Goal: Task Accomplishment & Management: Use online tool/utility

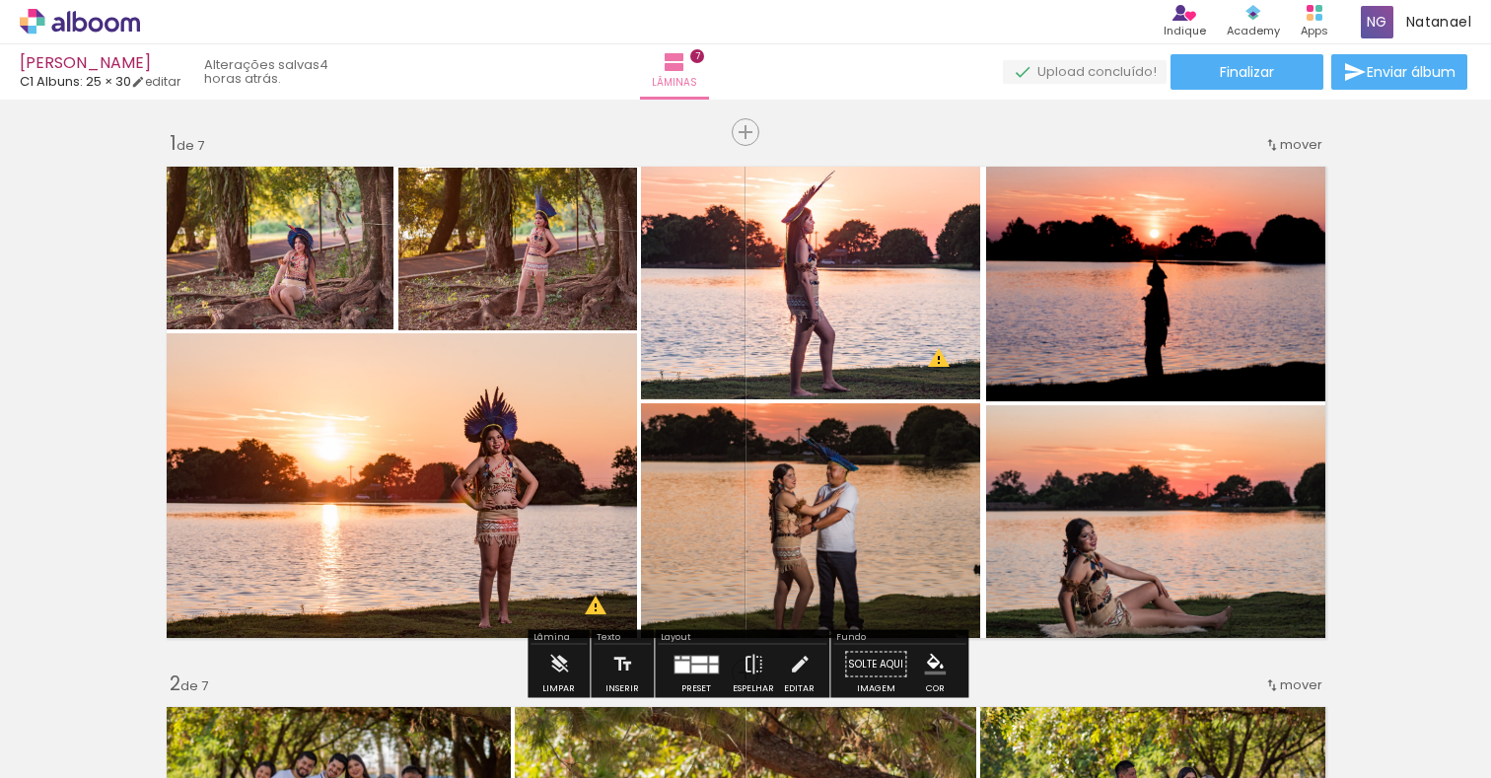
click at [275, 677] on iron-icon at bounding box center [264, 672] width 21 height 21
drag, startPoint x: 715, startPoint y: 674, endPoint x: 727, endPoint y: 661, distance: 17.4
click at [275, 674] on iron-icon at bounding box center [264, 672] width 21 height 21
click at [275, 679] on iron-icon at bounding box center [264, 672] width 21 height 21
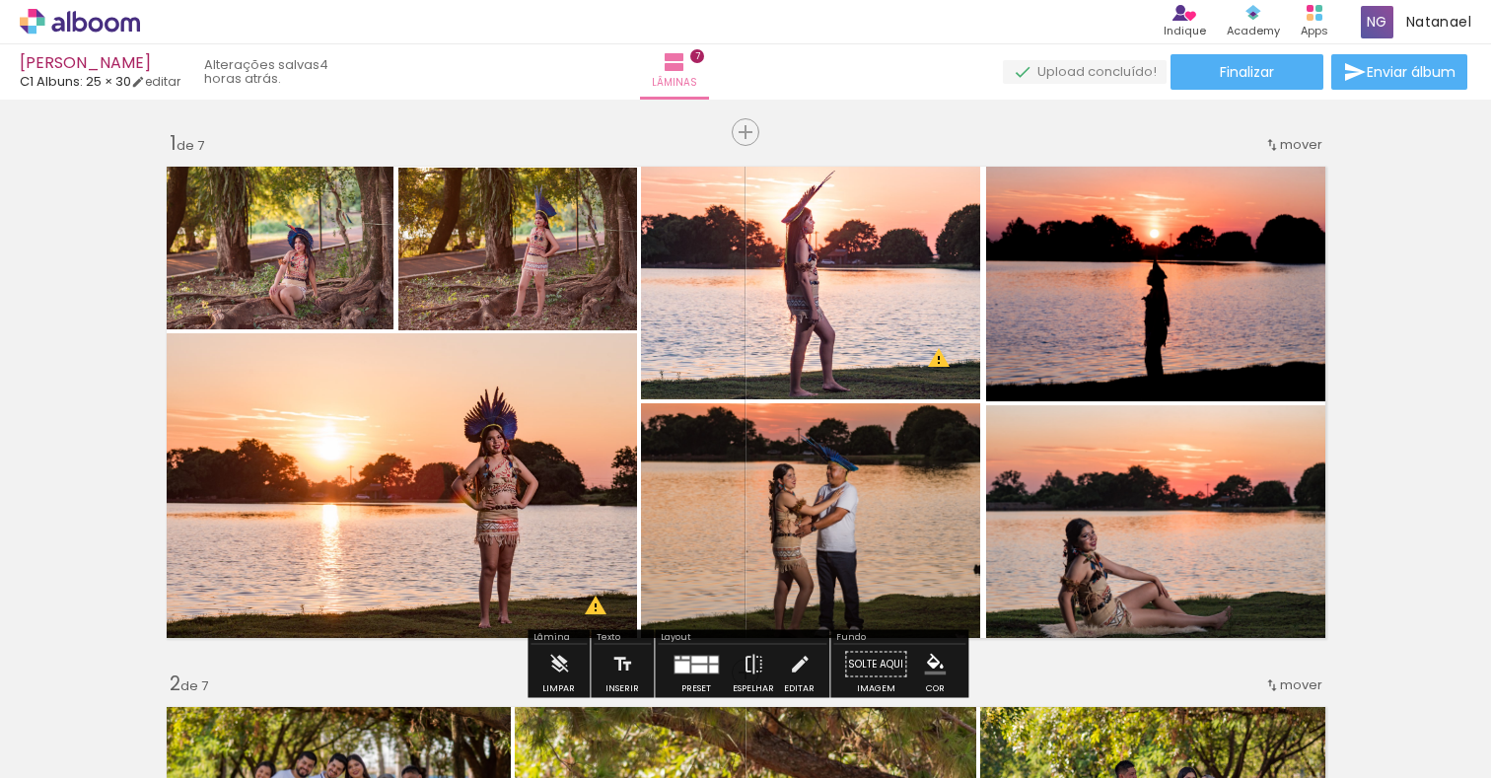
click at [275, 672] on iron-icon at bounding box center [264, 672] width 21 height 21
click at [275, 674] on iron-icon at bounding box center [264, 672] width 21 height 21
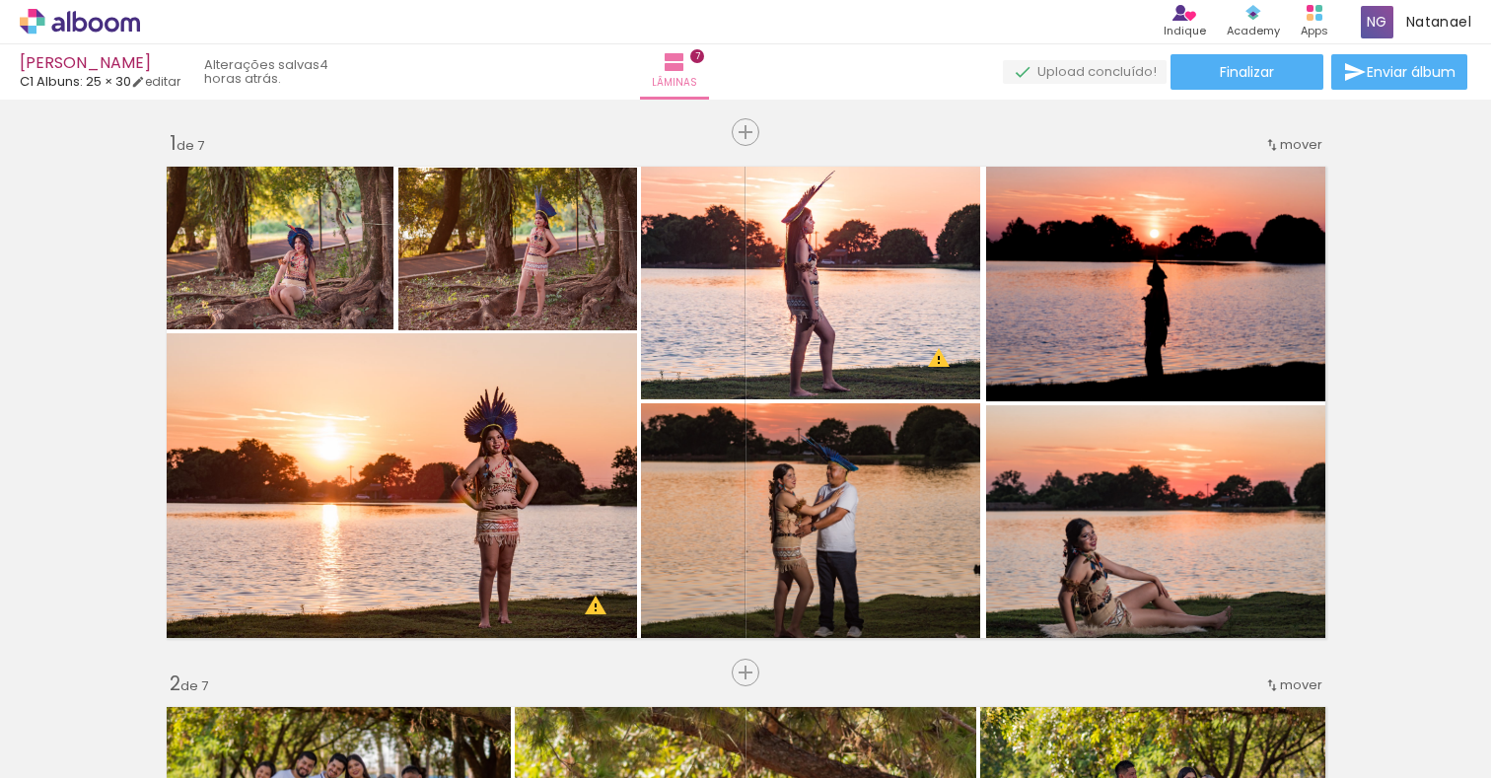
scroll to position [0, 1758]
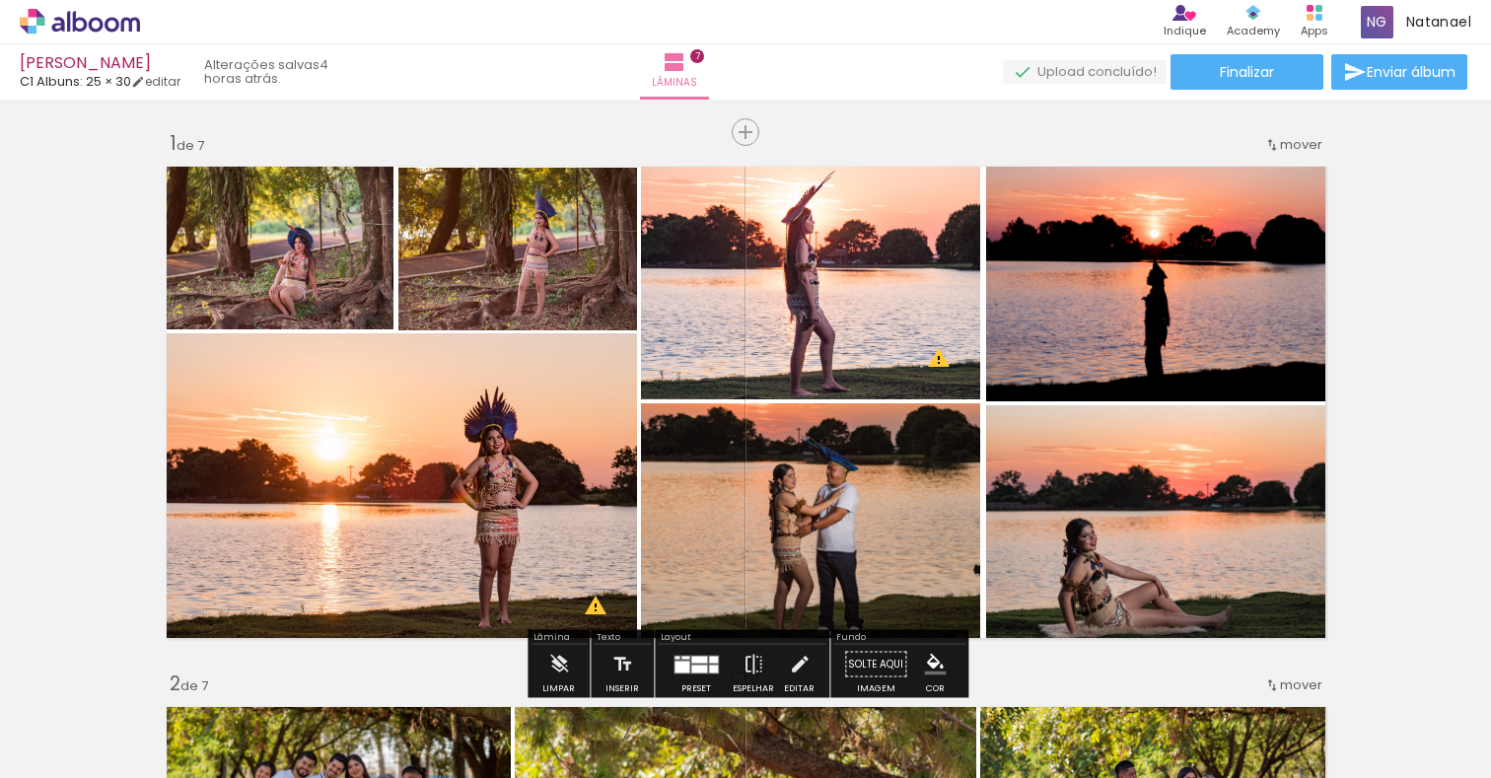
click at [1478, 680] on iron-icon at bounding box center [1488, 672] width 21 height 21
click at [1478, 679] on iron-icon at bounding box center [1488, 672] width 21 height 21
click at [1478, 670] on iron-icon at bounding box center [1488, 672] width 21 height 21
click at [1478, 671] on iron-icon at bounding box center [1488, 672] width 21 height 21
click at [1478, 674] on iron-icon at bounding box center [1488, 672] width 21 height 21
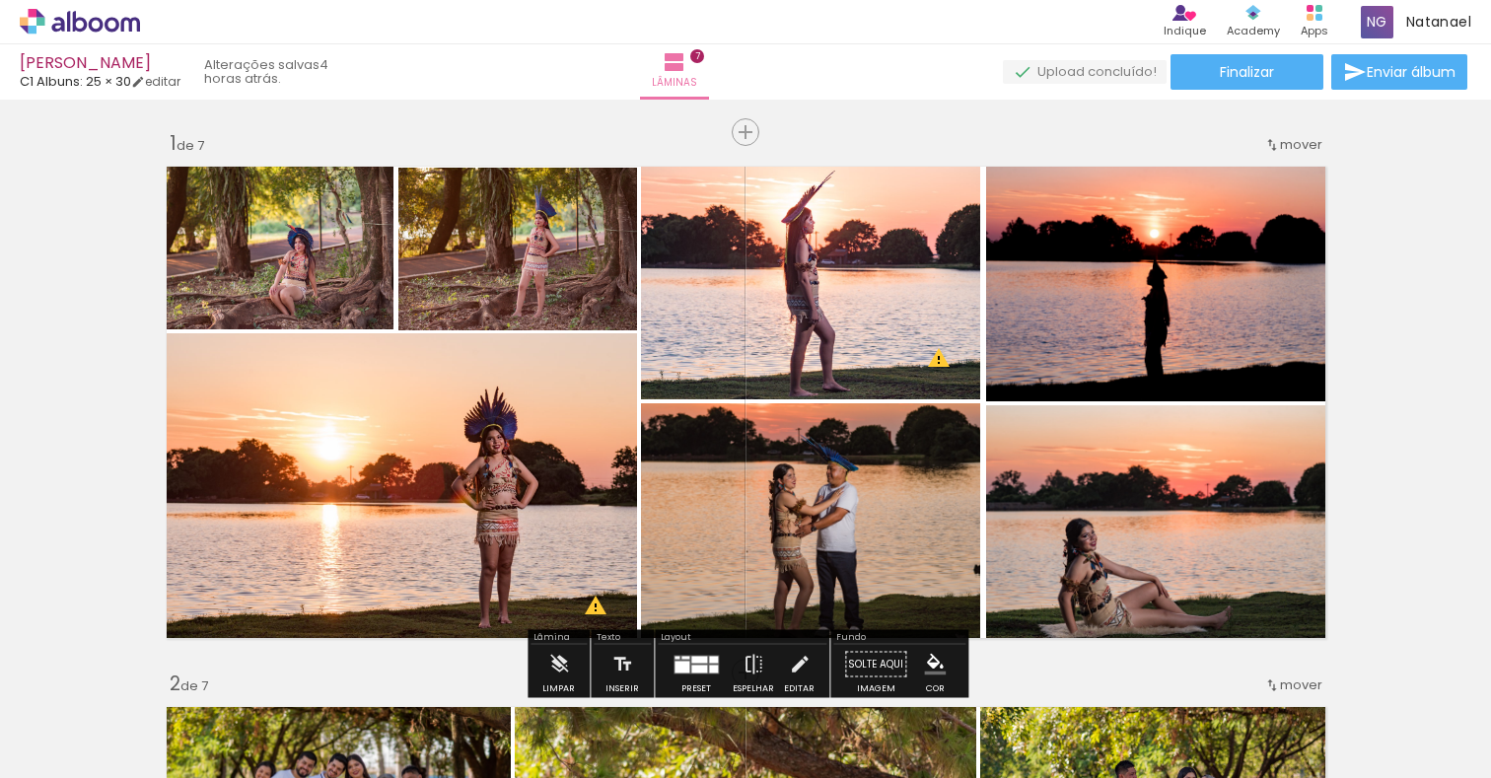
click at [1478, 671] on iron-icon at bounding box center [1488, 672] width 21 height 21
click at [1478, 668] on iron-icon at bounding box center [1488, 672] width 21 height 21
click at [1478, 672] on iron-icon at bounding box center [1488, 672] width 21 height 21
click at [1478, 674] on iron-icon at bounding box center [1488, 672] width 21 height 21
click at [1478, 672] on iron-icon at bounding box center [1488, 672] width 21 height 21
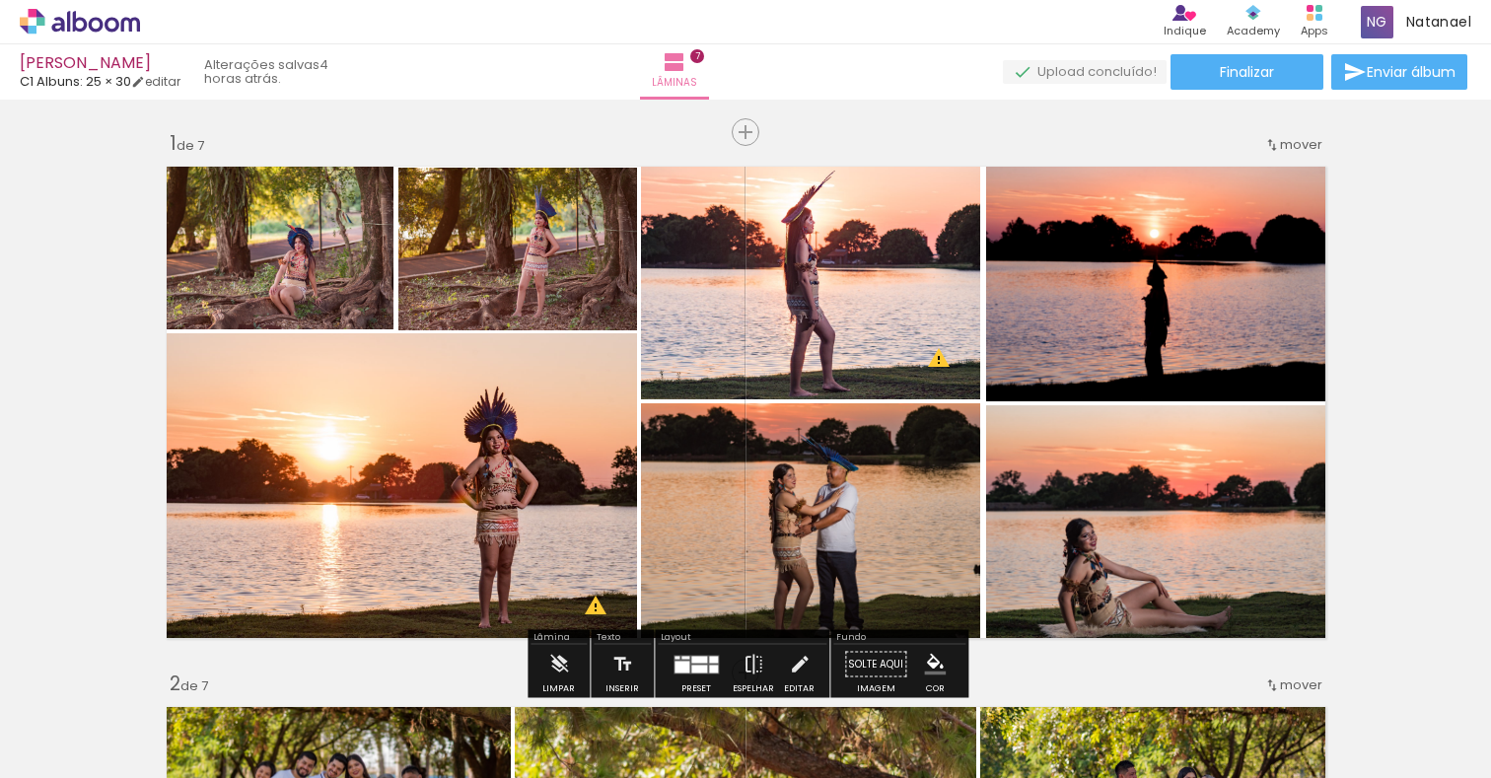
click at [1478, 666] on iron-icon at bounding box center [1488, 672] width 21 height 21
click at [340, 668] on iron-icon at bounding box center [350, 672] width 21 height 21
click at [357, 671] on iron-icon at bounding box center [350, 672] width 21 height 21
click at [361, 672] on iron-icon at bounding box center [350, 672] width 21 height 21
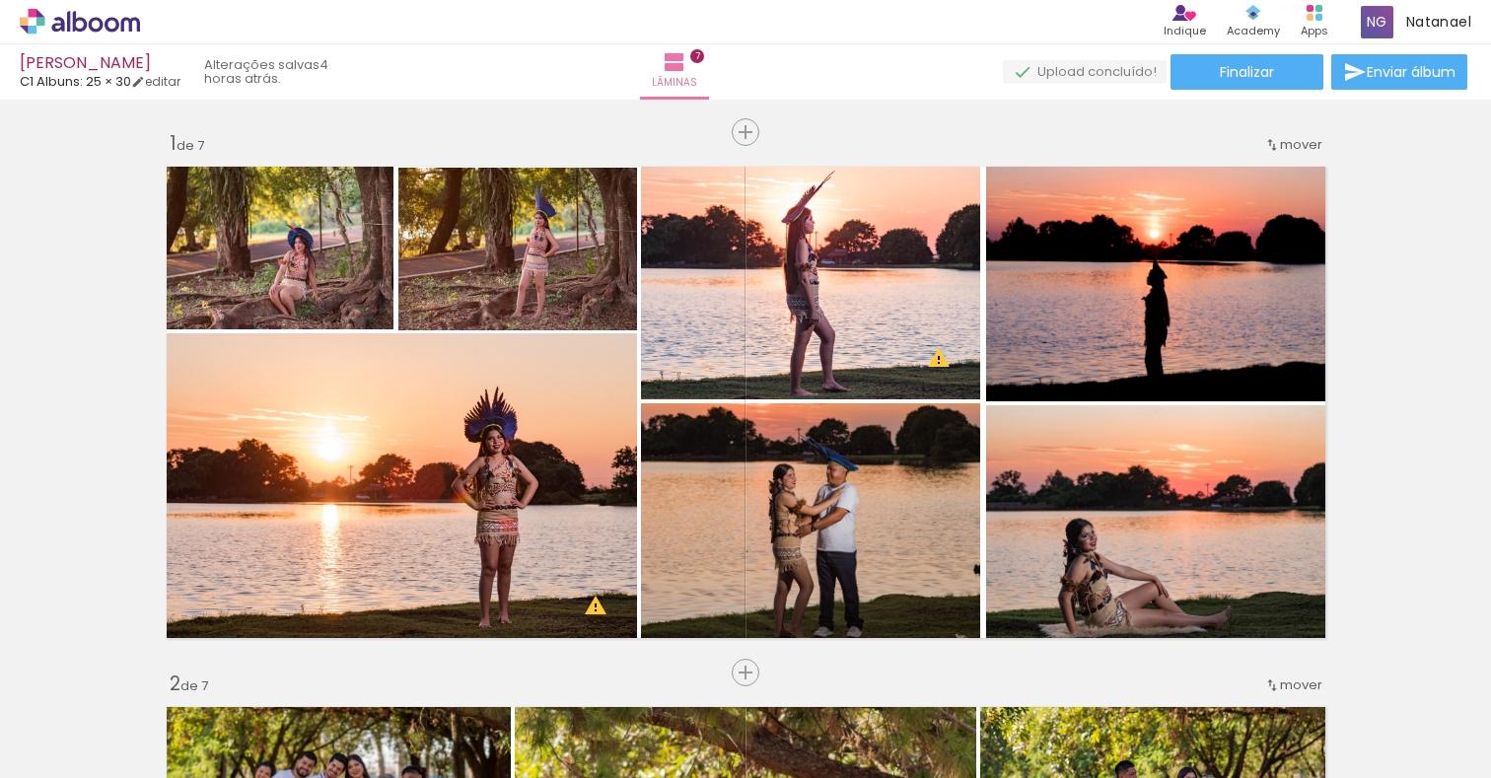
drag, startPoint x: 467, startPoint y: 670, endPoint x: 471, endPoint y: 590, distance: 80.0
click at [361, 670] on iron-icon at bounding box center [350, 672] width 21 height 21
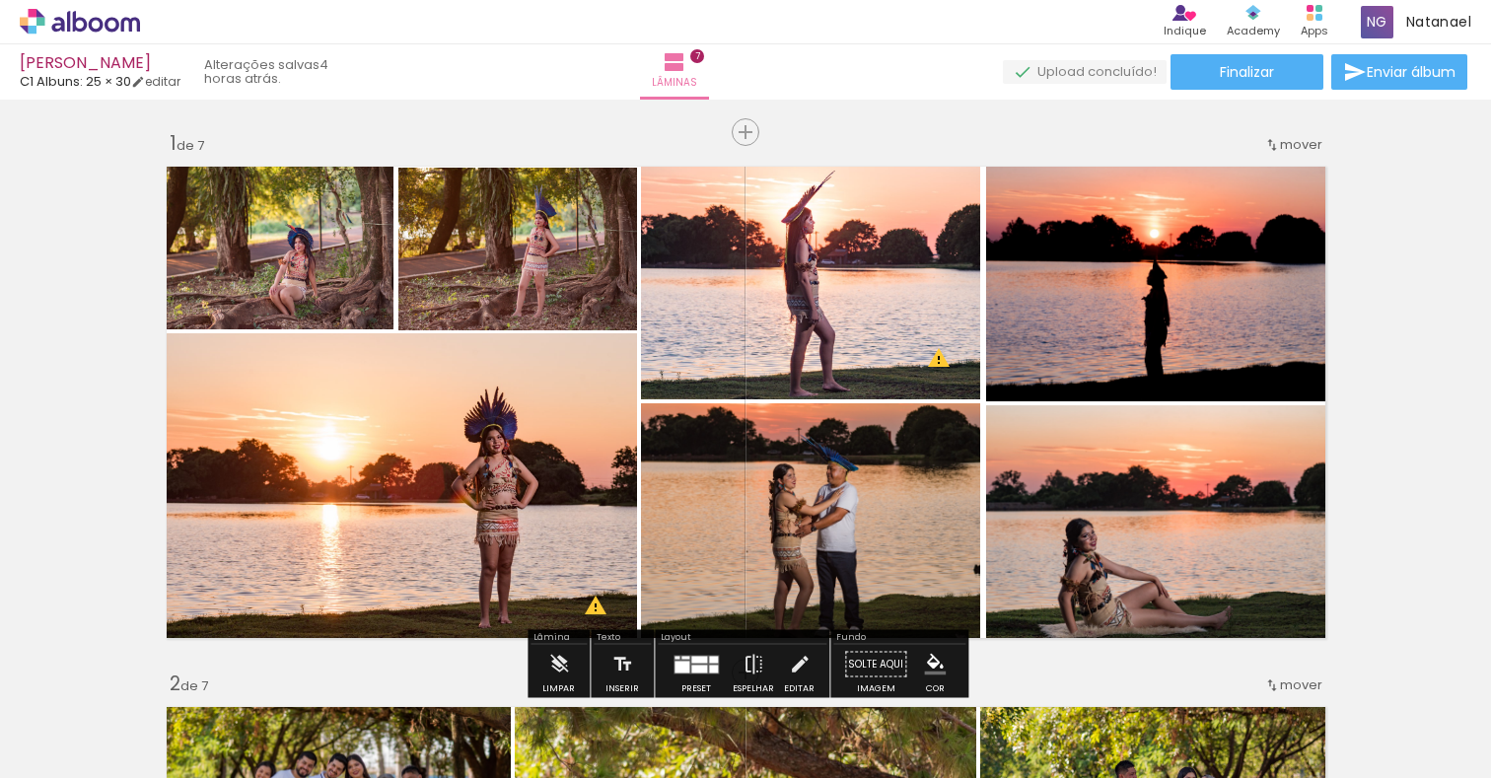
click at [361, 676] on iron-icon at bounding box center [350, 672] width 21 height 21
click at [361, 670] on iron-icon at bounding box center [350, 672] width 21 height 21
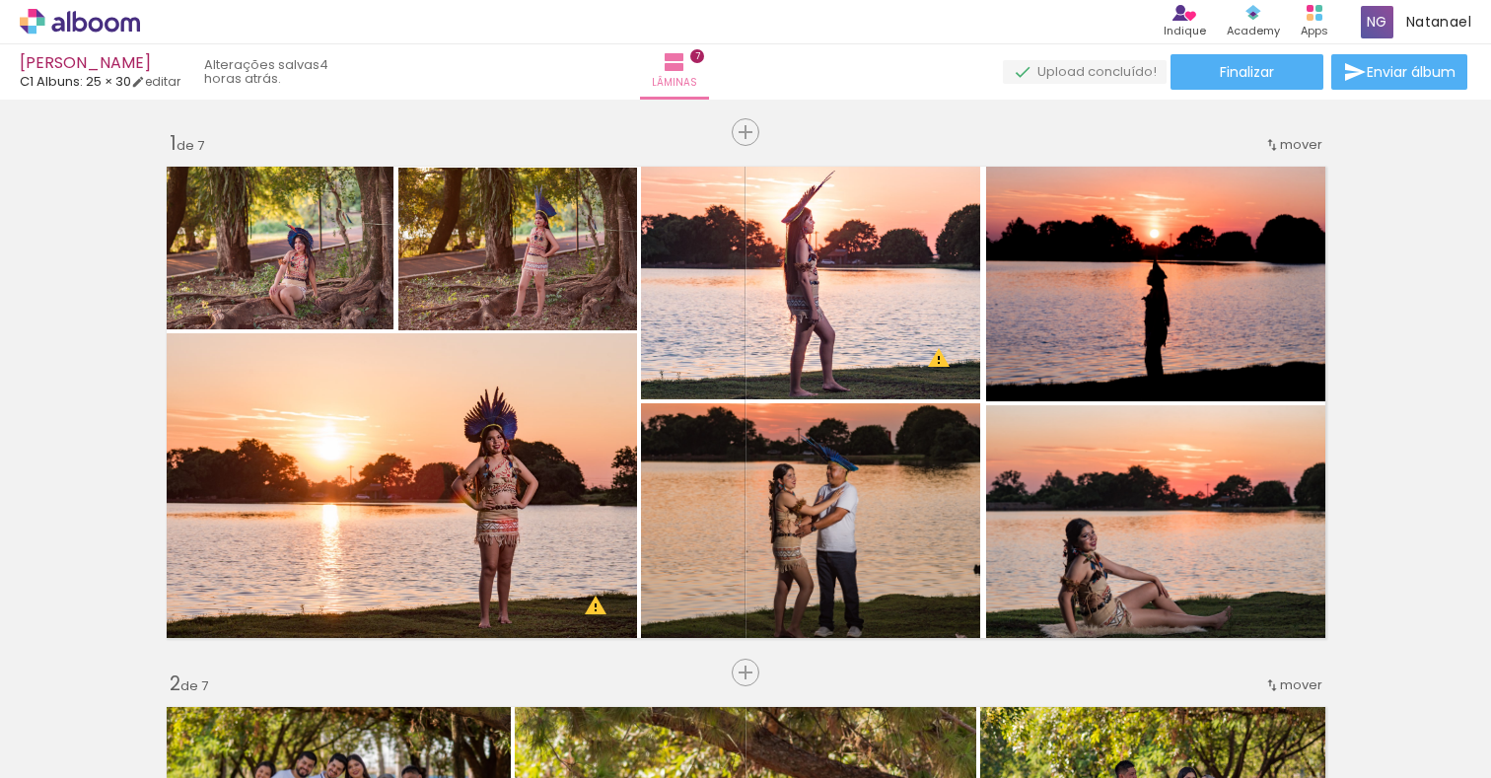
click at [361, 668] on iron-icon at bounding box center [350, 672] width 21 height 21
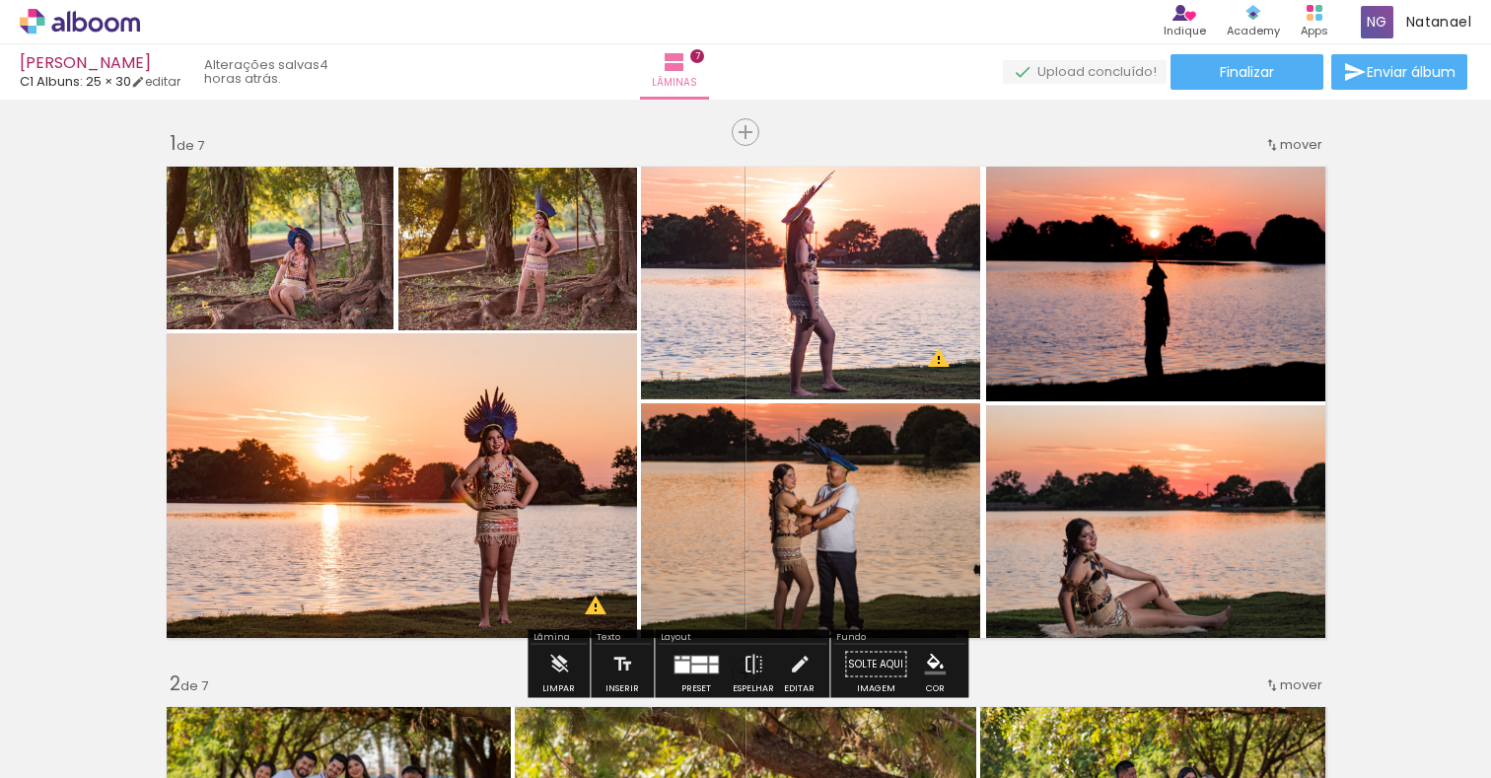
click at [361, 668] on iron-icon at bounding box center [350, 672] width 21 height 21
drag, startPoint x: 1243, startPoint y: 673, endPoint x: 1251, endPoint y: 648, distance: 26.2
click at [361, 673] on iron-icon at bounding box center [350, 672] width 21 height 21
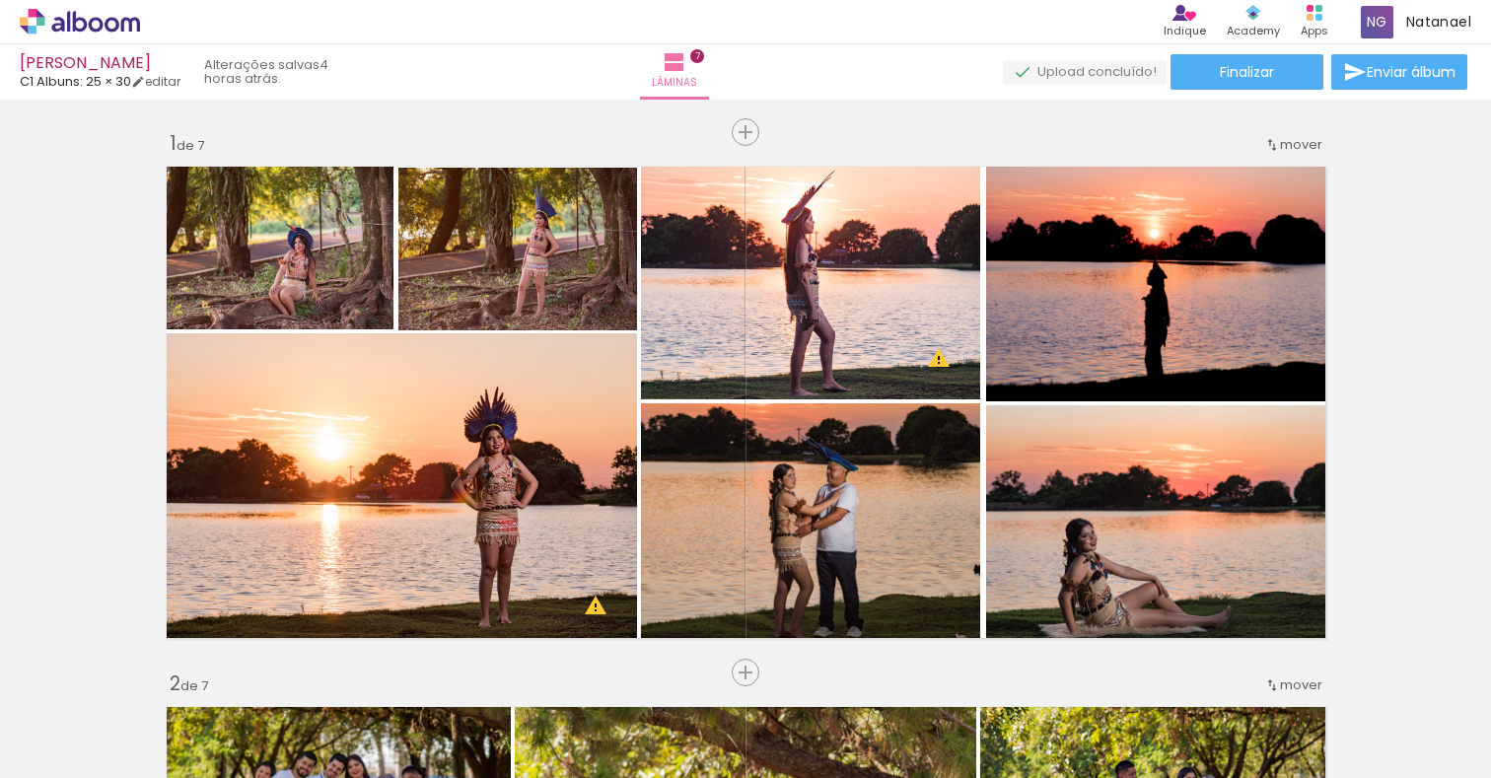
scroll to position [0, 0]
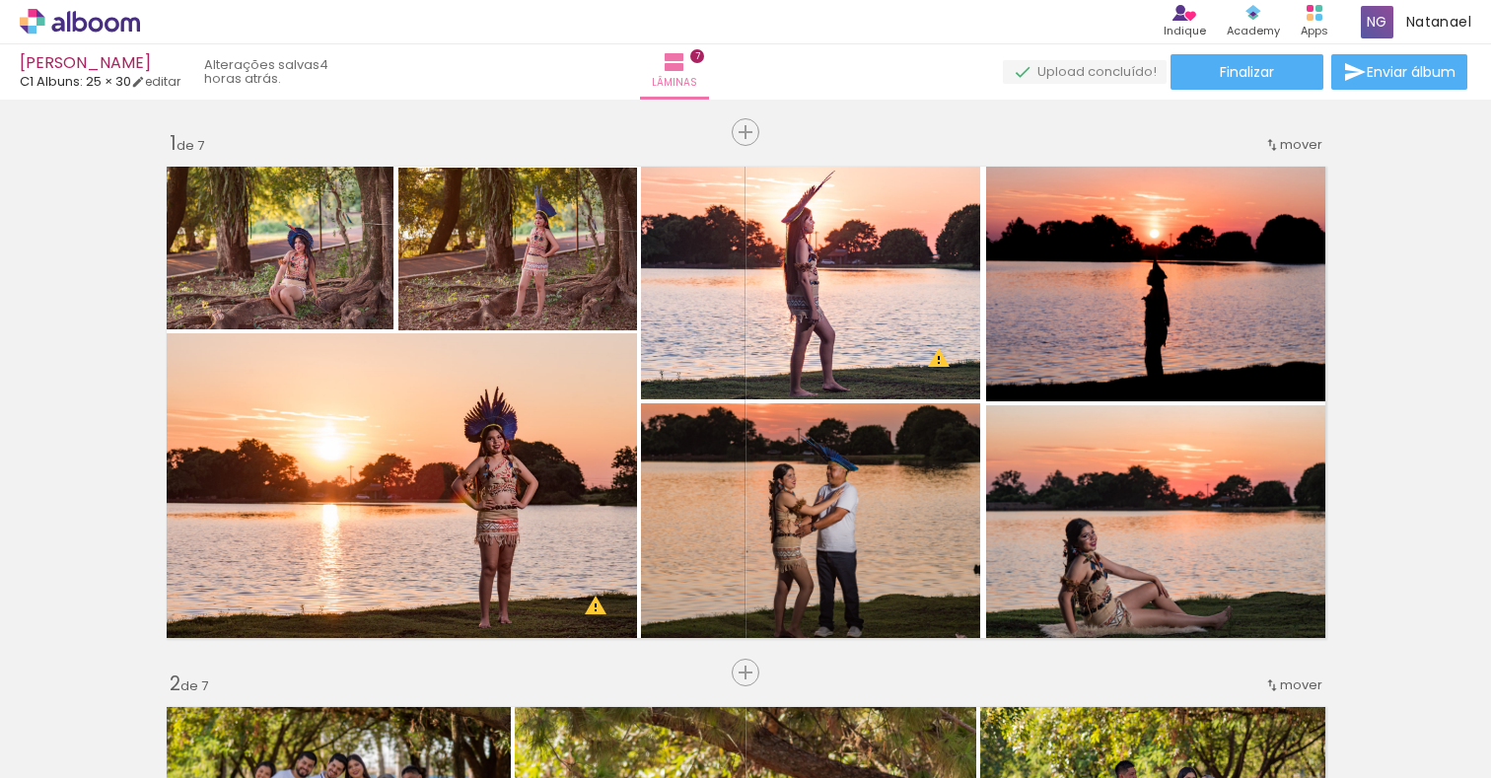
scroll to position [0, 0]
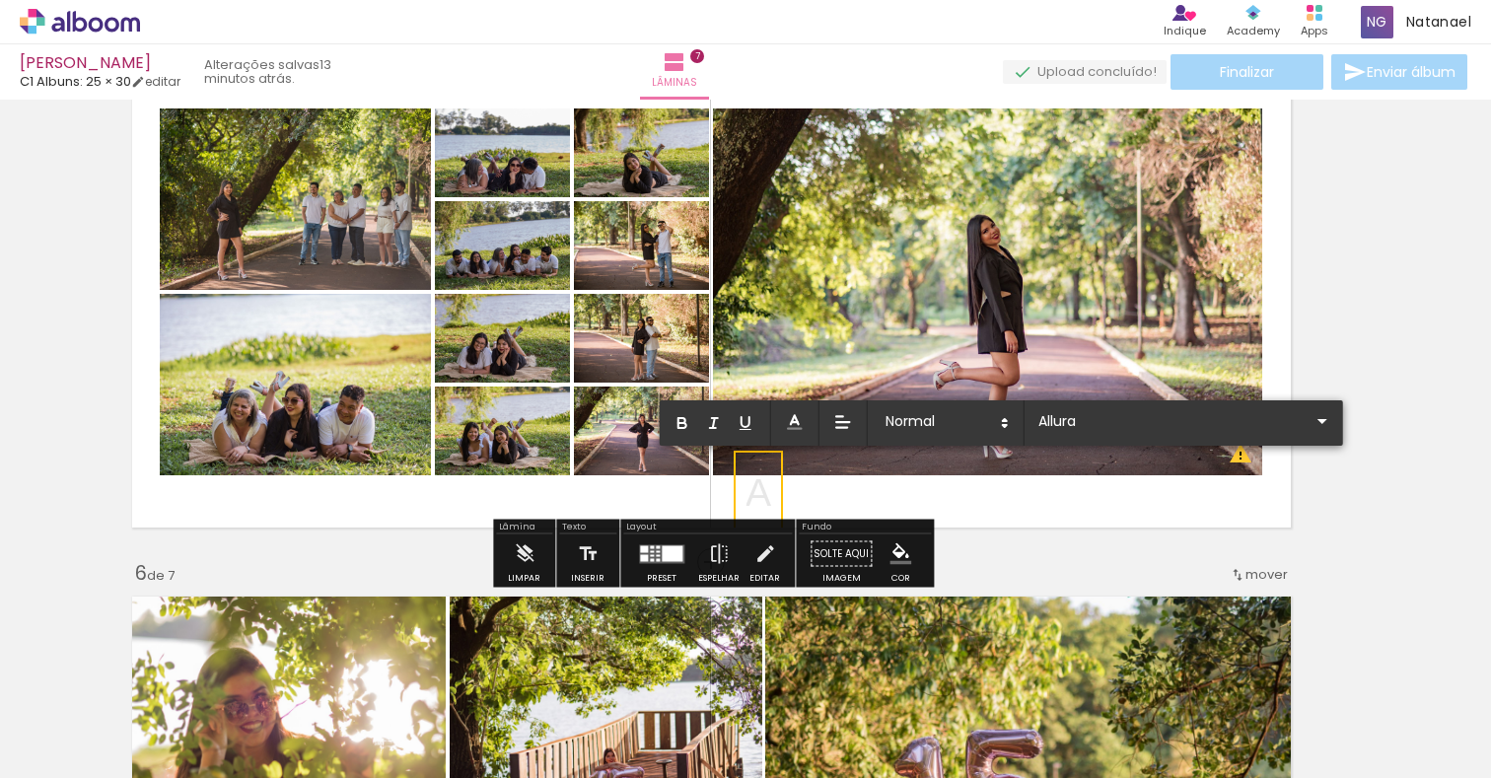
scroll to position [2272, 39]
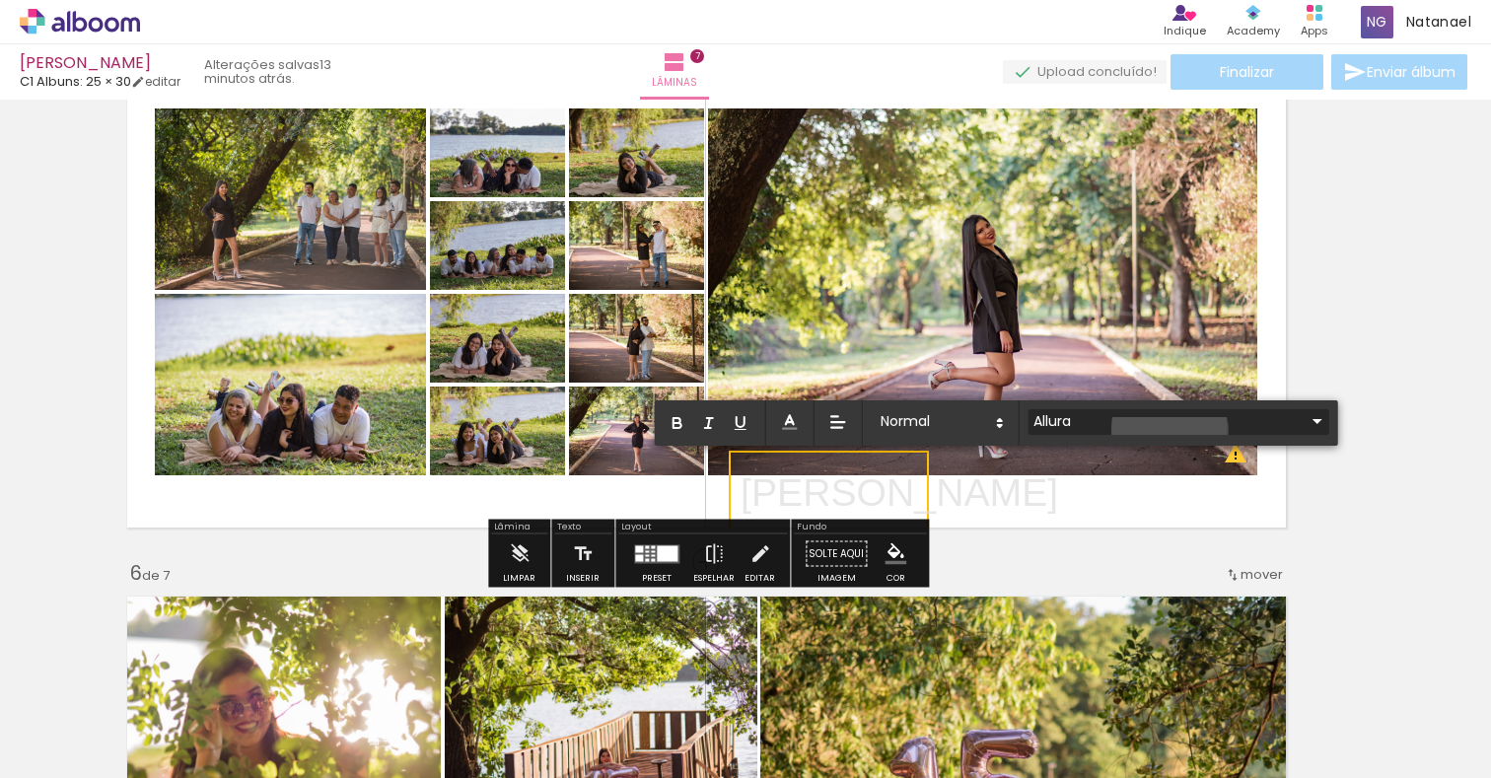
click at [1171, 429] on input "Allura" at bounding box center [1167, 421] width 277 height 21
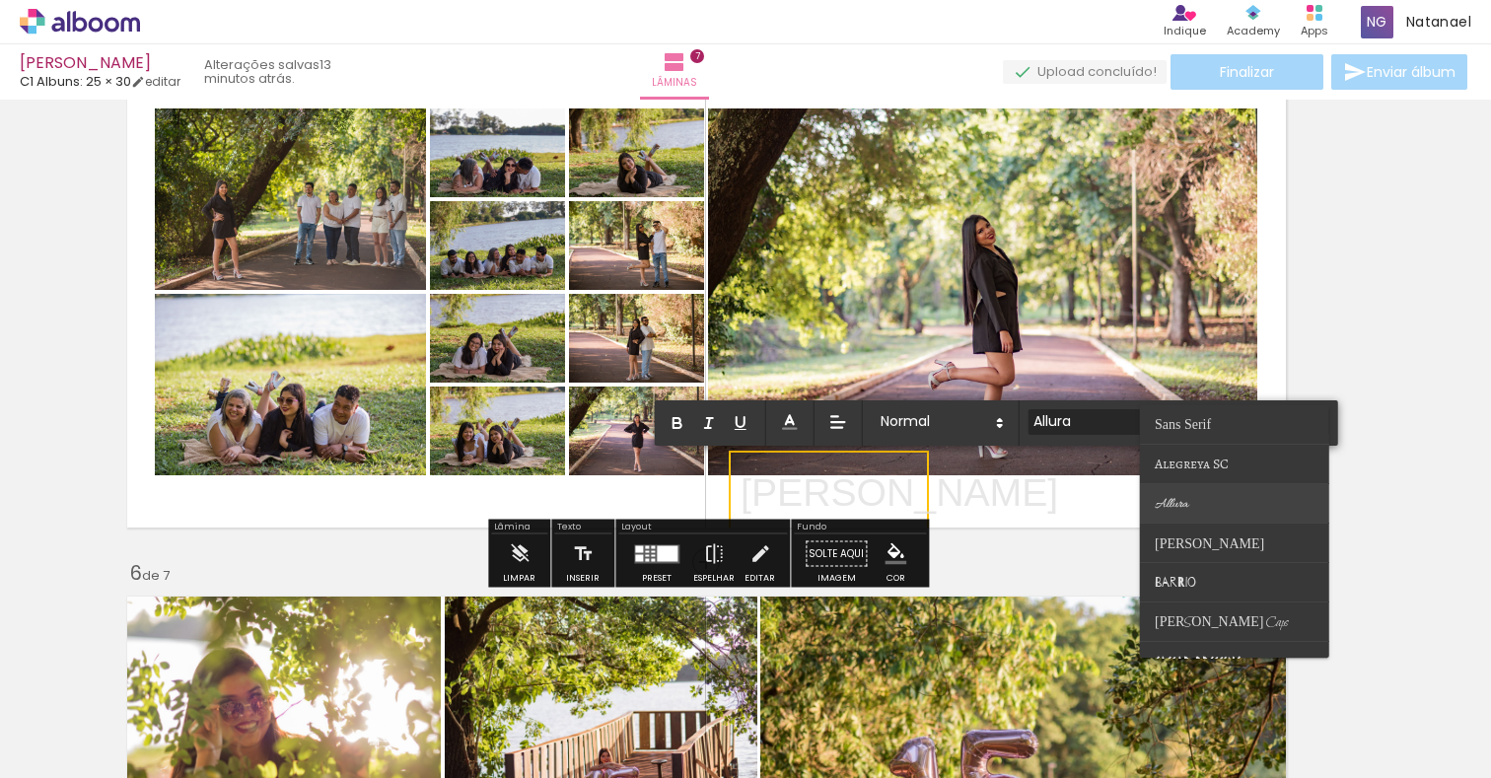
click at [1203, 500] on paper-item at bounding box center [1234, 503] width 189 height 39
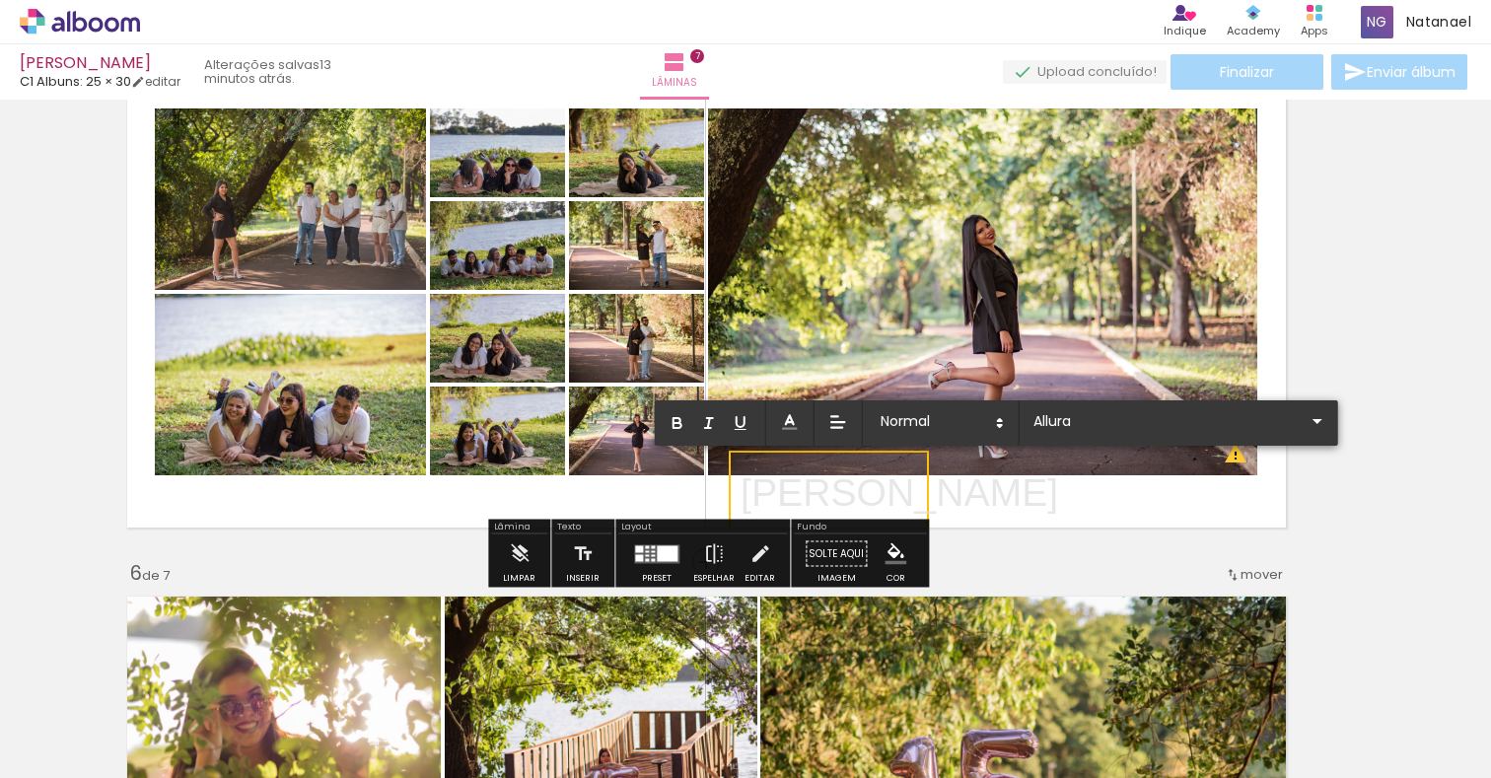
scroll to position [2332, 39]
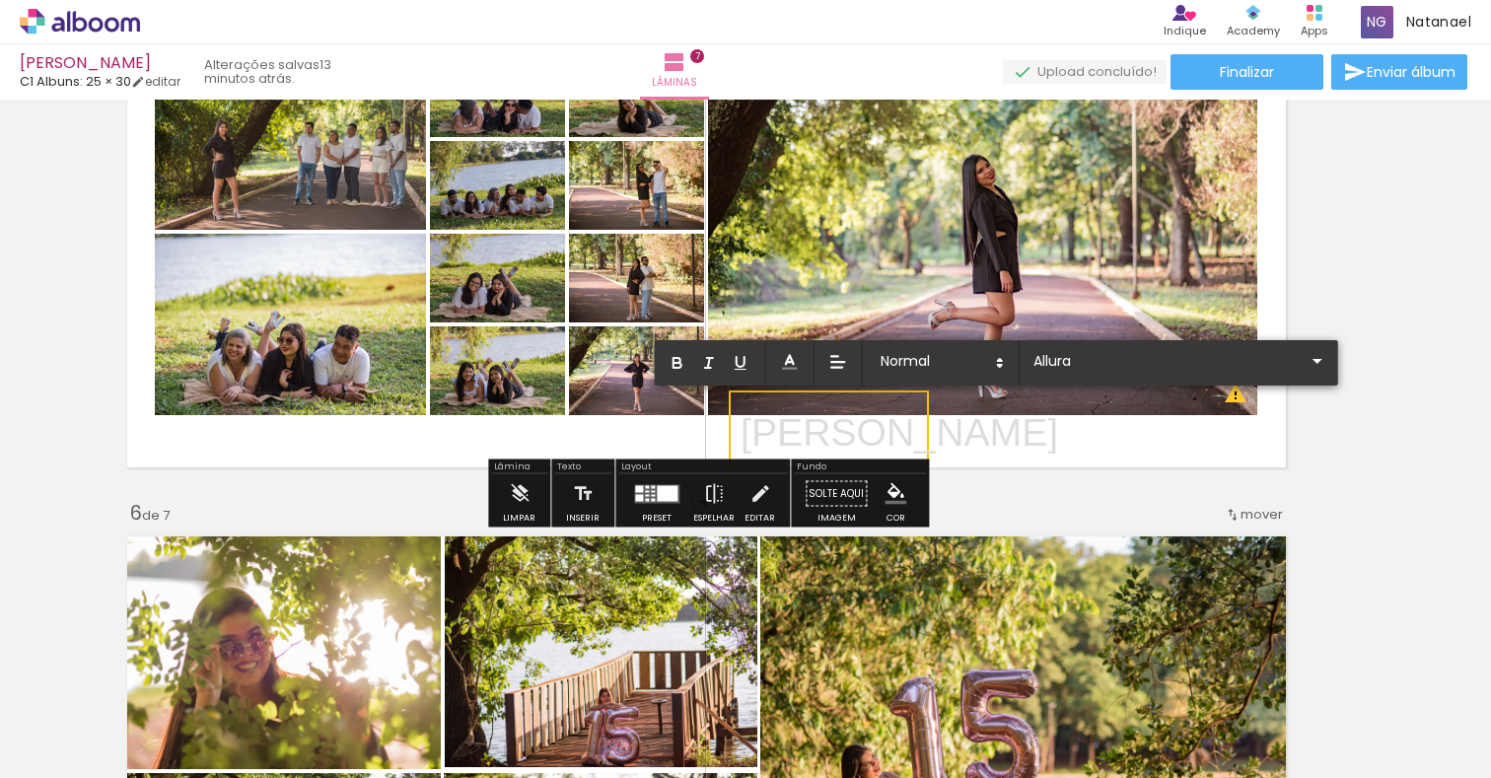
drag, startPoint x: 915, startPoint y: 432, endPoint x: 739, endPoint y: 433, distance: 176.5
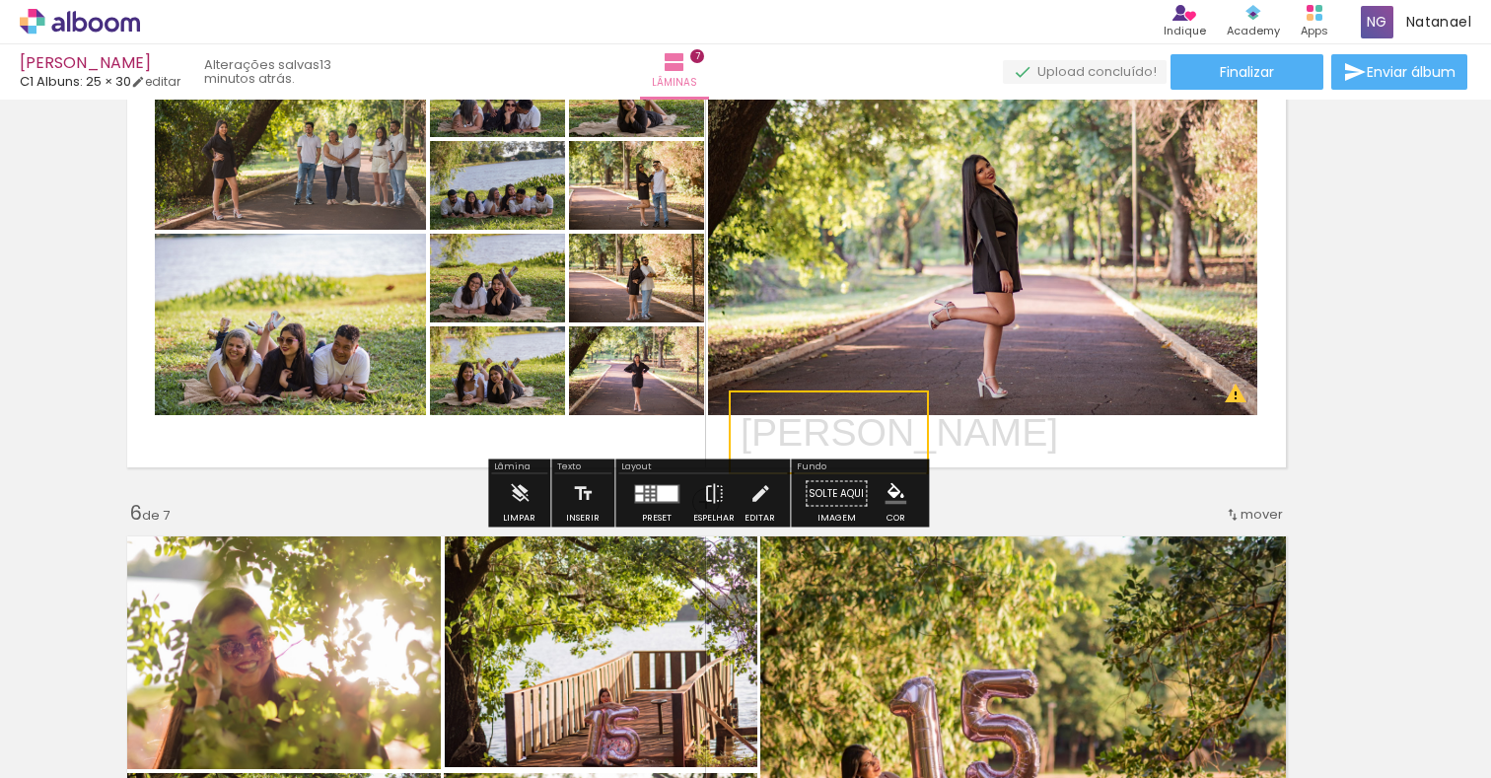
click at [916, 434] on quentale-selection at bounding box center [829, 433] width 200 height 84
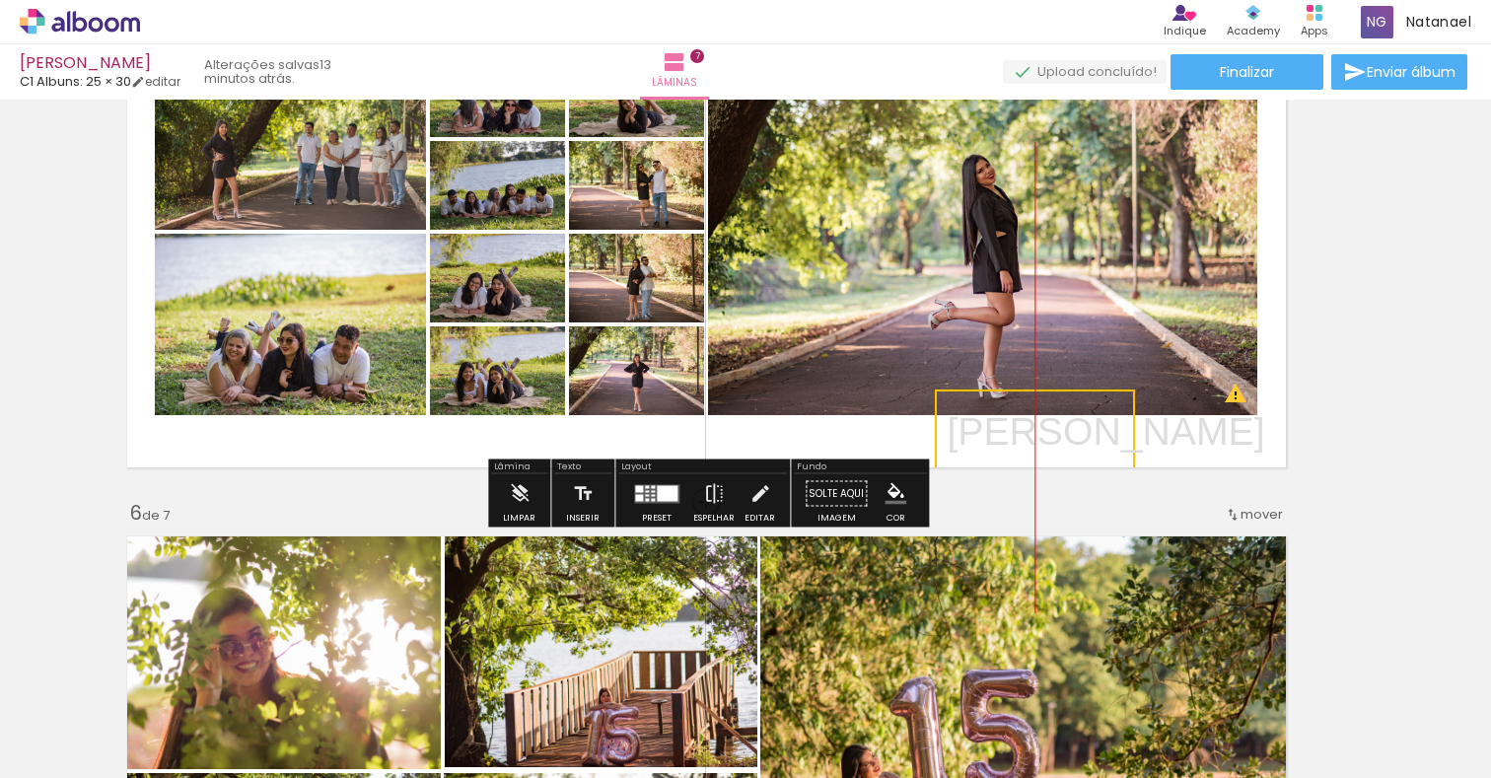
drag, startPoint x: 918, startPoint y: 434, endPoint x: 1126, endPoint y: 433, distance: 208.1
click at [1130, 433] on quentale-selection at bounding box center [1035, 432] width 200 height 84
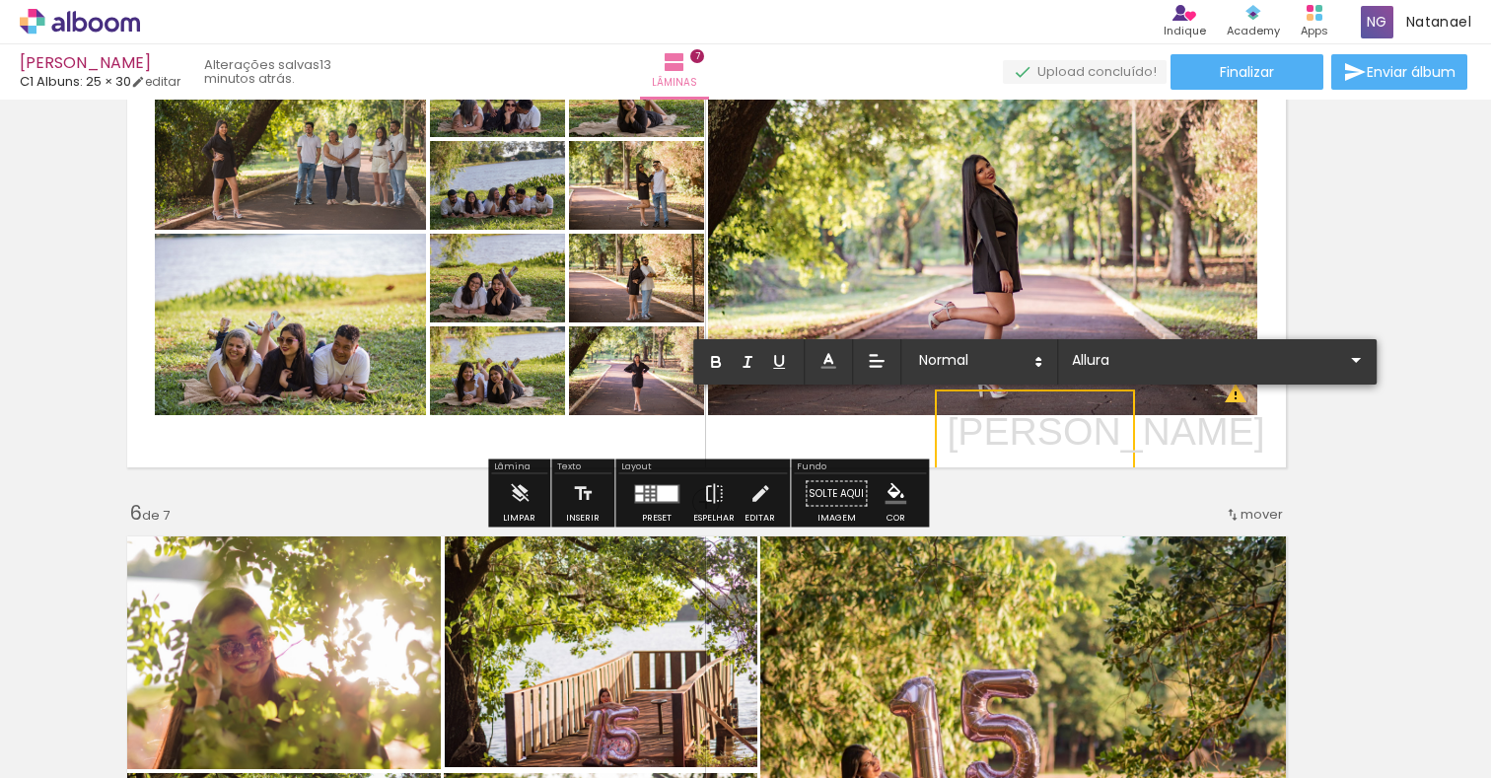
click at [1117, 435] on p "[PERSON_NAME]" at bounding box center [1106, 431] width 318 height 55
drag, startPoint x: 1120, startPoint y: 435, endPoint x: 952, endPoint y: 437, distance: 168.6
click at [952, 437] on p "[PERSON_NAME]" at bounding box center [1106, 431] width 318 height 55
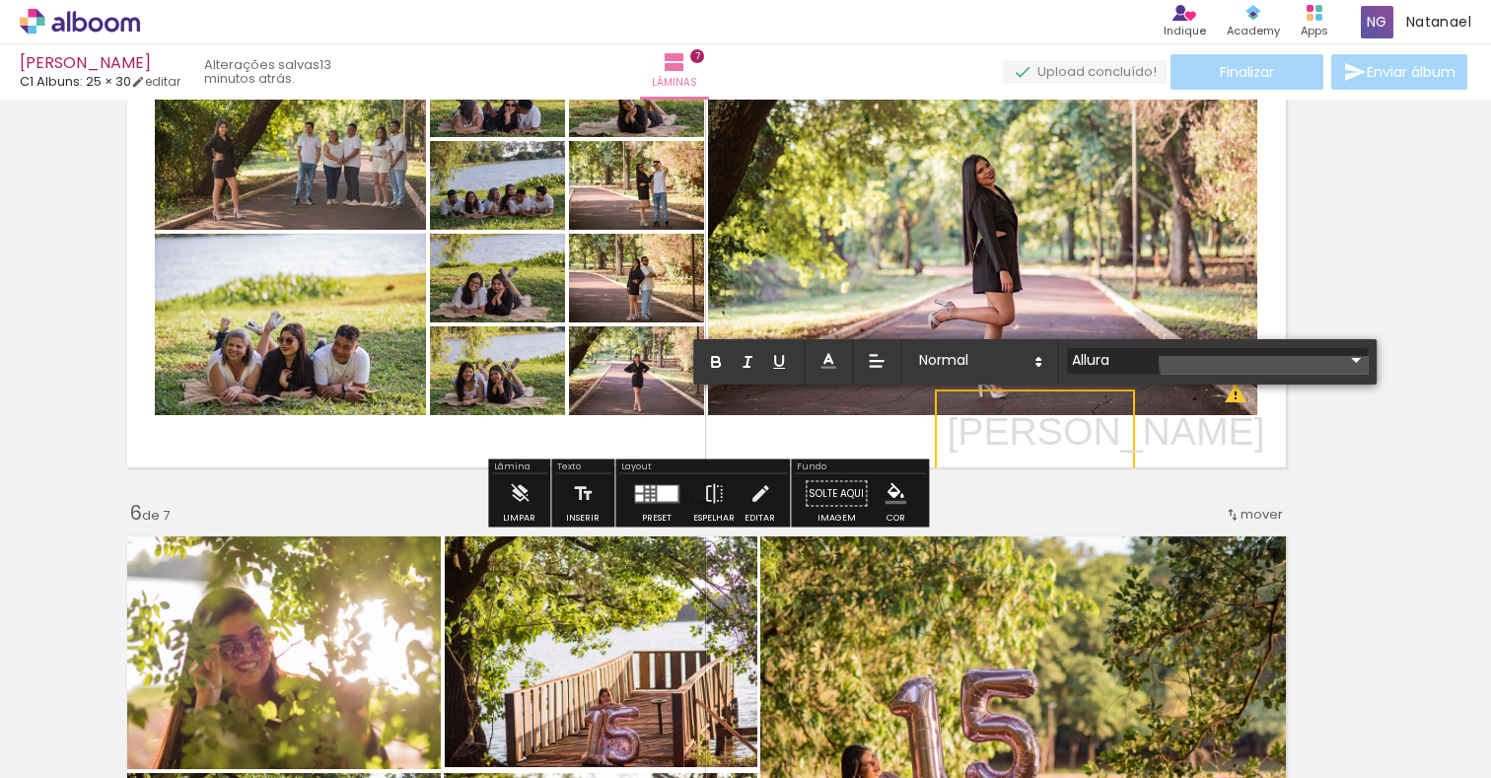
click at [1269, 359] on input "Allura" at bounding box center [1205, 360] width 277 height 21
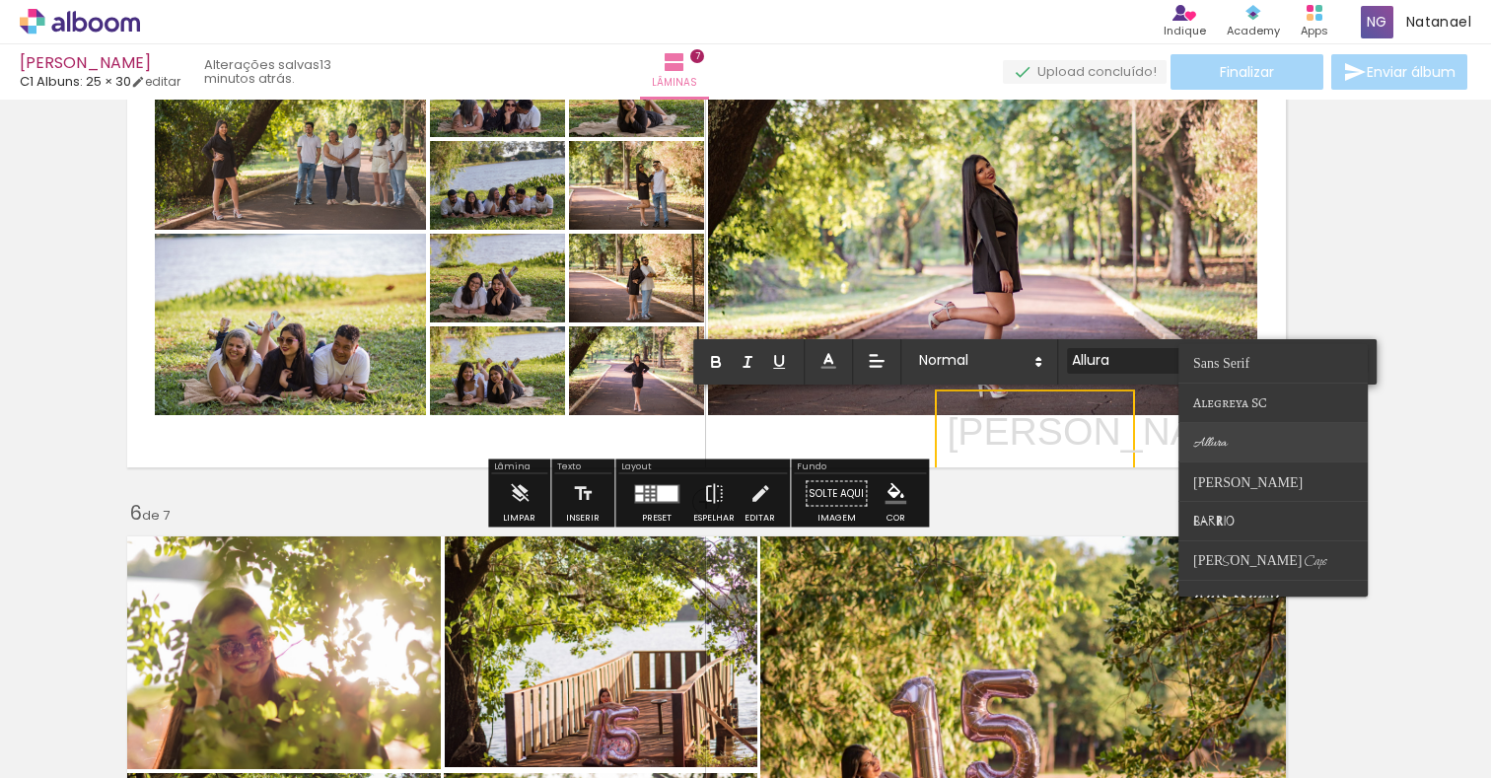
click at [1276, 440] on paper-item at bounding box center [1272, 442] width 189 height 39
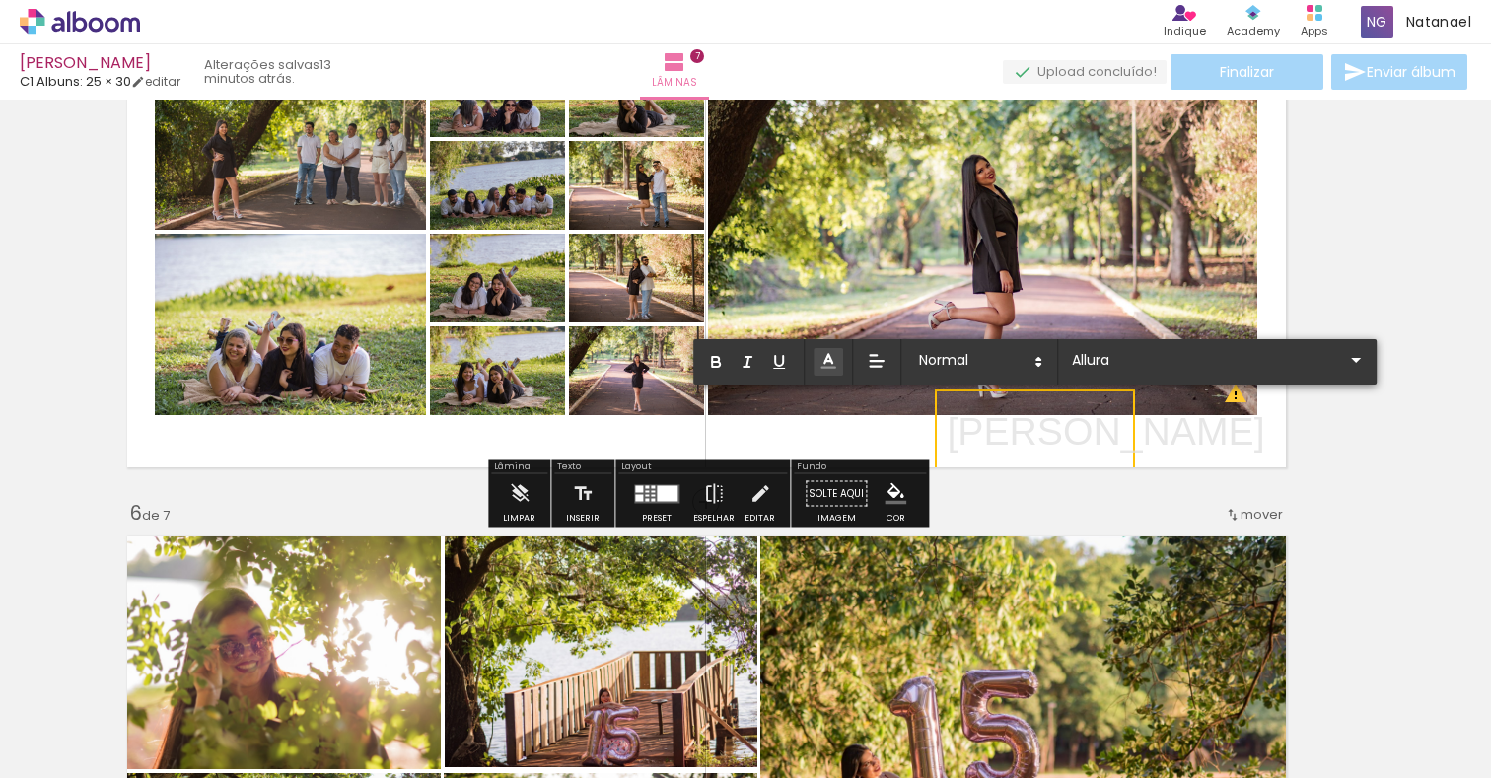
click at [829, 365] on icon at bounding box center [829, 361] width 20 height 20
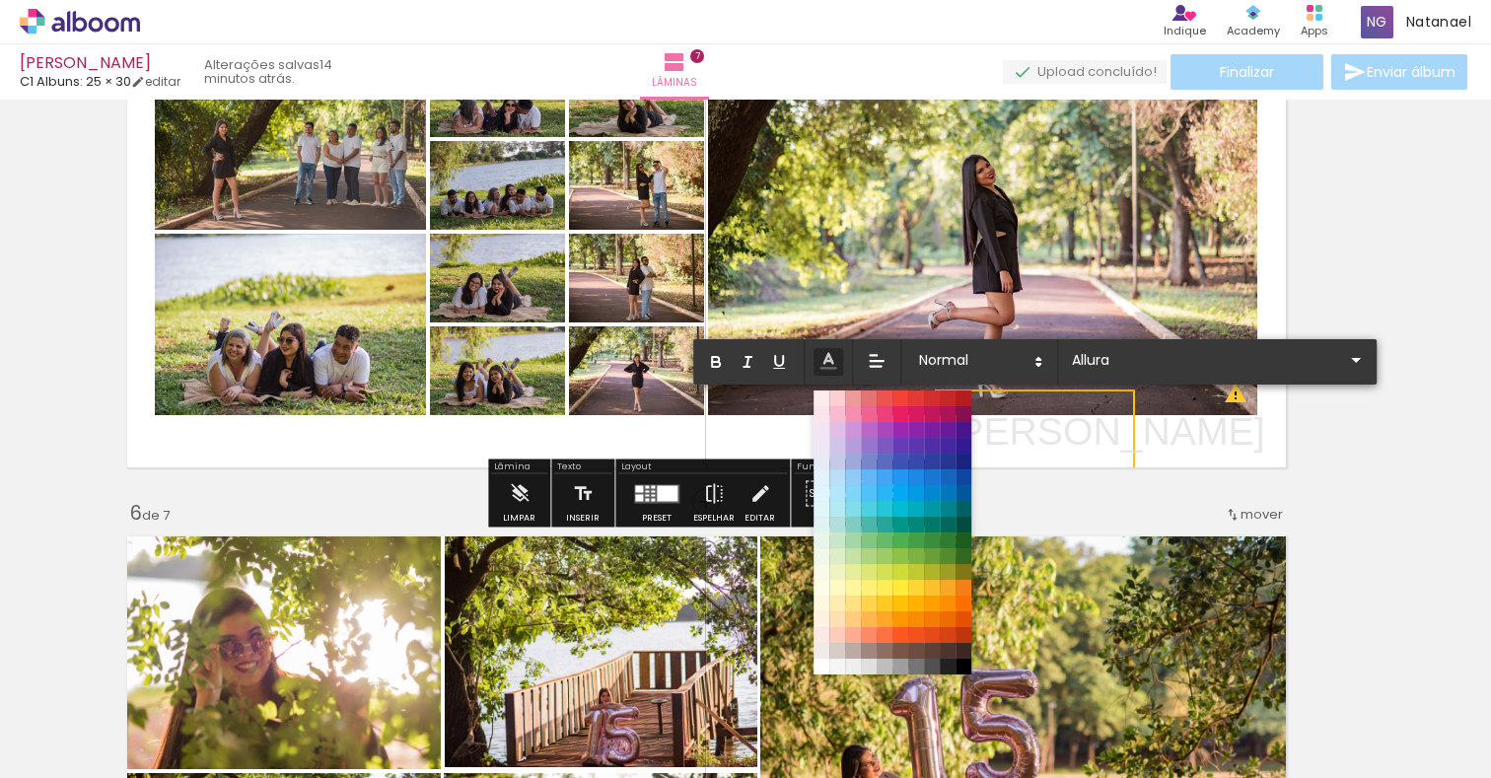
click at [964, 652] on span at bounding box center [964, 651] width 16 height 16
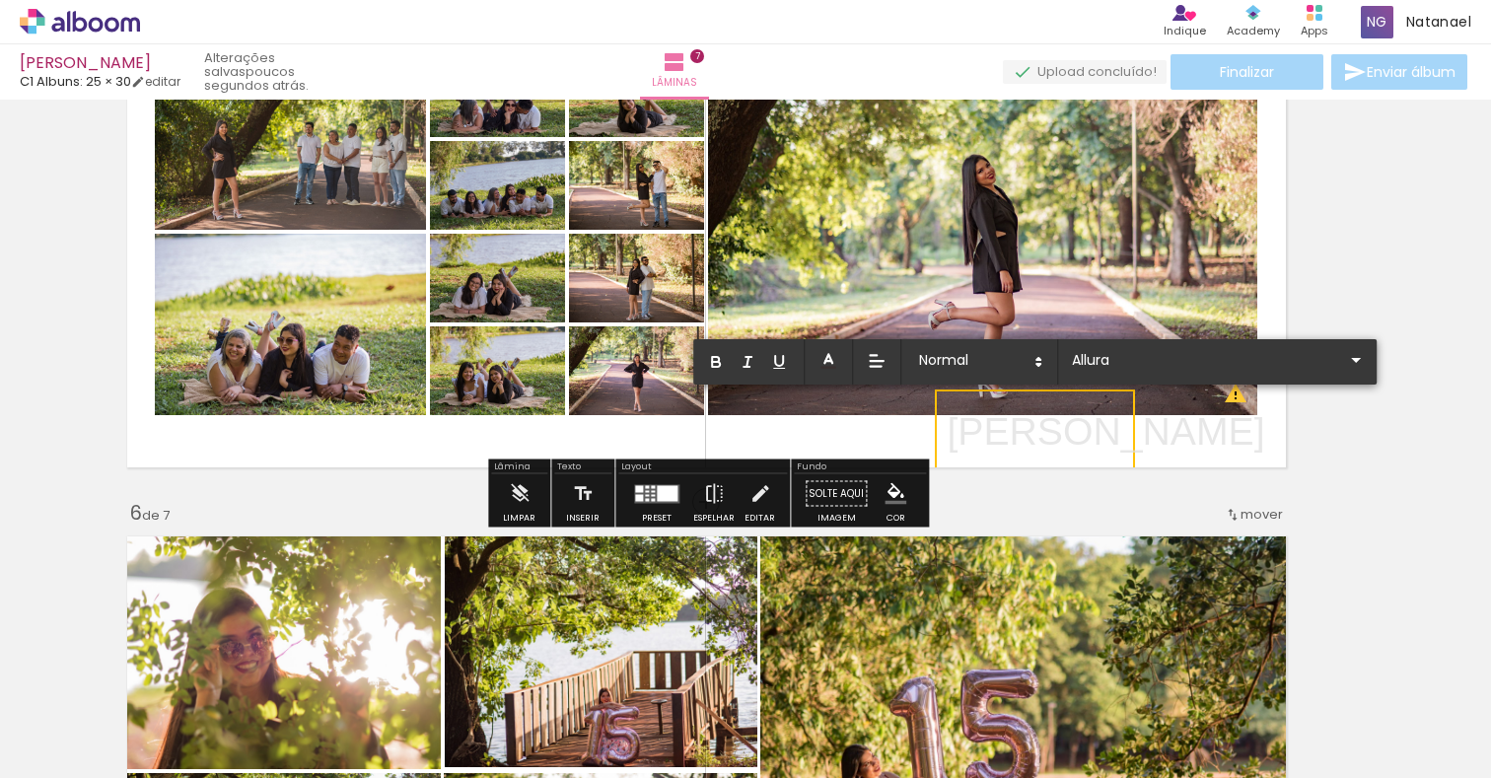
click at [1272, 443] on quentale-layouter at bounding box center [706, 231] width 1178 height 491
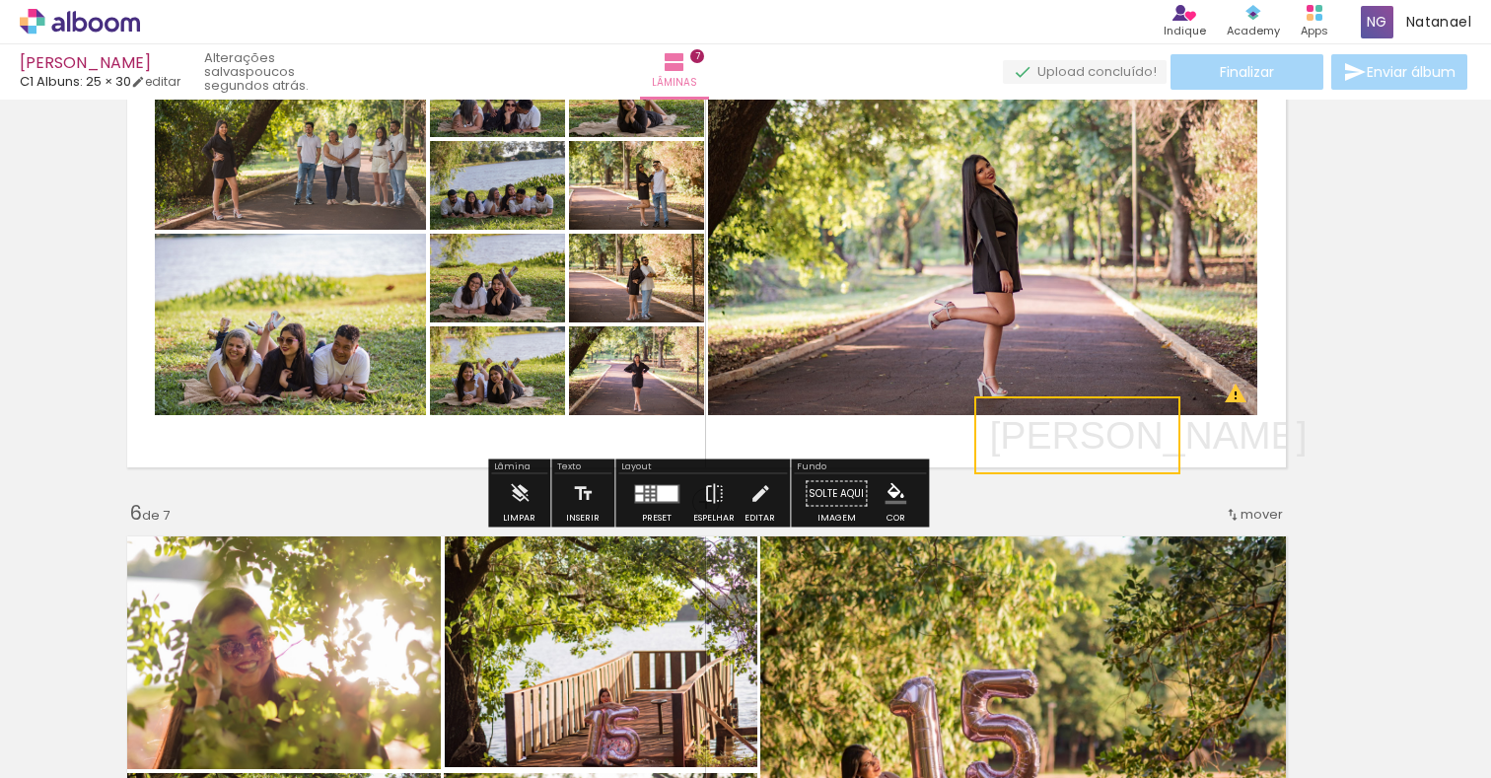
drag, startPoint x: 1100, startPoint y: 440, endPoint x: 1142, endPoint y: 451, distance: 43.8
click at [1142, 451] on quentale-selection at bounding box center [1077, 435] width 206 height 78
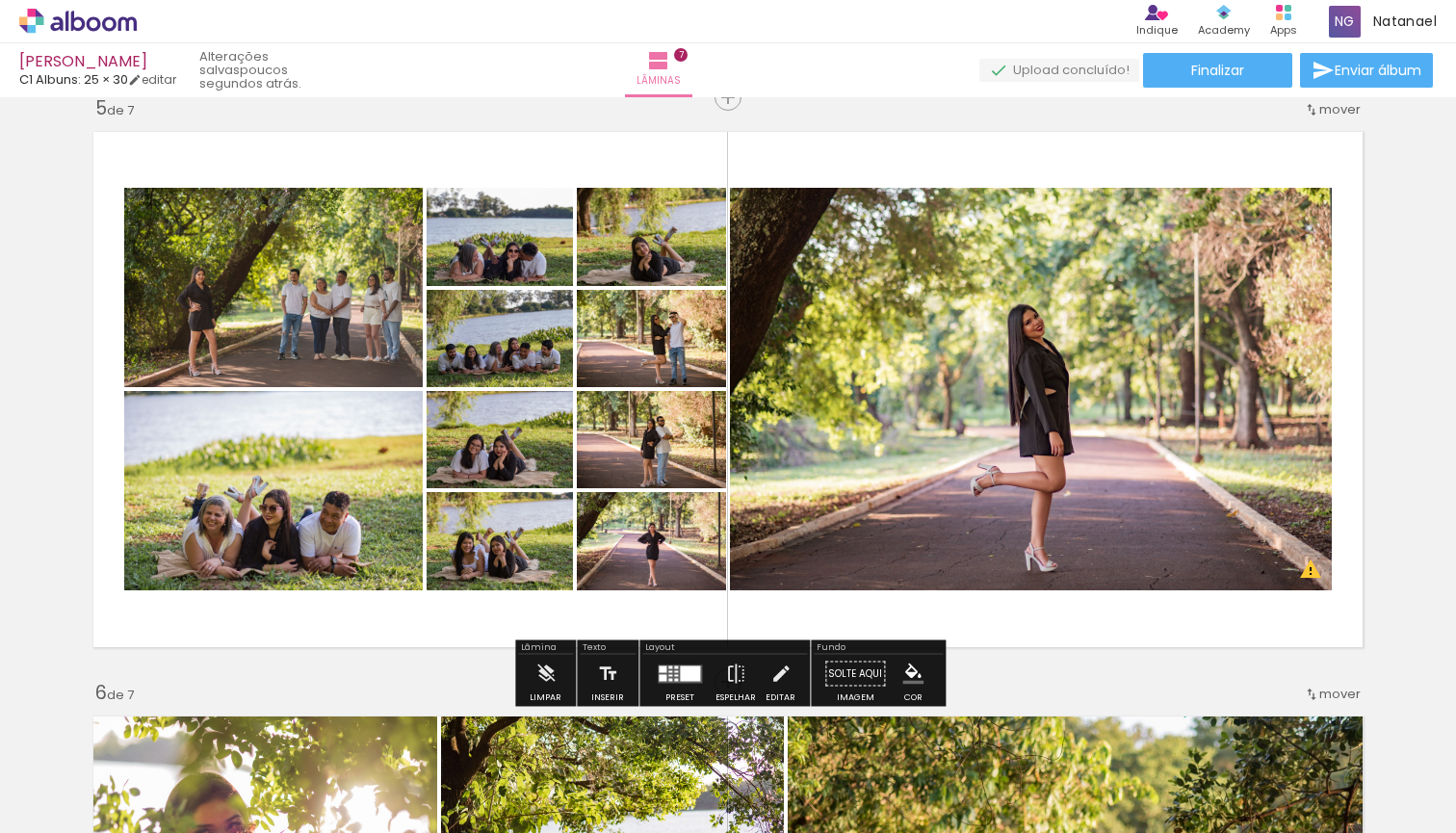
scroll to position [2400, 0]
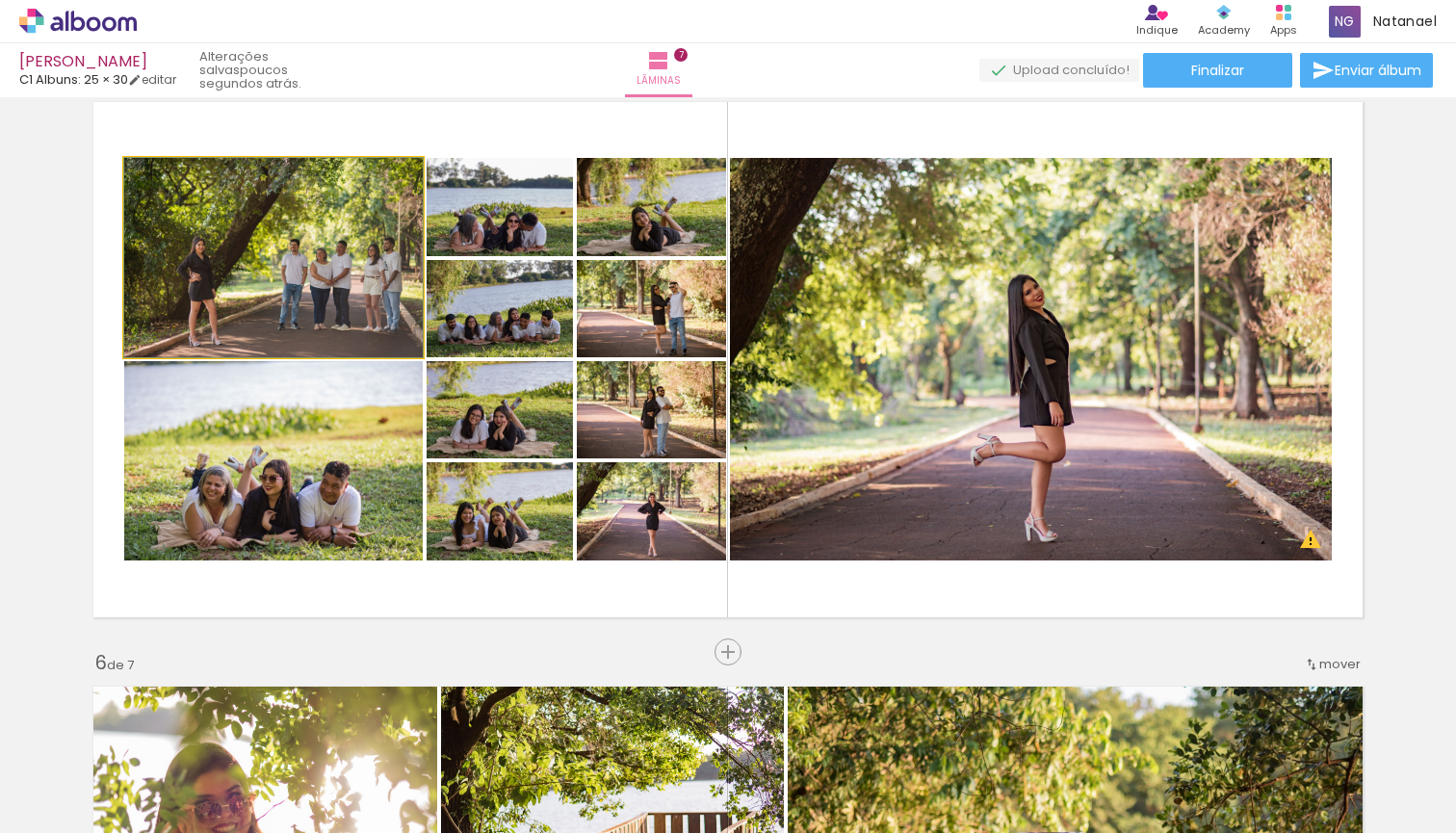
drag, startPoint x: 312, startPoint y: 275, endPoint x: 302, endPoint y: 275, distance: 10.0
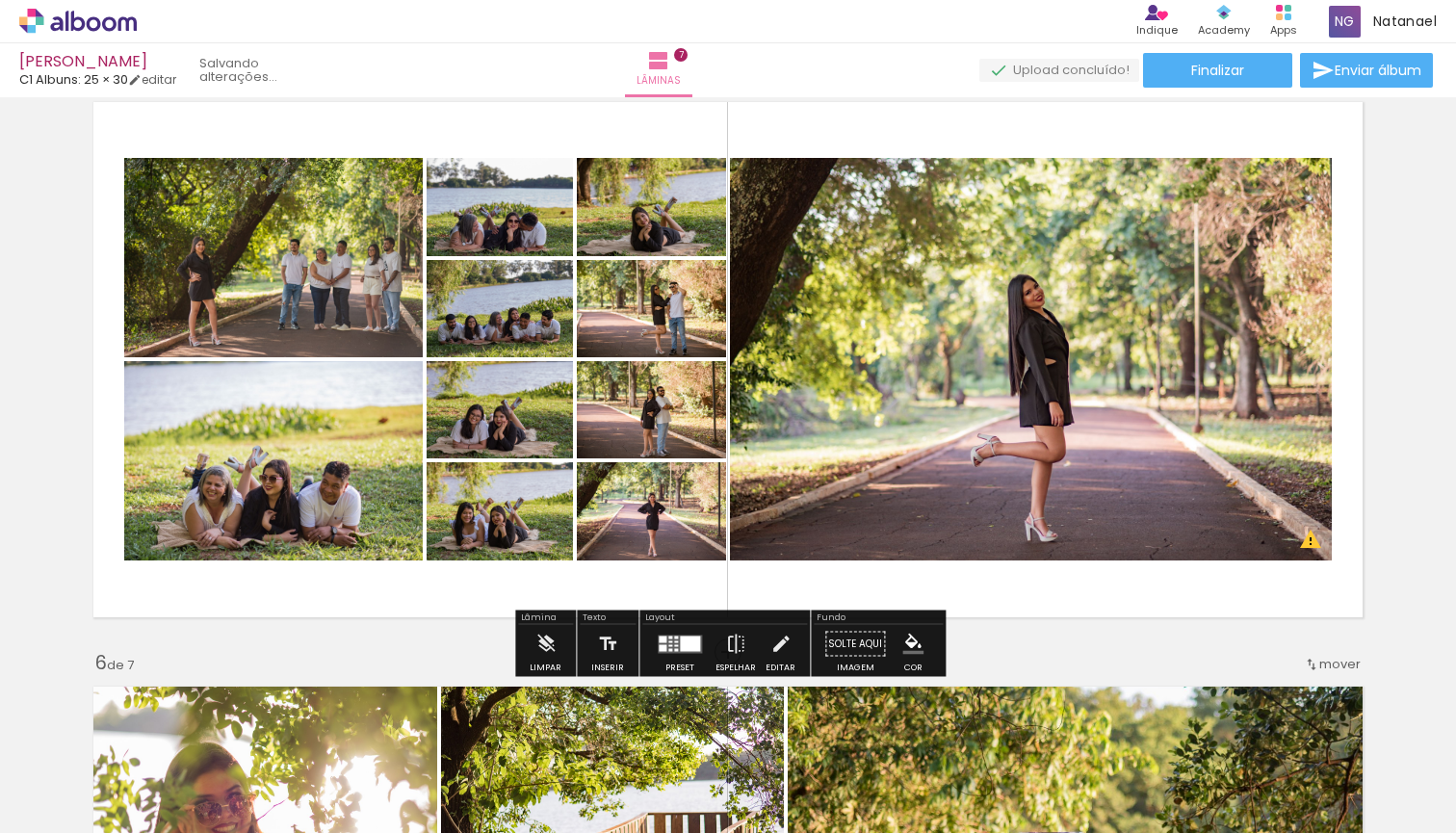
click at [688, 331] on quentale-photo at bounding box center [651, 309] width 149 height 98
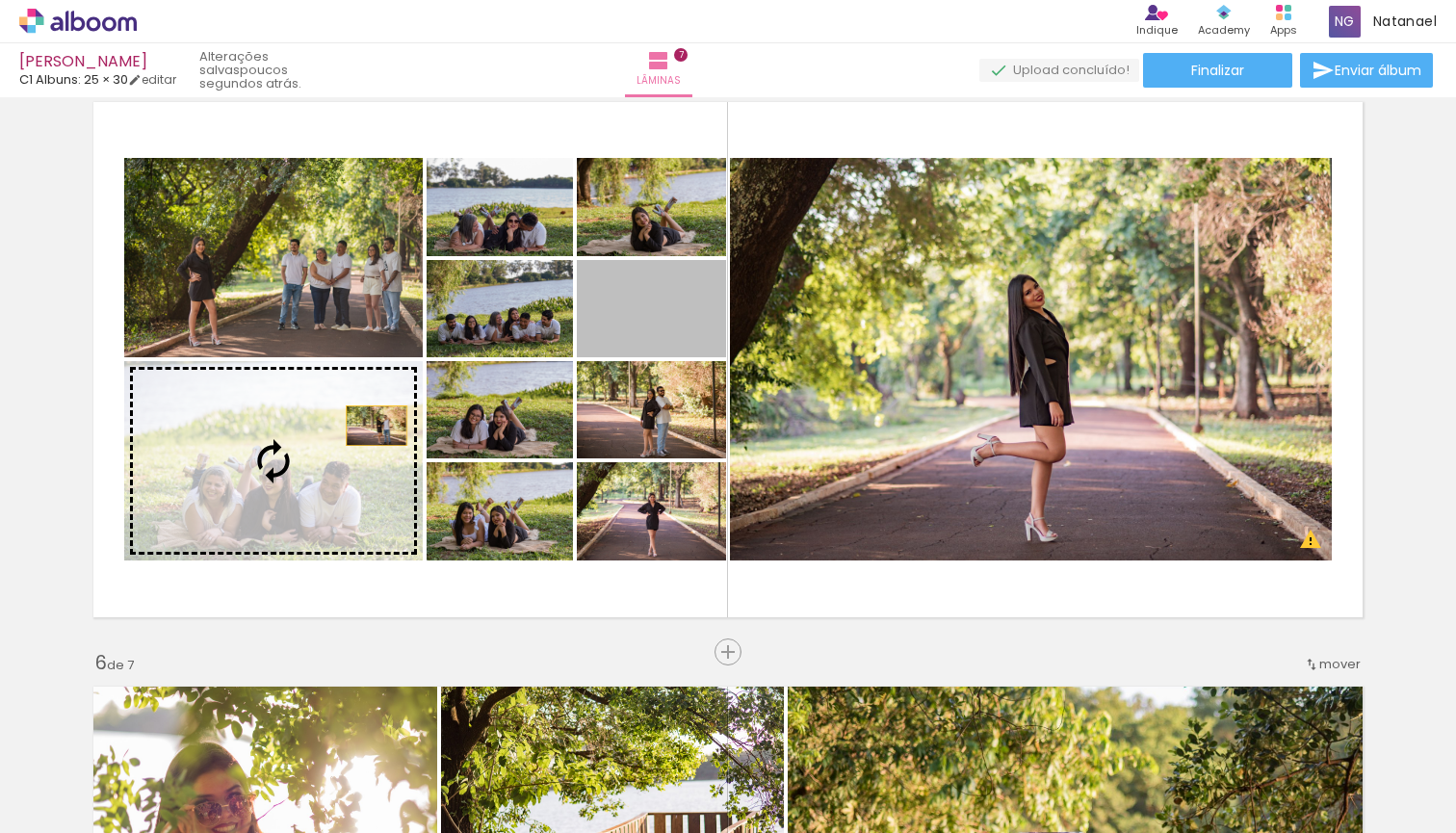
drag, startPoint x: 692, startPoint y: 331, endPoint x: 377, endPoint y: 426, distance: 329.0
click at [0, 0] on slot at bounding box center [0, 0] width 0 height 0
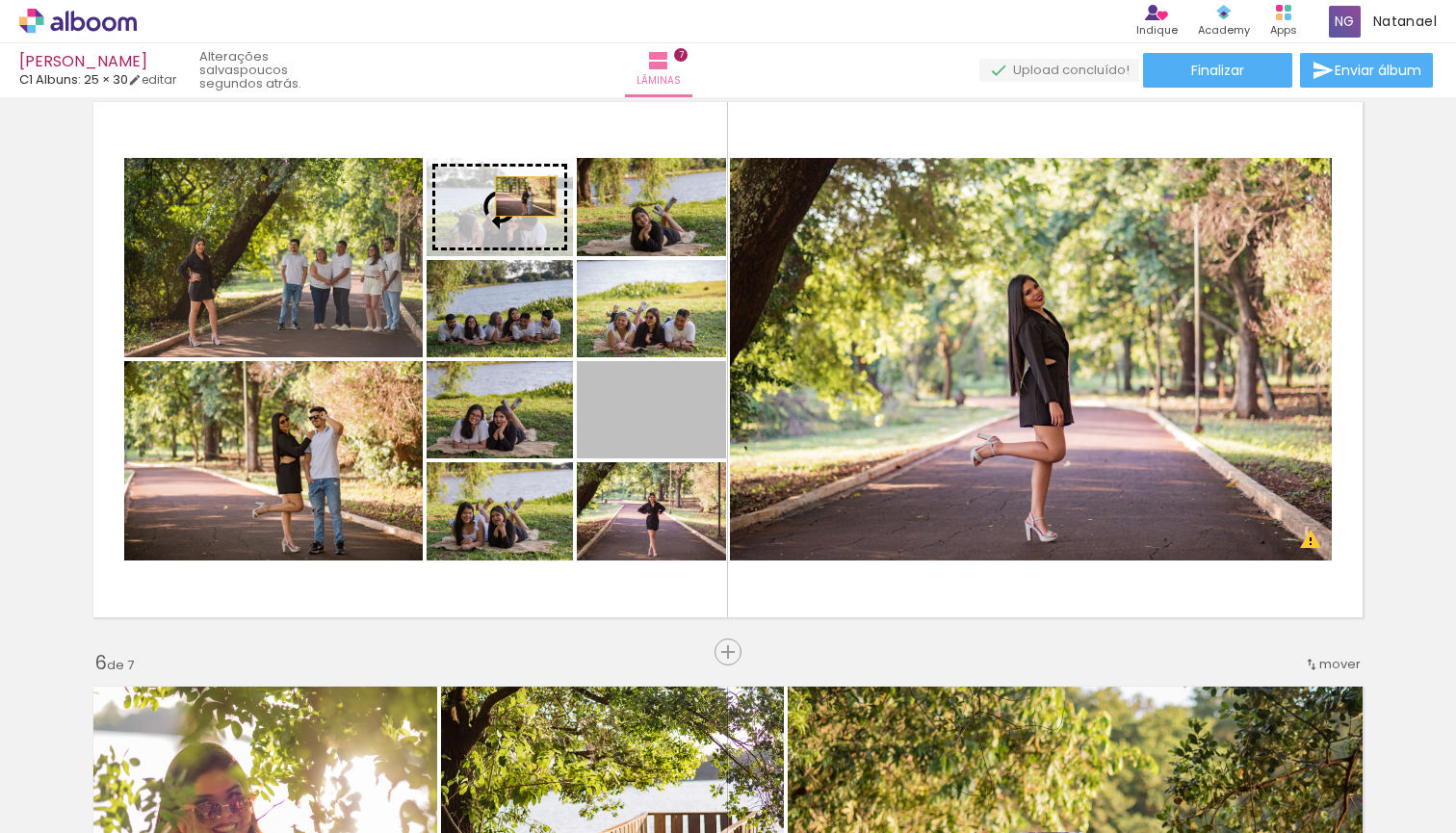
drag, startPoint x: 686, startPoint y: 418, endPoint x: 525, endPoint y: 196, distance: 274.2
click at [0, 0] on slot at bounding box center [0, 0] width 0 height 0
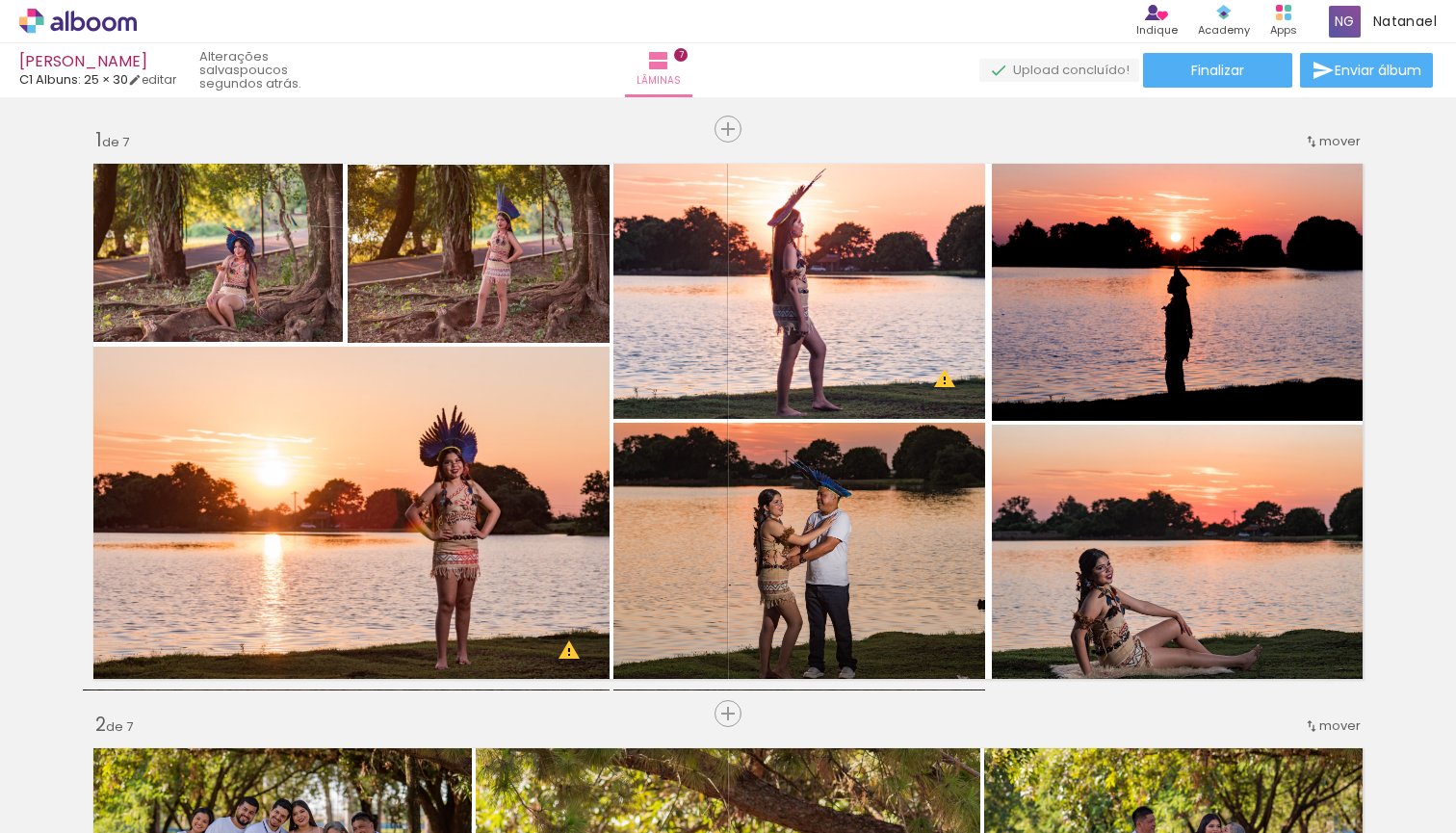
scroll to position [1282, 0]
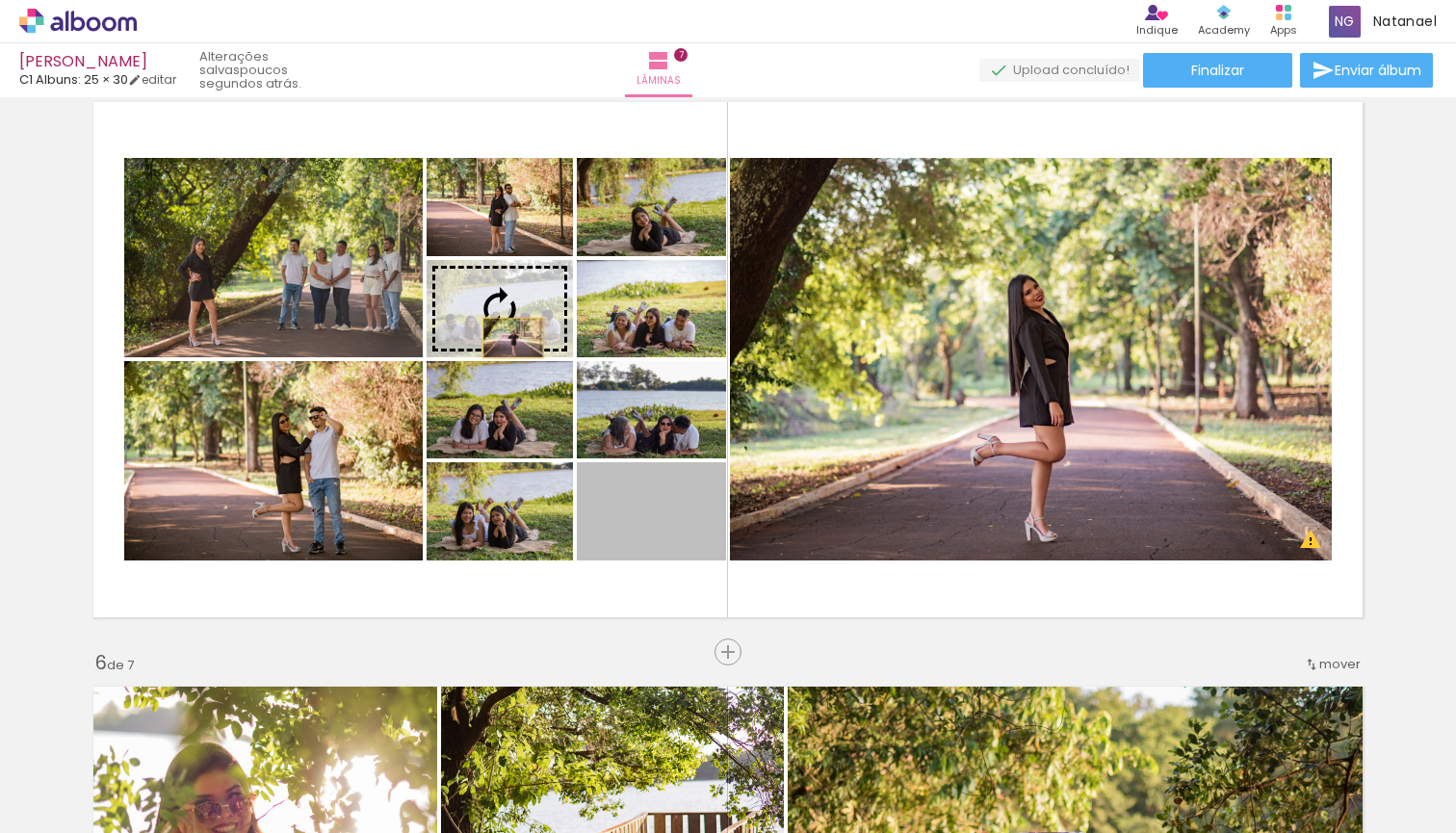
drag, startPoint x: 685, startPoint y: 535, endPoint x: 514, endPoint y: 331, distance: 266.2
click at [0, 0] on slot at bounding box center [0, 0] width 0 height 0
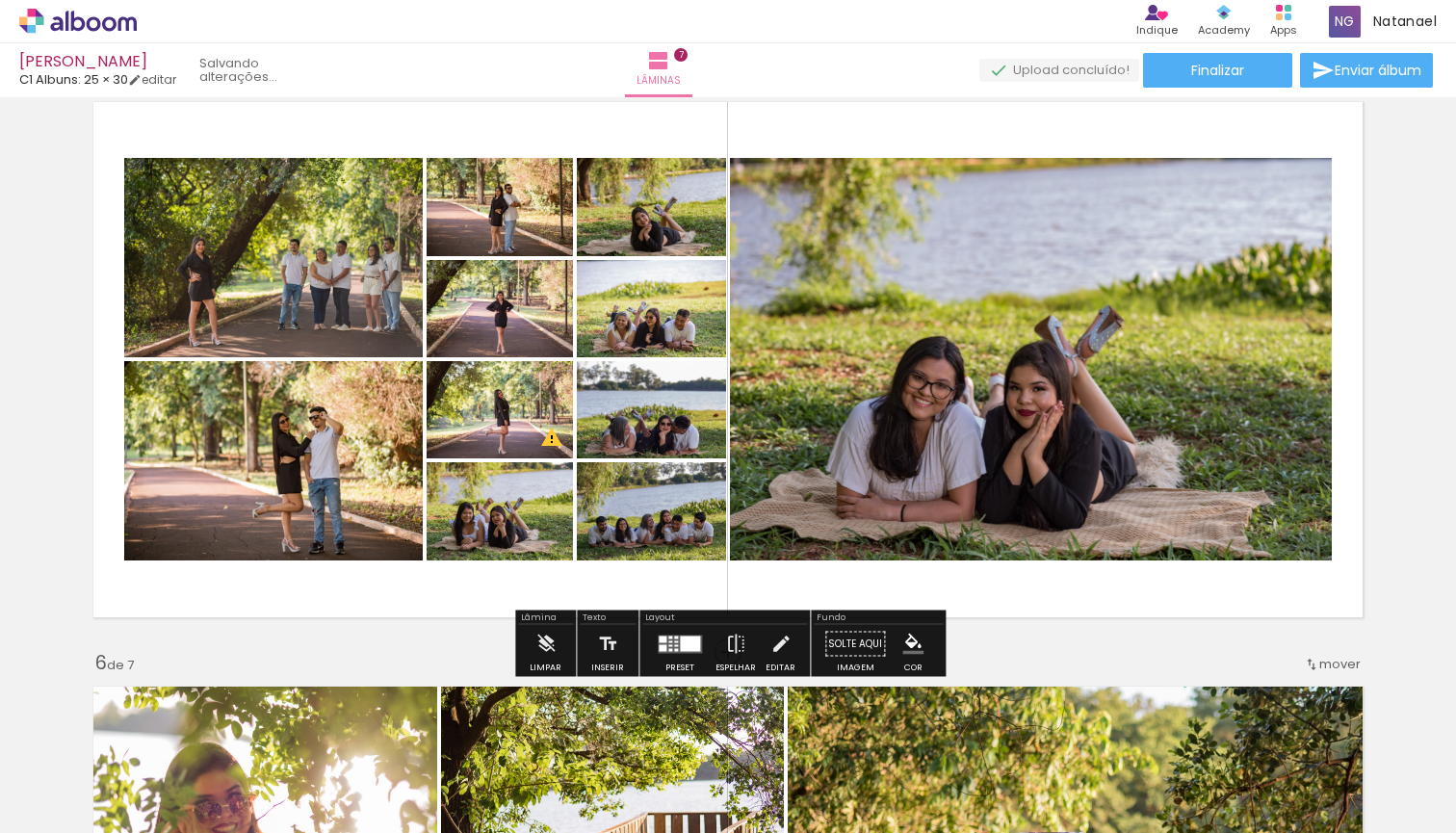
drag, startPoint x: 1064, startPoint y: 363, endPoint x: 506, endPoint y: 413, distance: 560.2
click at [0, 0] on slot at bounding box center [0, 0] width 0 height 0
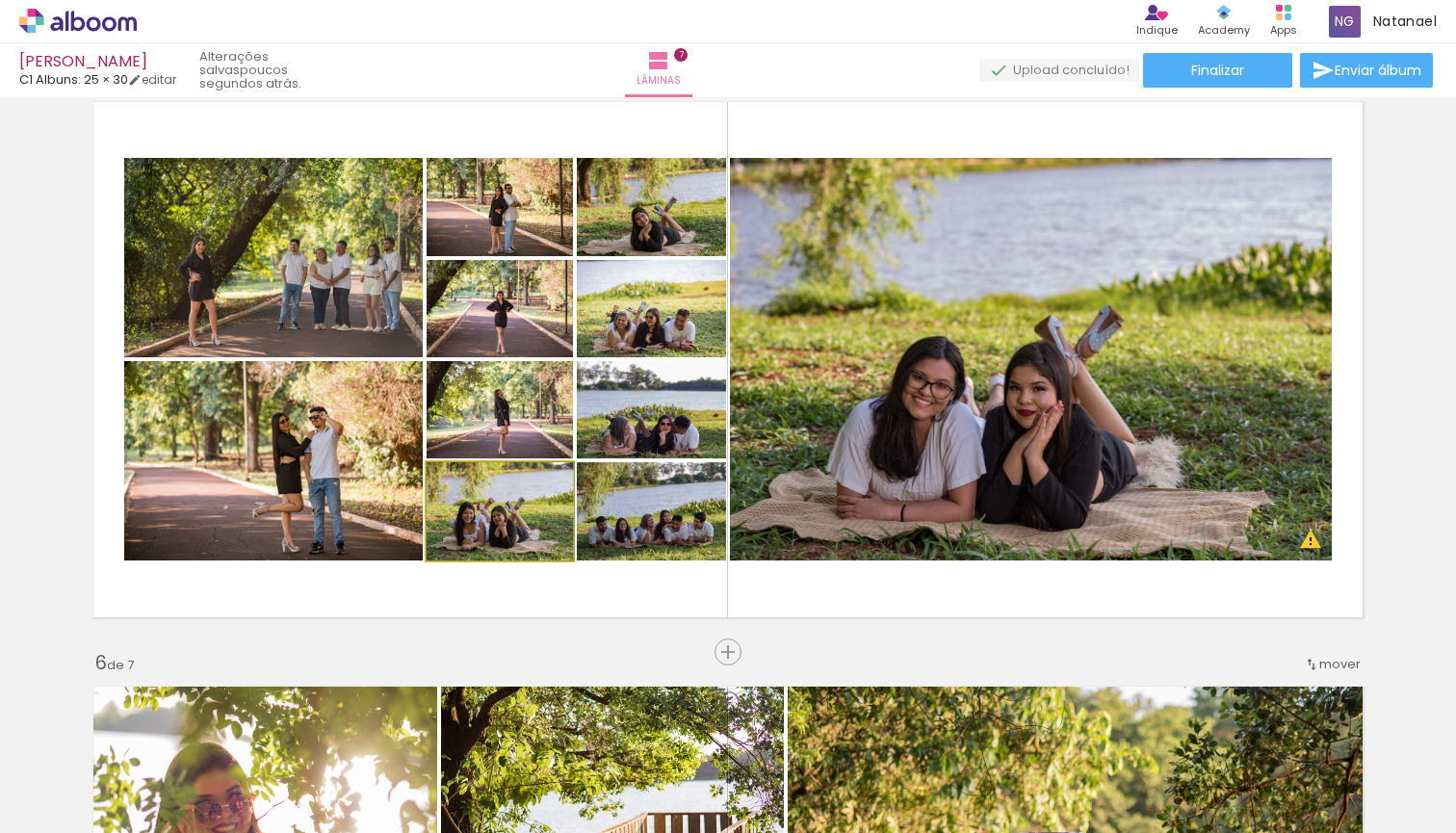
click at [517, 536] on div at bounding box center [500, 511] width 147 height 99
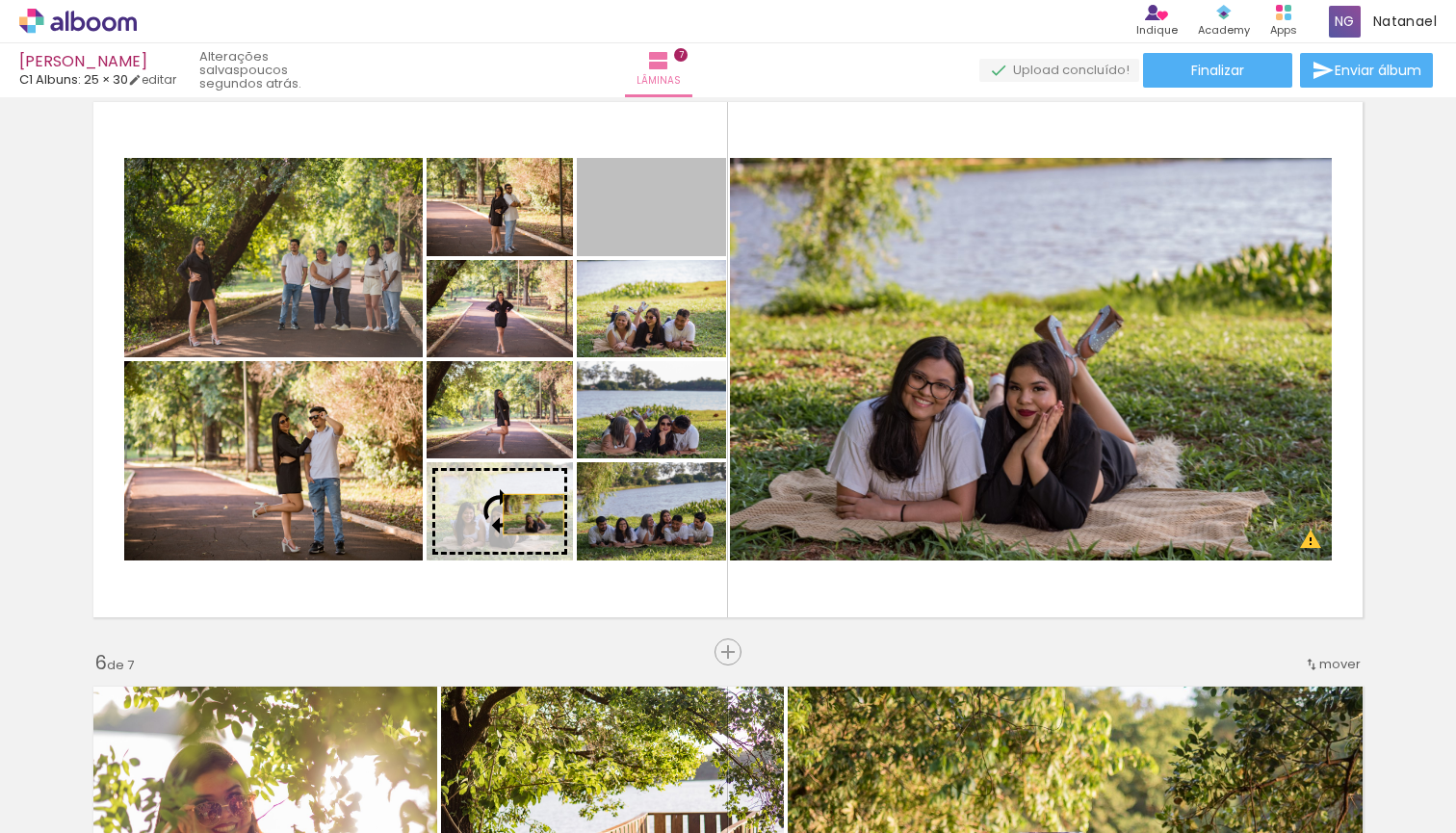
drag, startPoint x: 667, startPoint y: 229, endPoint x: 533, endPoint y: 515, distance: 315.8
click at [0, 0] on slot at bounding box center [0, 0] width 0 height 0
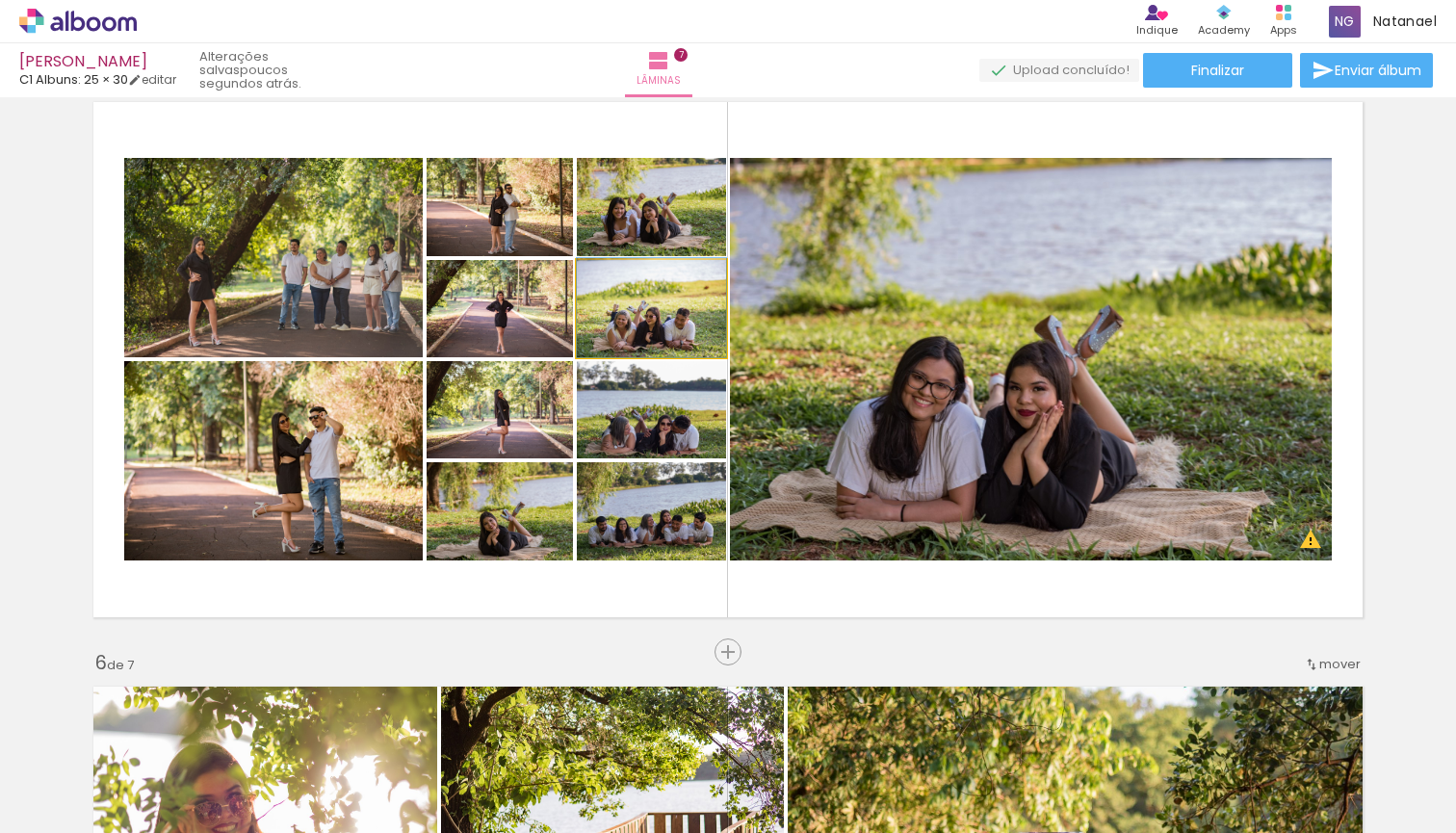
click at [686, 327] on div at bounding box center [651, 308] width 149 height 100
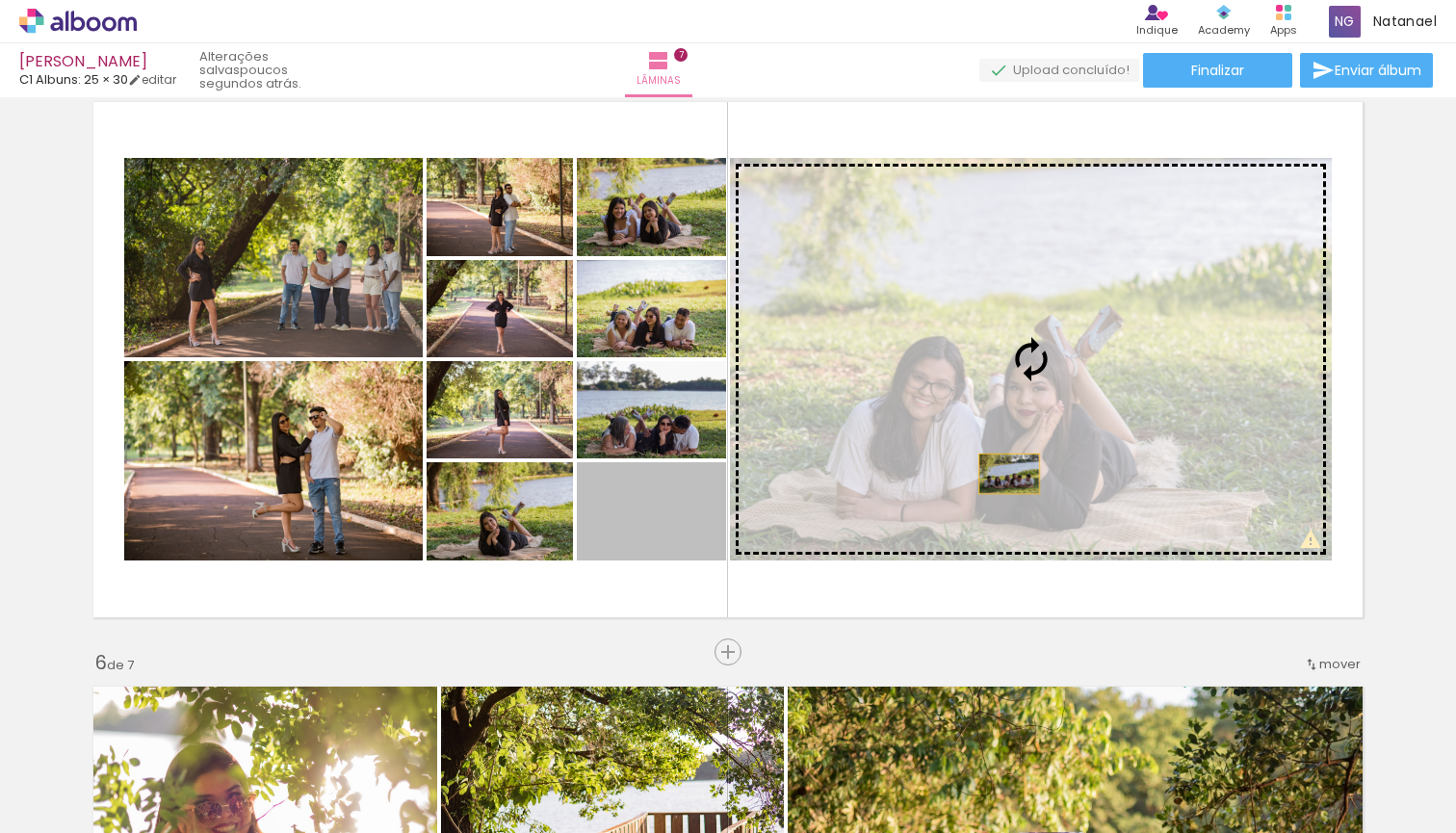
drag, startPoint x: 666, startPoint y: 530, endPoint x: 1060, endPoint y: 468, distance: 398.8
click at [0, 0] on slot at bounding box center [0, 0] width 0 height 0
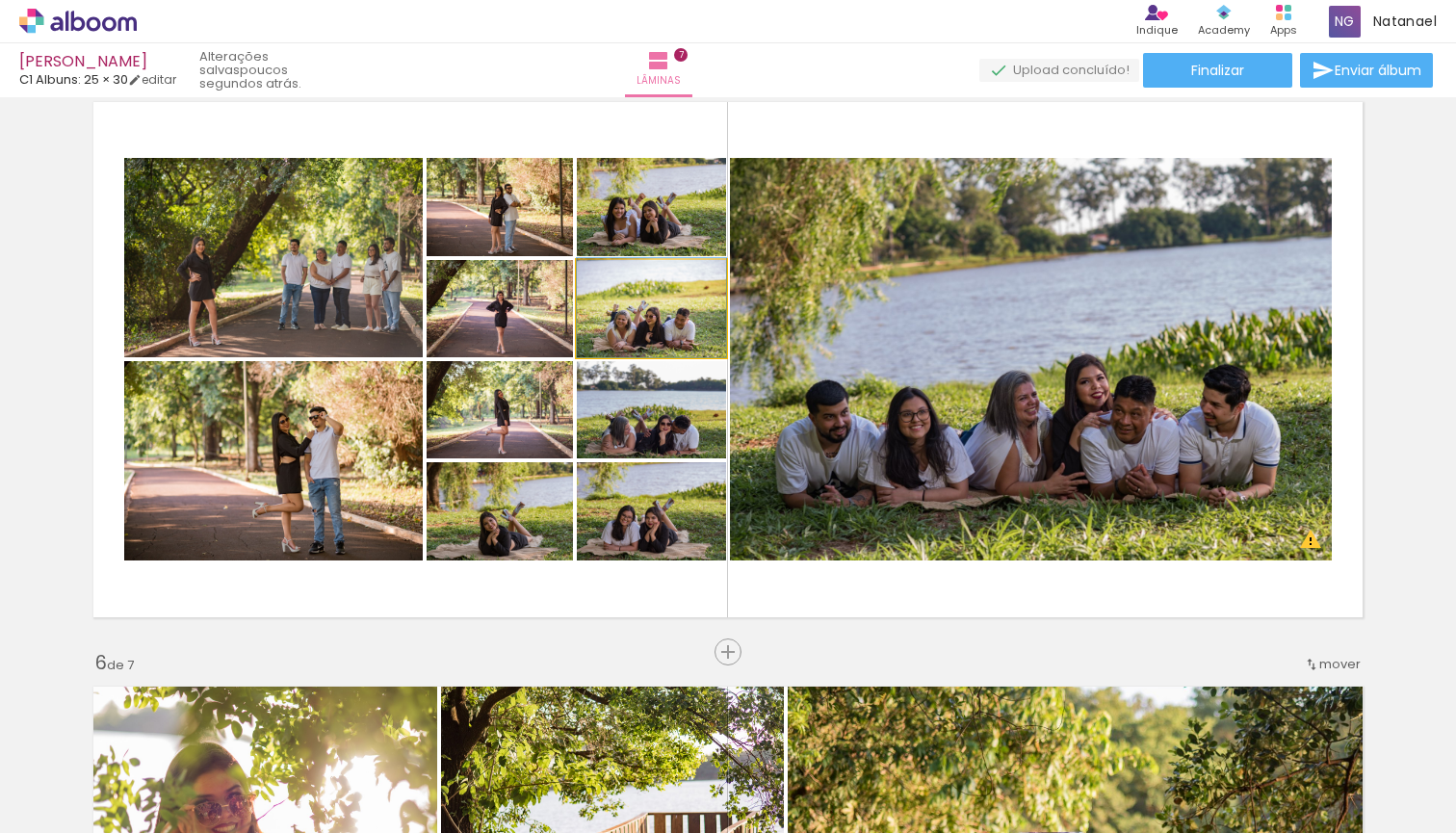
drag, startPoint x: 684, startPoint y: 338, endPoint x: 648, endPoint y: 519, distance: 184.5
click at [683, 331] on div at bounding box center [651, 308] width 149 height 100
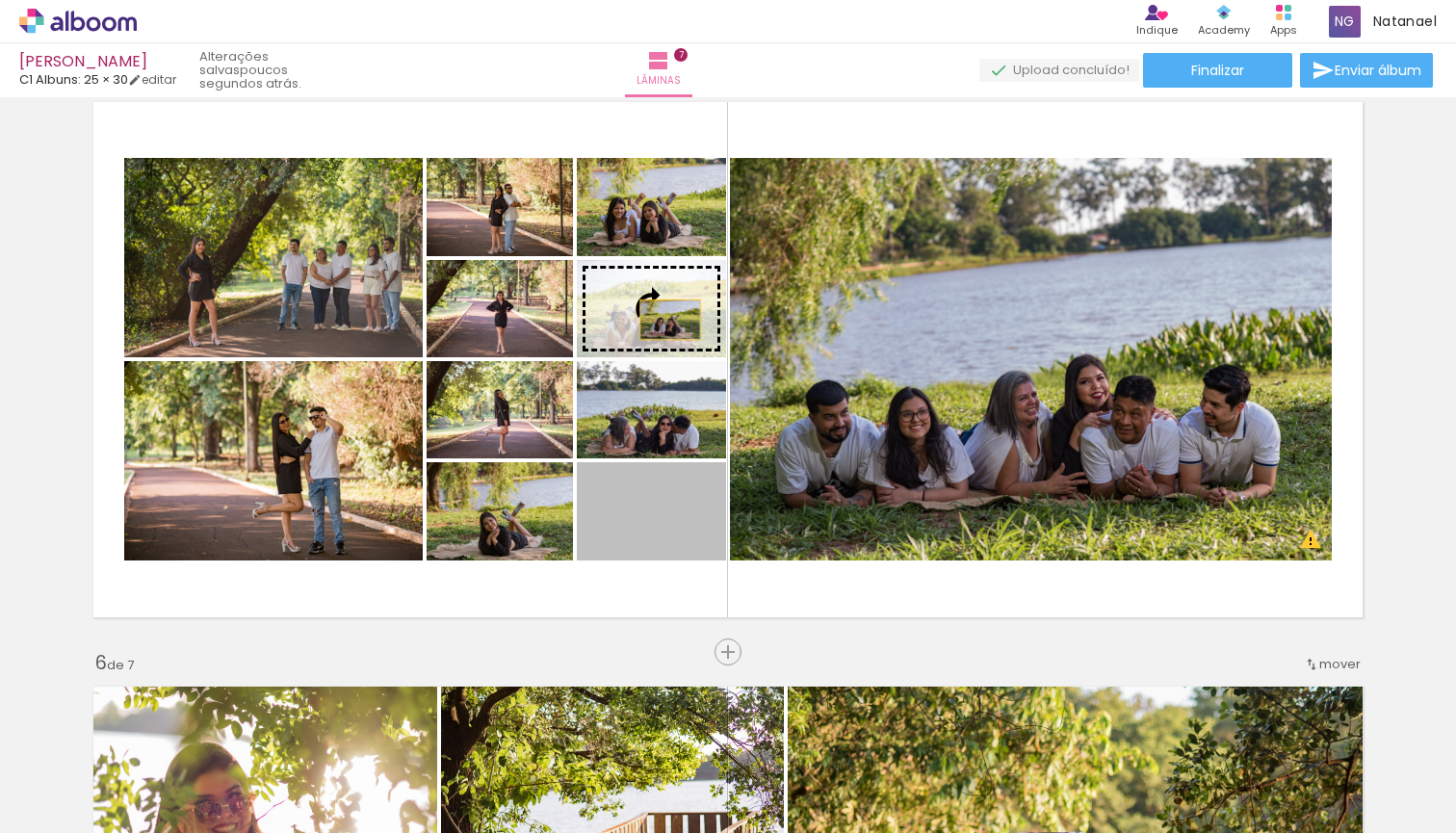
drag, startPoint x: 680, startPoint y: 530, endPoint x: 669, endPoint y: 315, distance: 215.3
click at [0, 0] on slot at bounding box center [0, 0] width 0 height 0
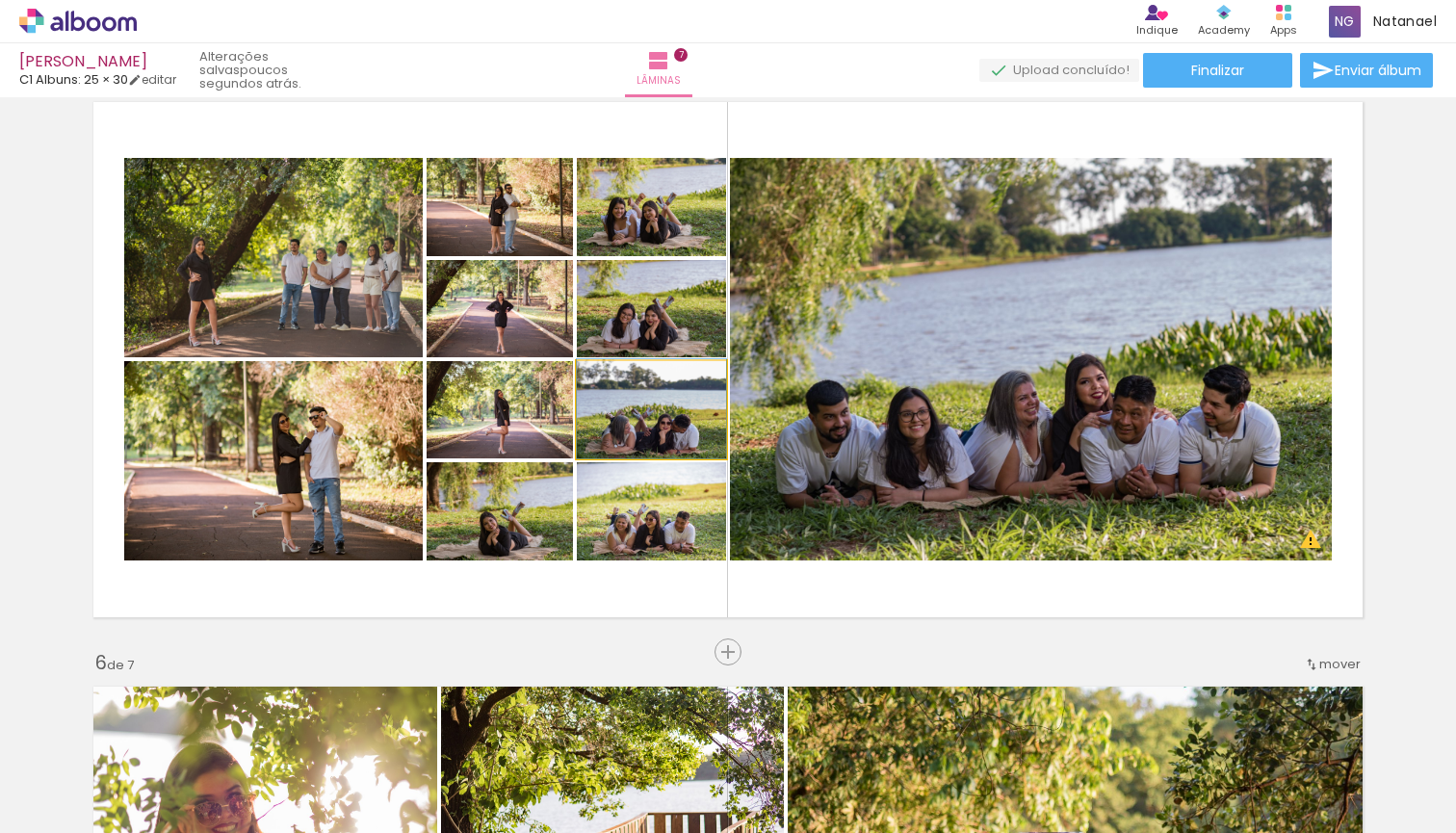
drag, startPoint x: 695, startPoint y: 436, endPoint x: 687, endPoint y: 466, distance: 31.0
click at [694, 431] on div at bounding box center [651, 409] width 149 height 100
drag, startPoint x: 694, startPoint y: 537, endPoint x: 693, endPoint y: 526, distance: 11.0
click at [693, 526] on div at bounding box center [651, 511] width 149 height 100
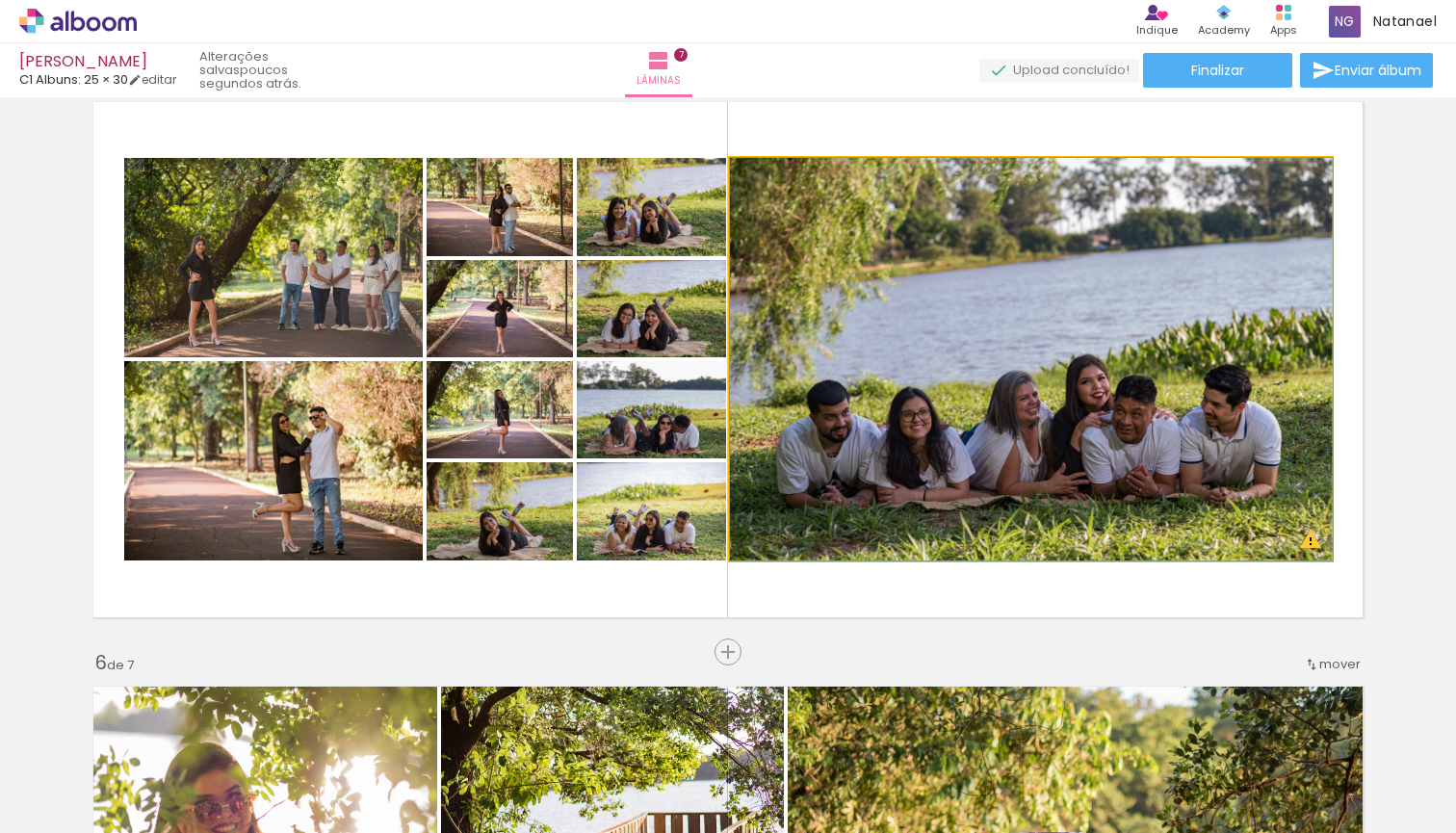
drag, startPoint x: 1075, startPoint y: 448, endPoint x: 1091, endPoint y: 440, distance: 17.9
click at [1091, 440] on div at bounding box center [1031, 359] width 603 height 402
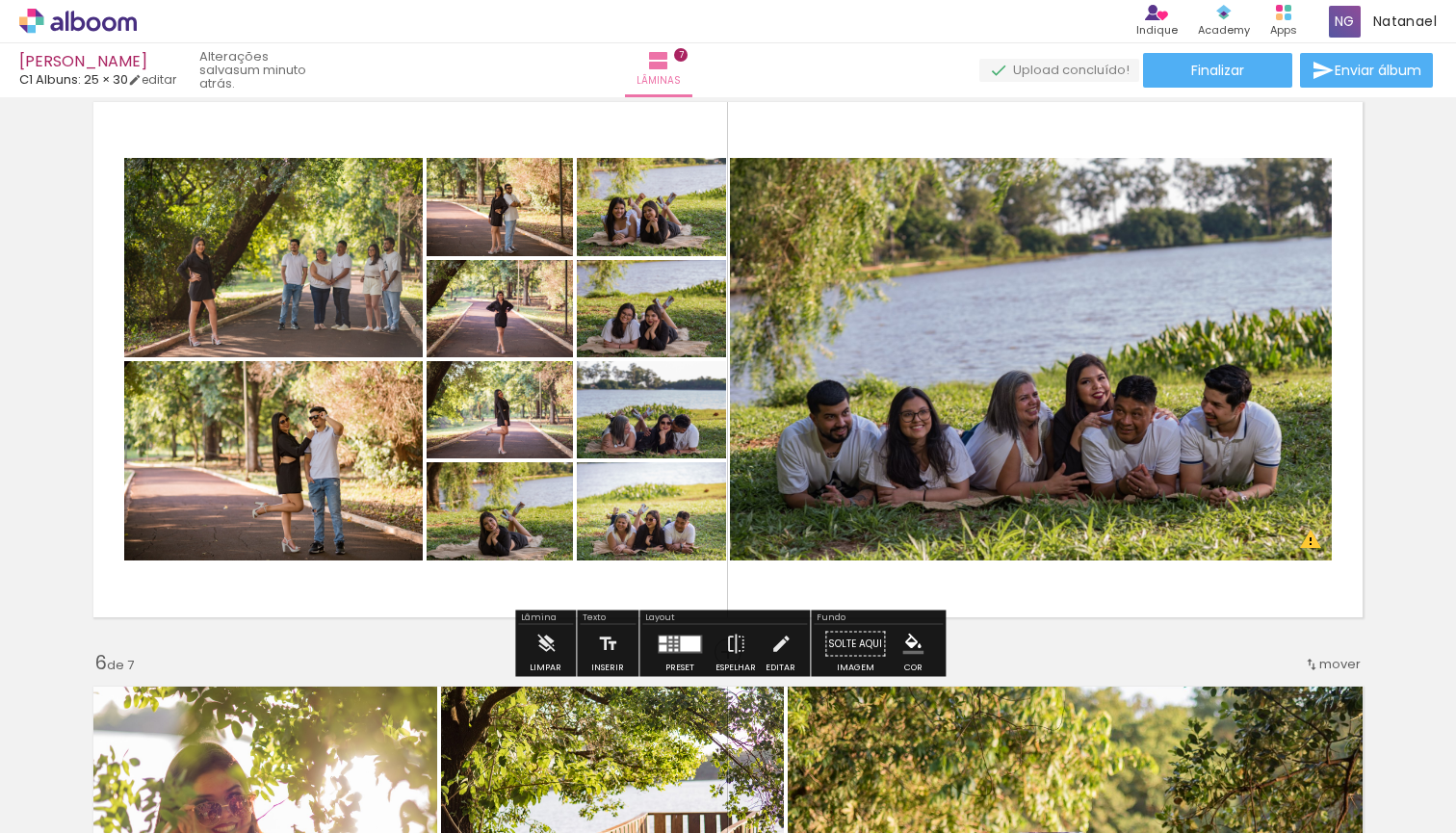
click at [872, 294] on div at bounding box center [1031, 359] width 603 height 402
click at [872, 293] on quentale-photo at bounding box center [1031, 359] width 602 height 402
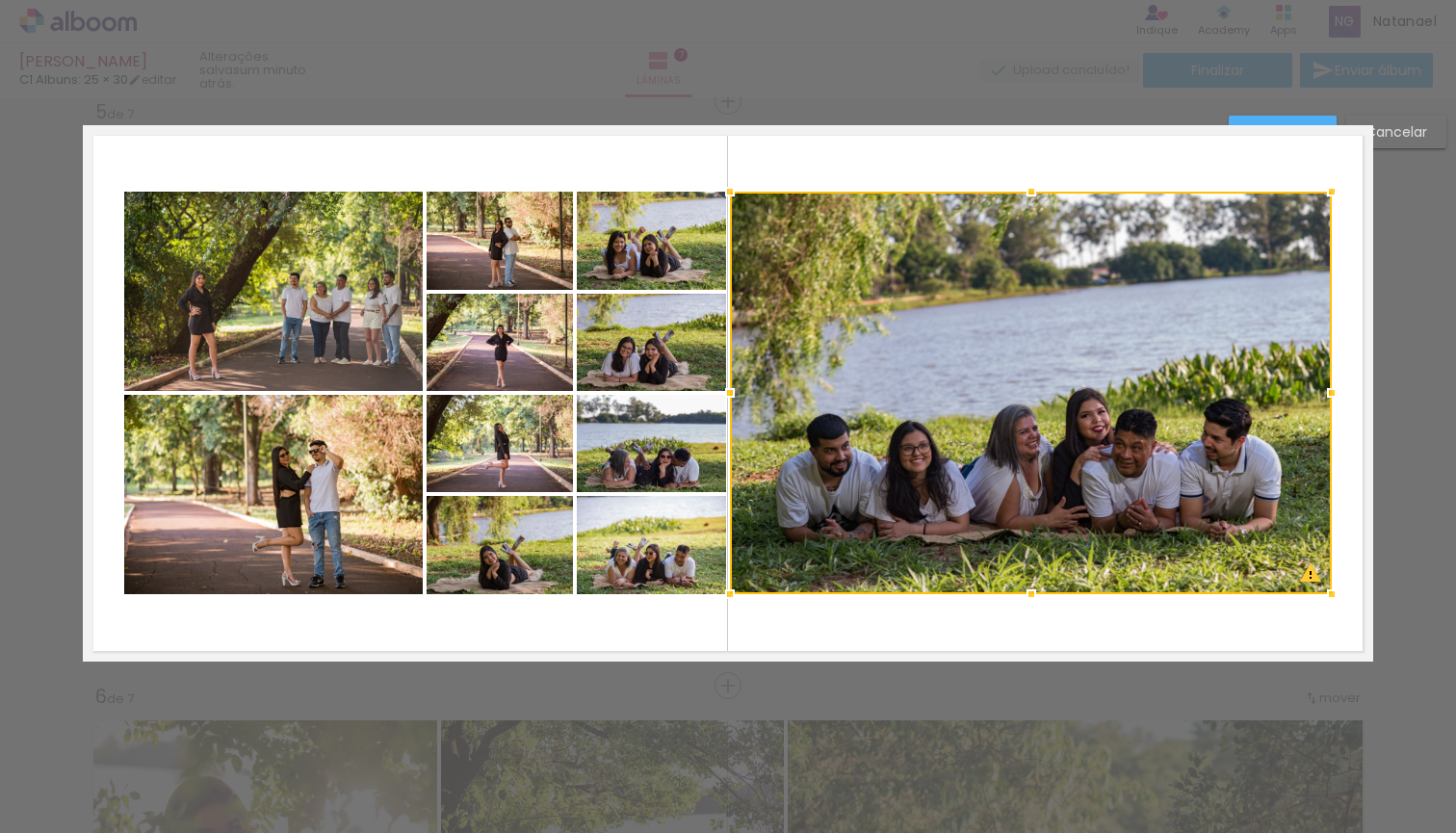
scroll to position [2354, 0]
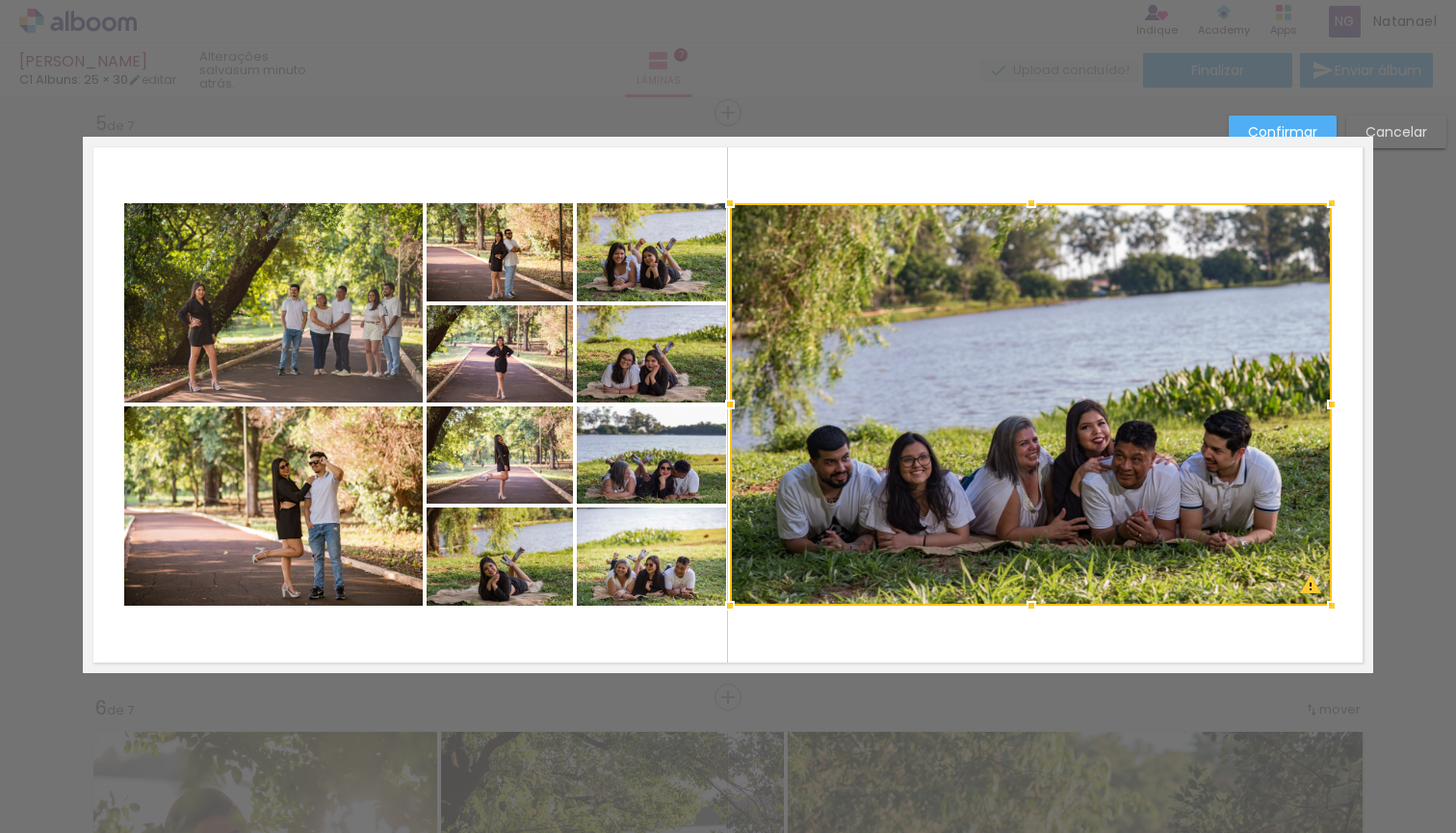
click at [816, 270] on div at bounding box center [1031, 404] width 602 height 402
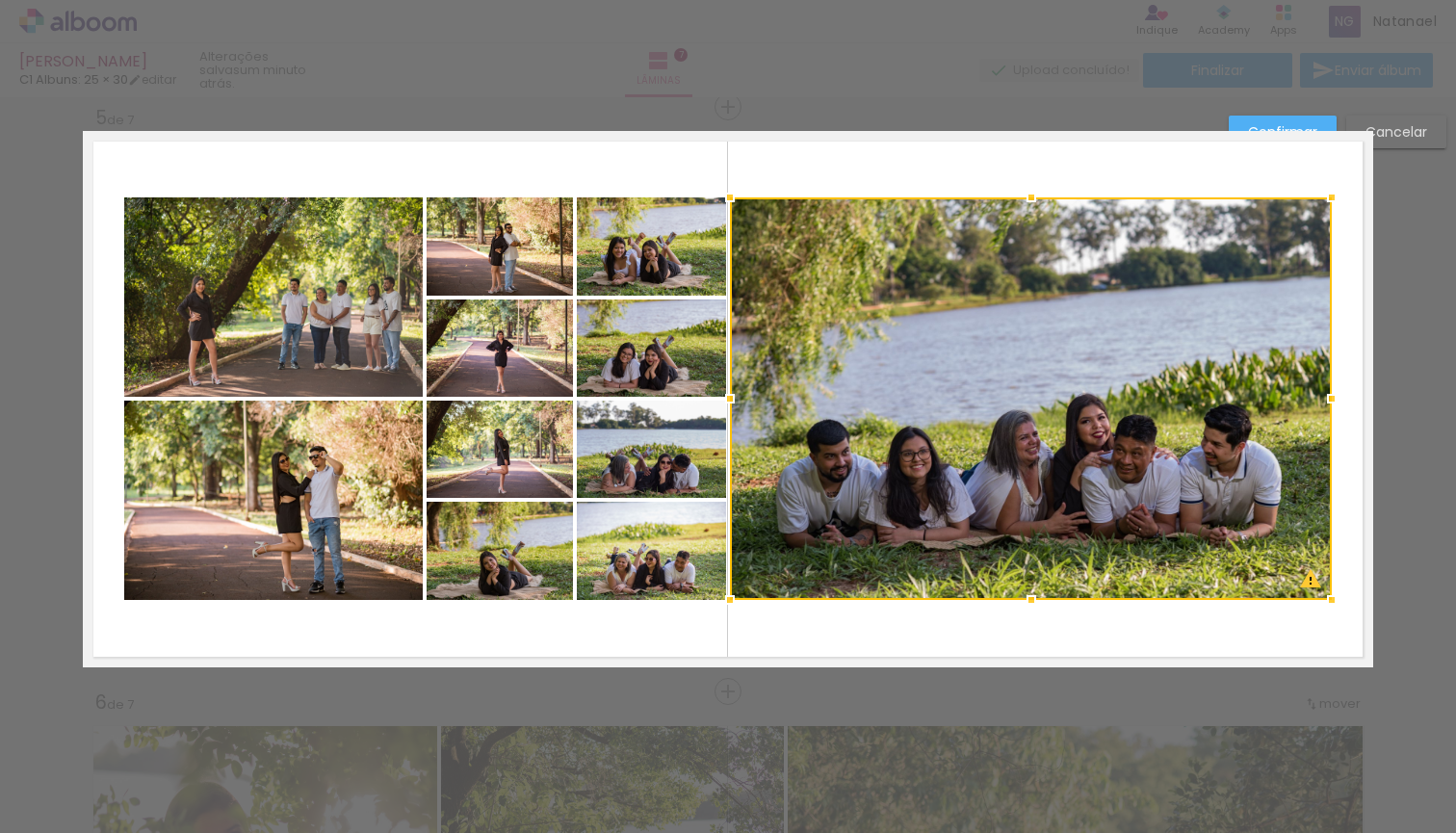
scroll to position [2358, 0]
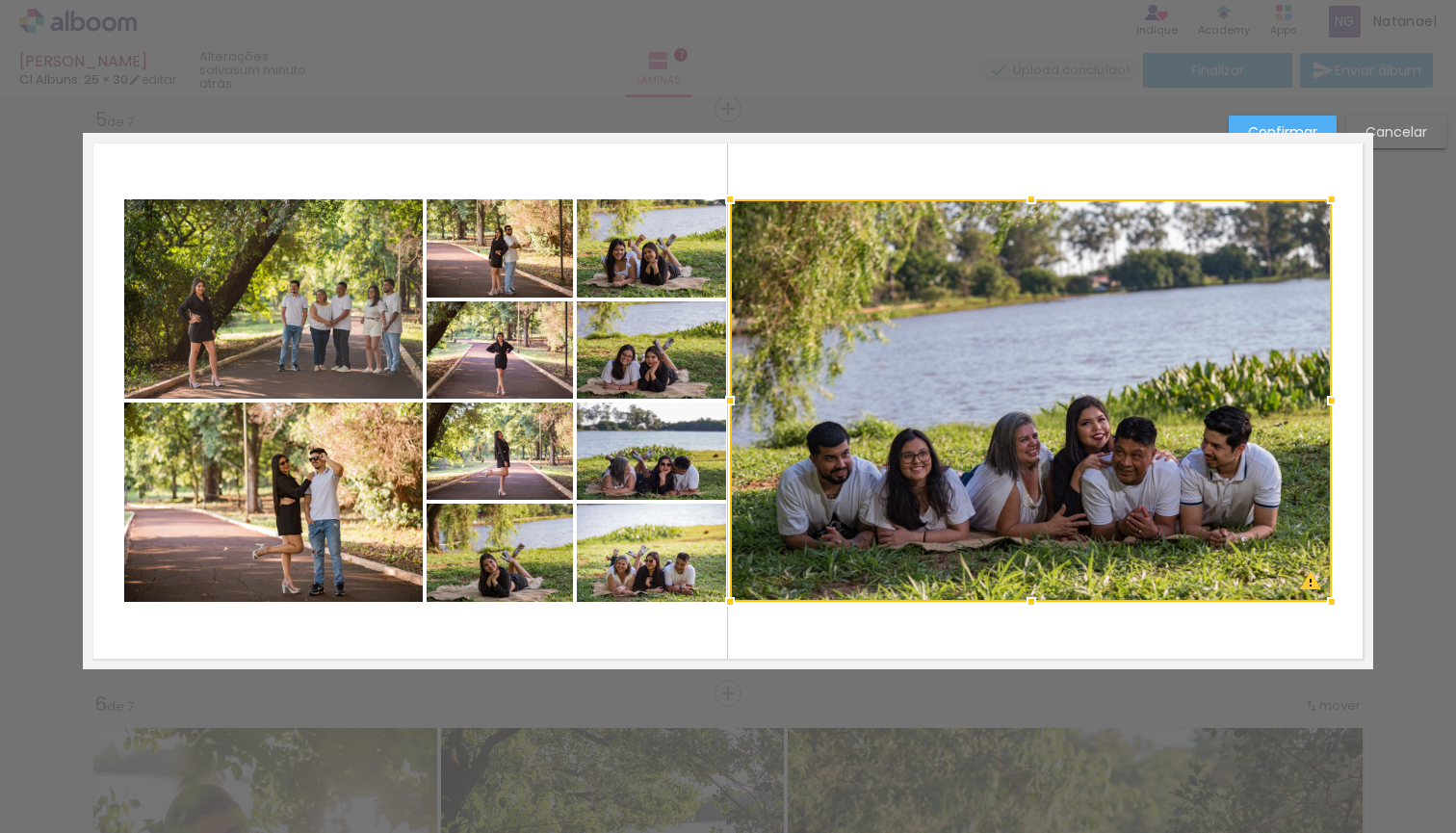
click at [481, 277] on quentale-photo at bounding box center [500, 248] width 146 height 99
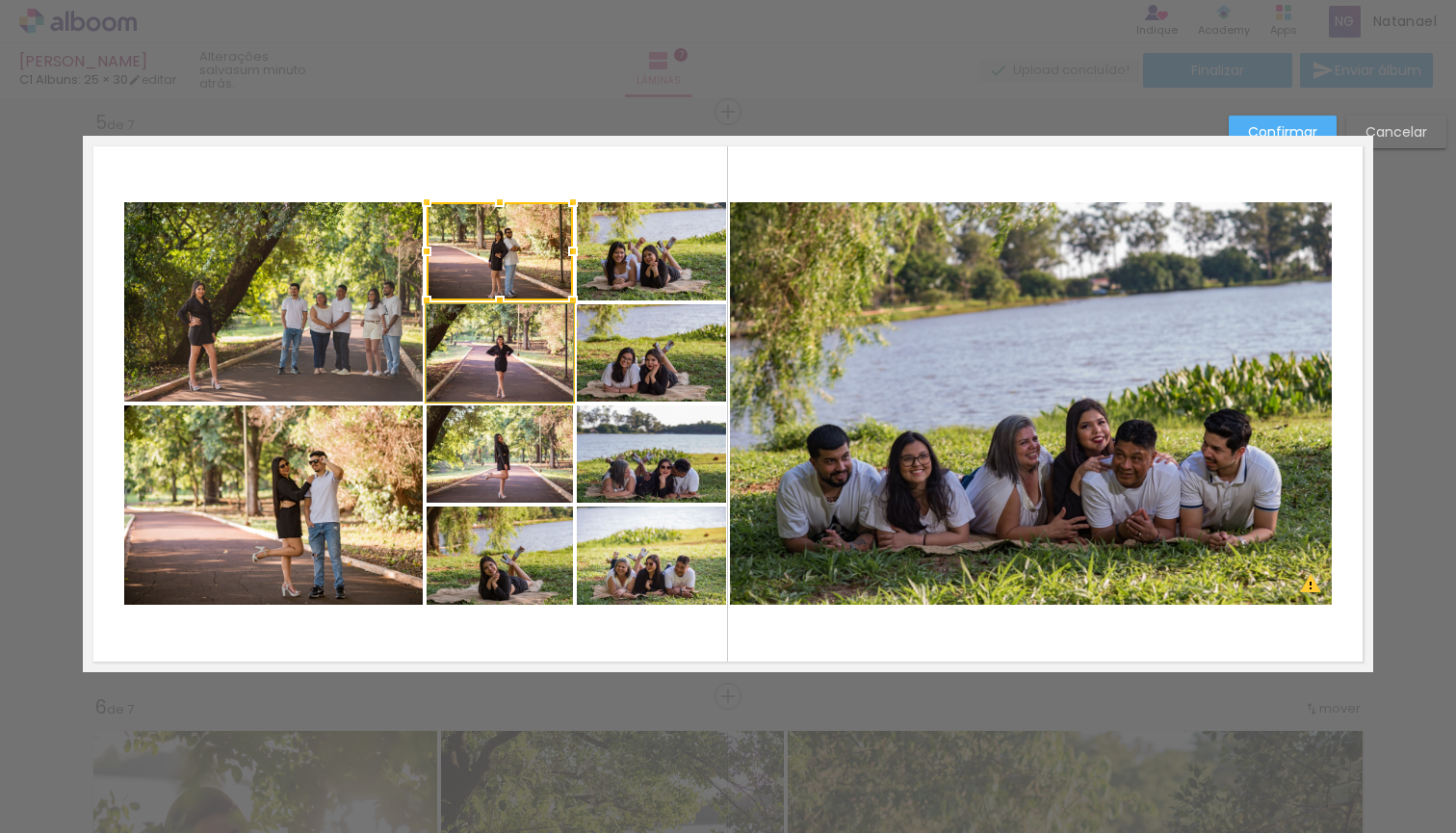
click at [453, 371] on quentale-photo at bounding box center [500, 354] width 146 height 98
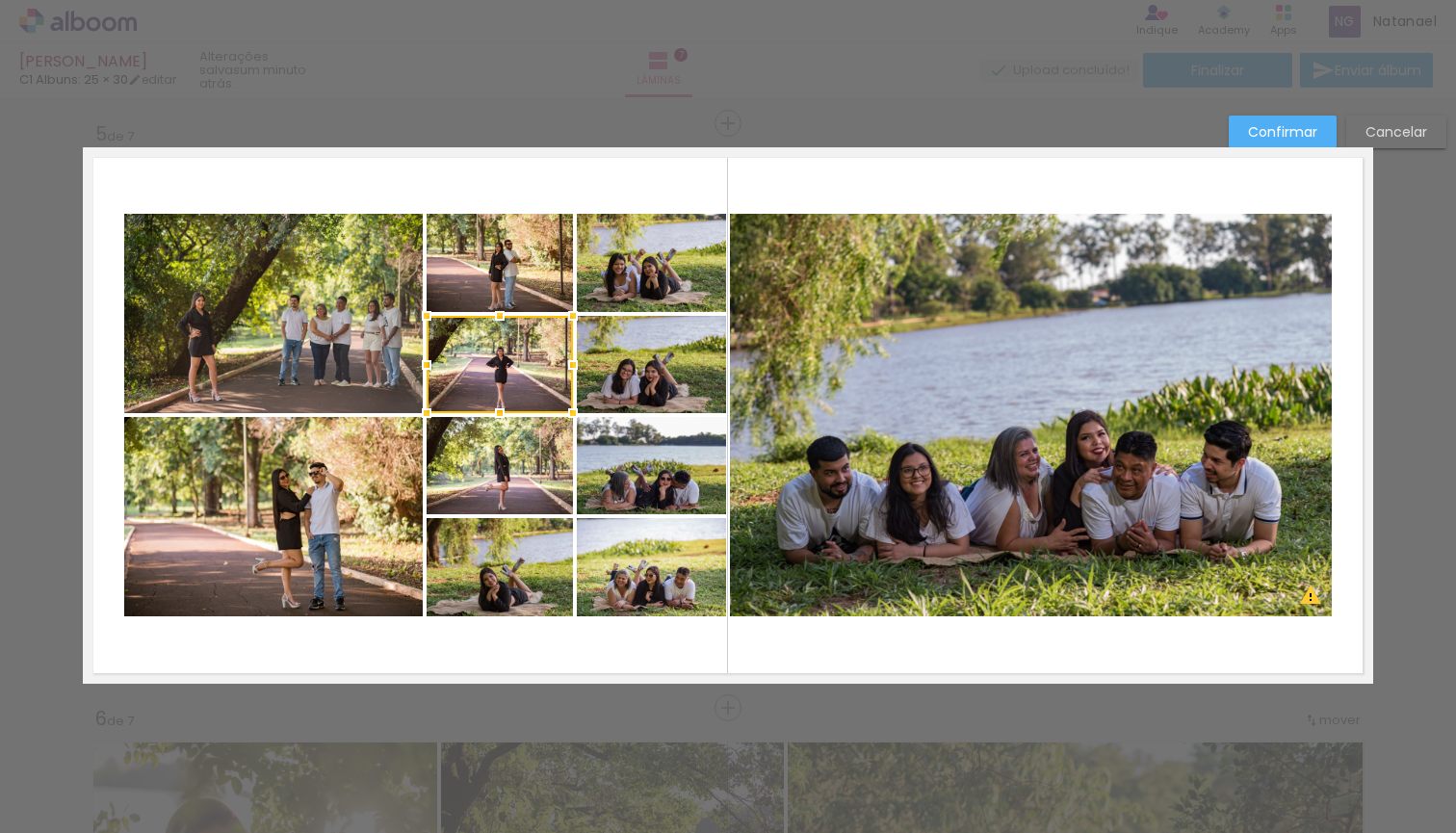
scroll to position [2344, 2]
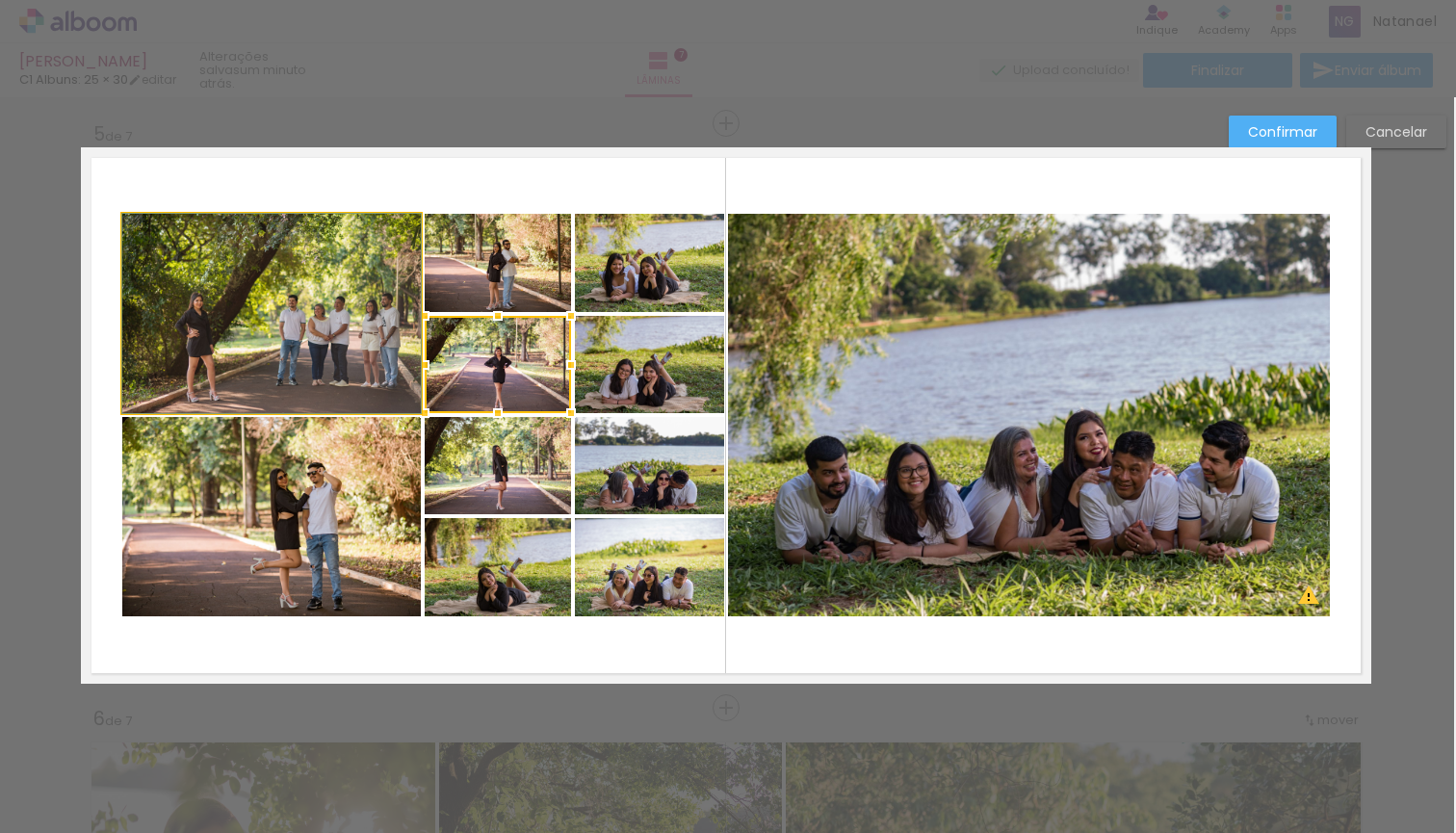
click at [295, 333] on album-spread "5 de 7" at bounding box center [726, 415] width 1290 height 536
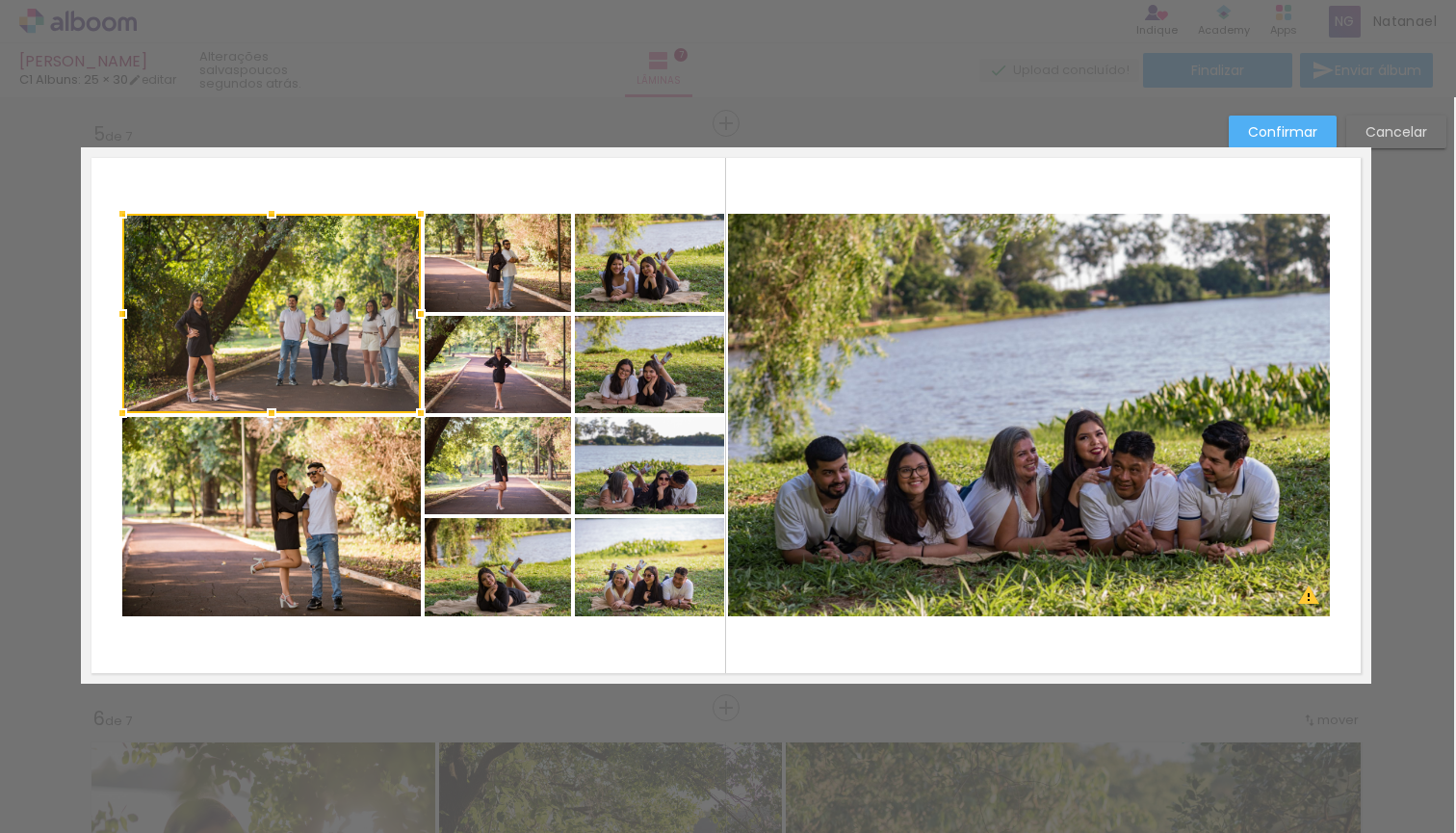
click at [1037, 360] on quentale-photo at bounding box center [1029, 415] width 602 height 402
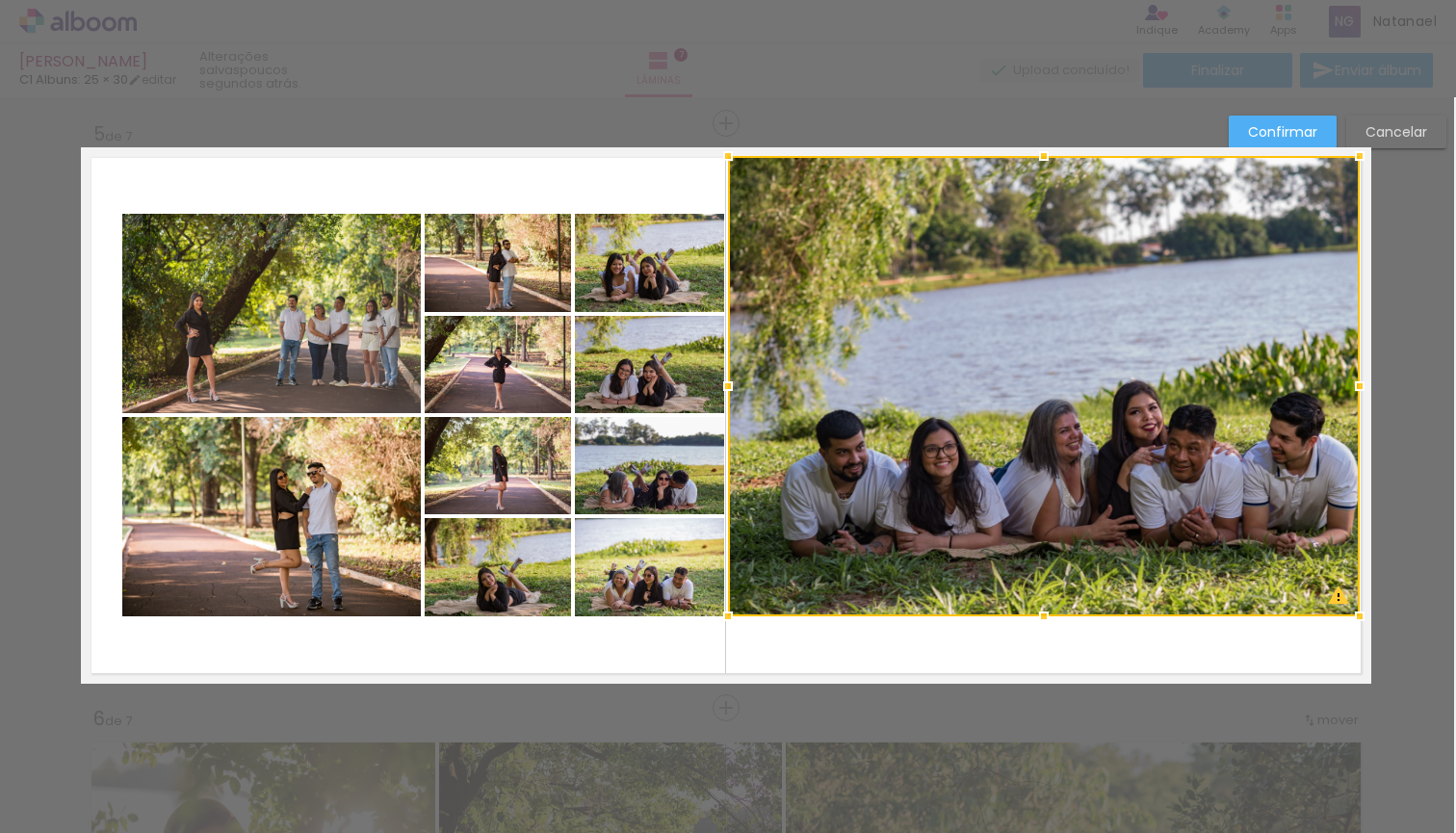
drag, startPoint x: 1332, startPoint y: 212, endPoint x: 1361, endPoint y: 141, distance: 76.7
click at [1361, 140] on div at bounding box center [1359, 155] width 38 height 38
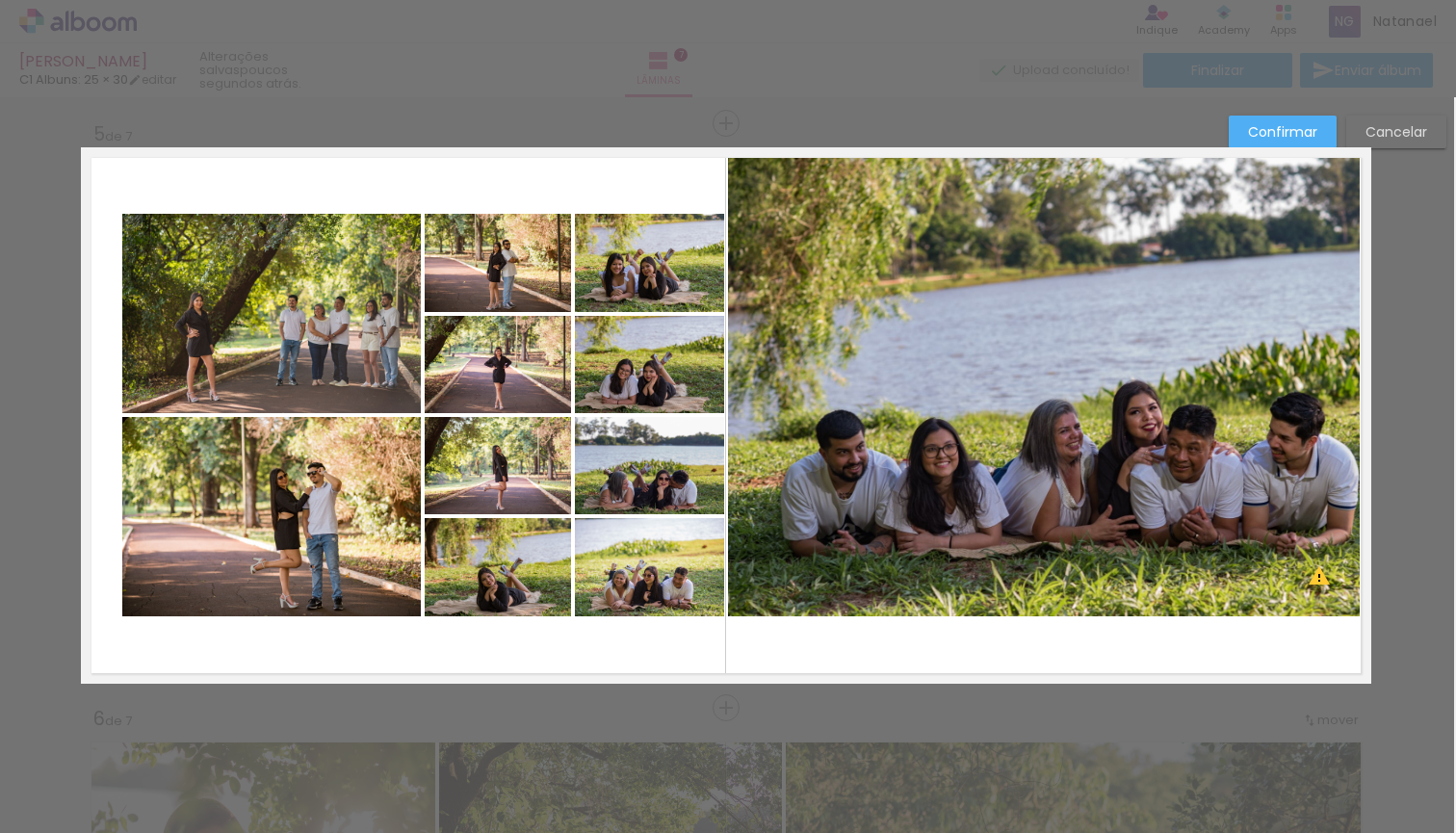
click at [738, 602] on quentale-photo at bounding box center [1044, 386] width 632 height 460
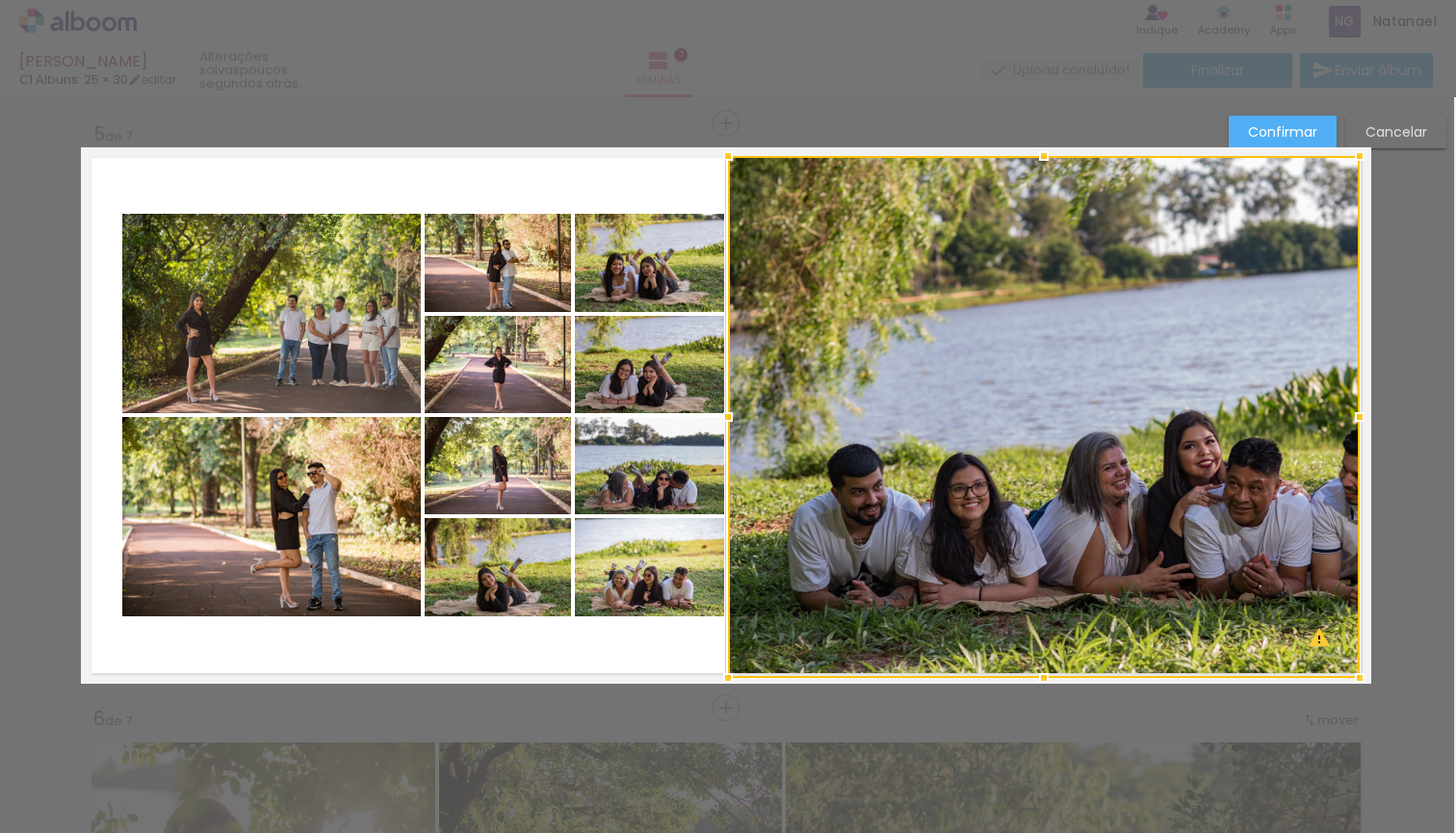
drag, startPoint x: 1046, startPoint y: 614, endPoint x: 1056, endPoint y: 674, distance: 60.8
click at [1054, 677] on div at bounding box center [1043, 678] width 38 height 38
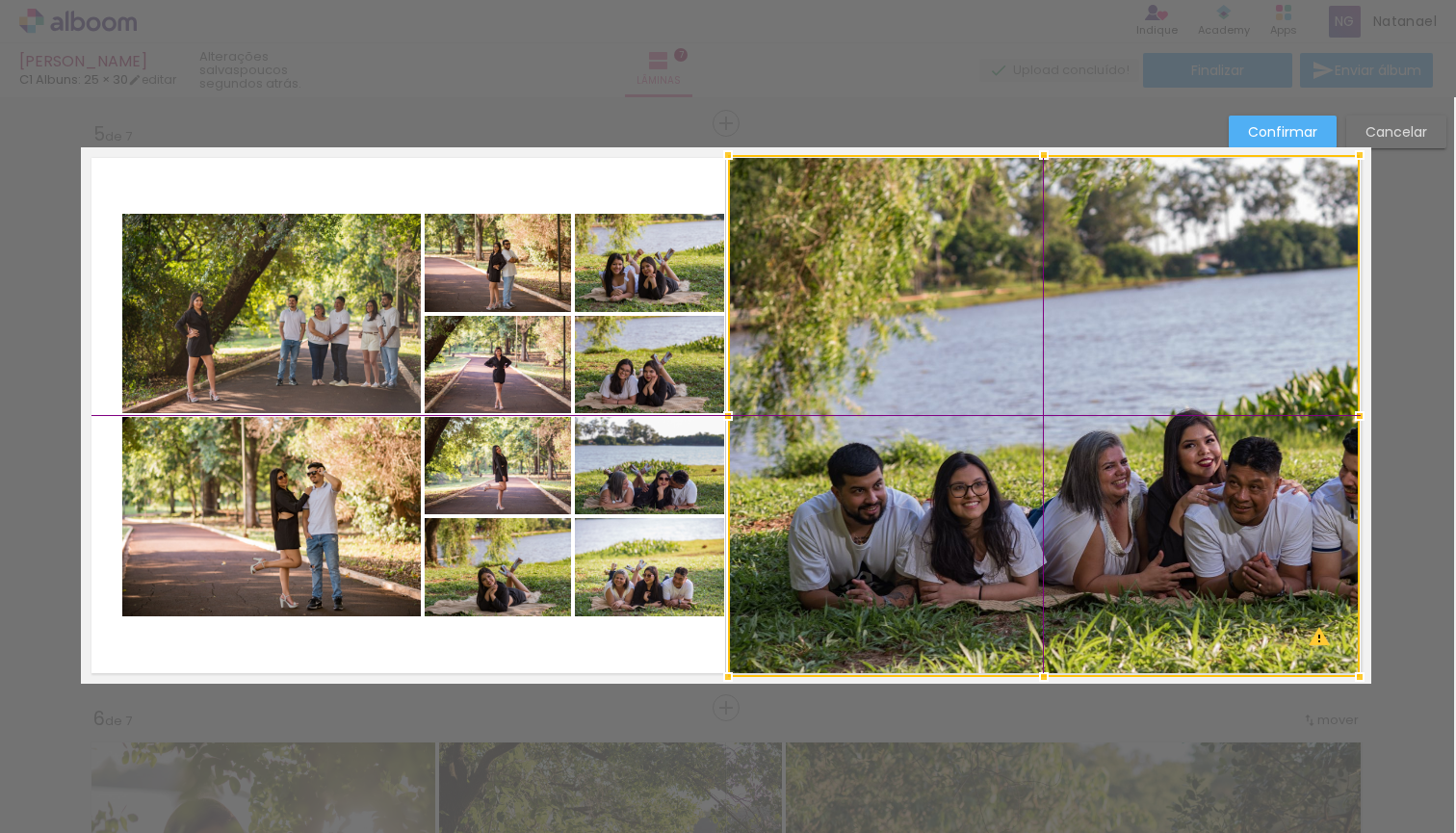
drag, startPoint x: 1069, startPoint y: 583, endPoint x: 1080, endPoint y: 587, distance: 11.7
click at [1080, 587] on div at bounding box center [1044, 416] width 632 height 522
click at [0, 0] on slot "Cancelar" at bounding box center [0, 0] width 0 height 0
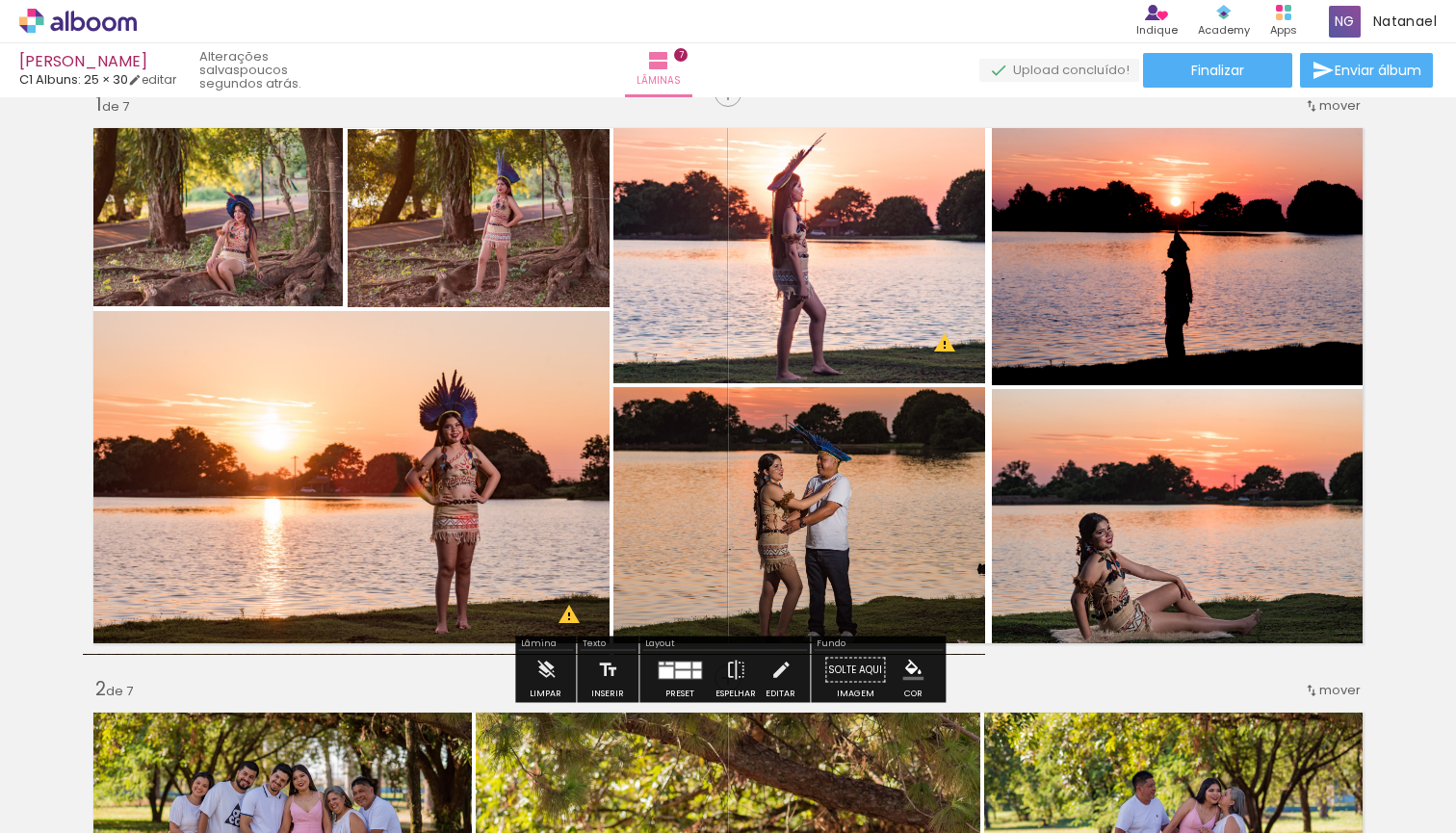
scroll to position [30, 0]
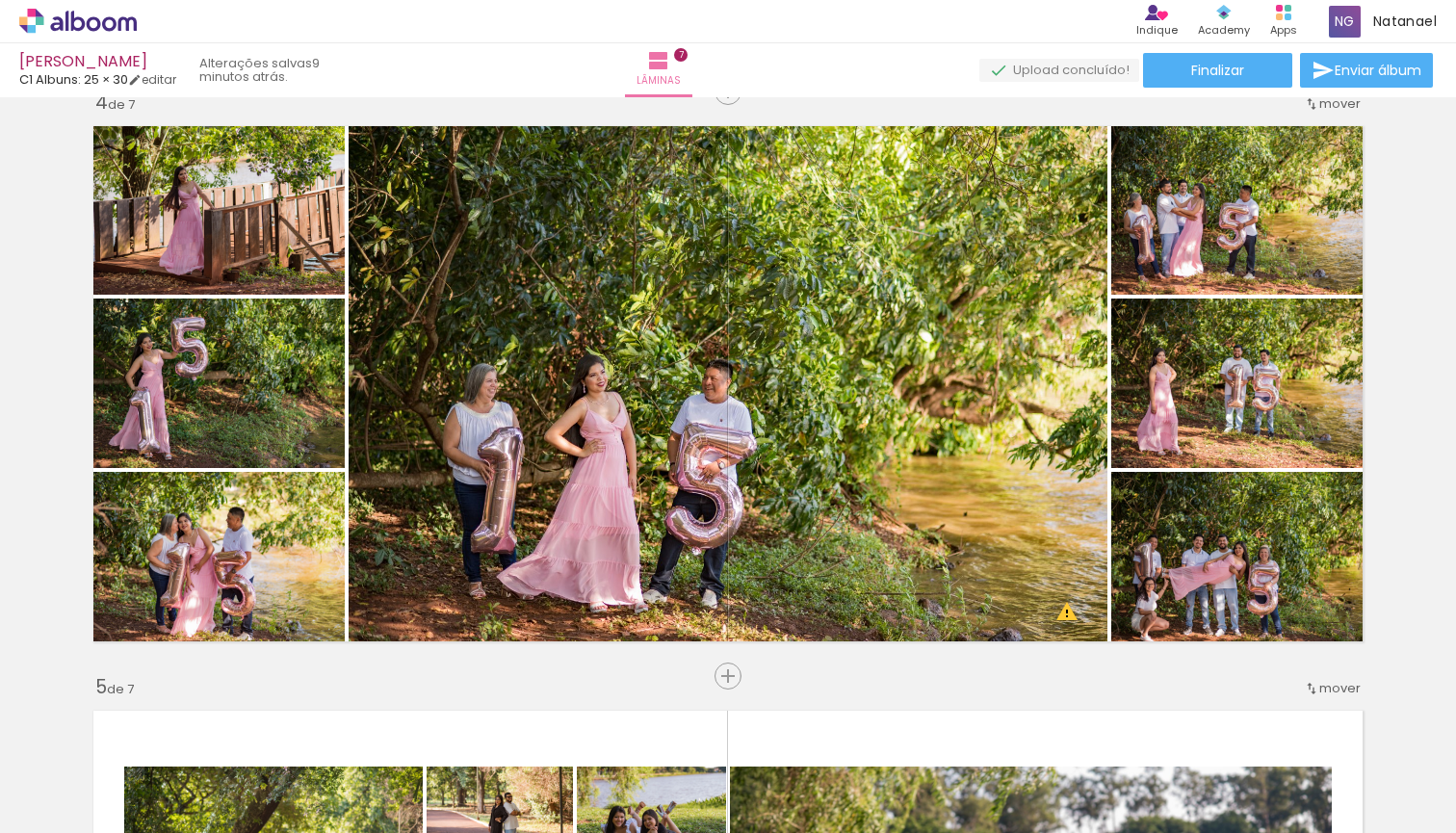
scroll to position [1791, 2]
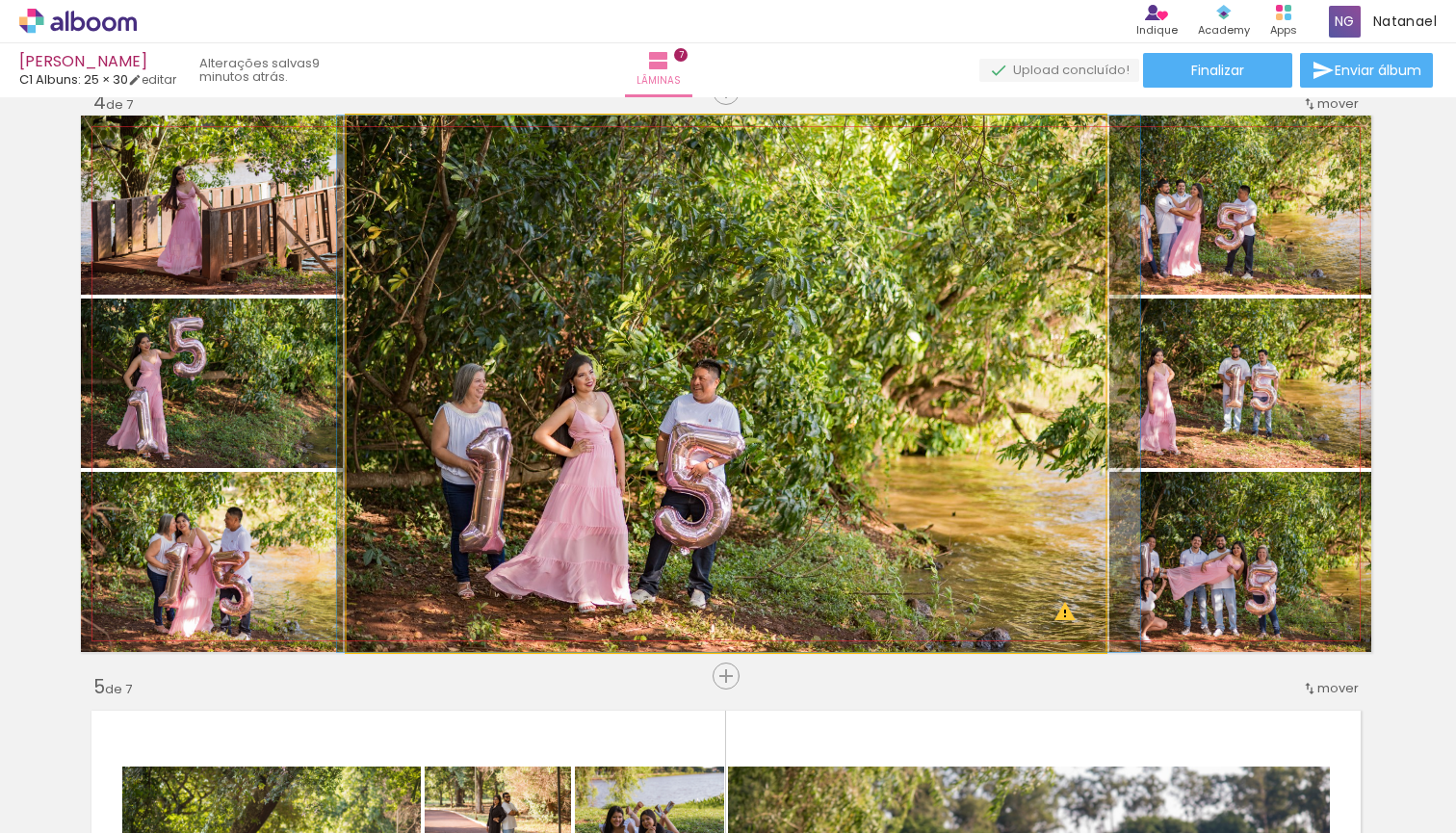
click at [692, 386] on div at bounding box center [738, 383] width 803 height 536
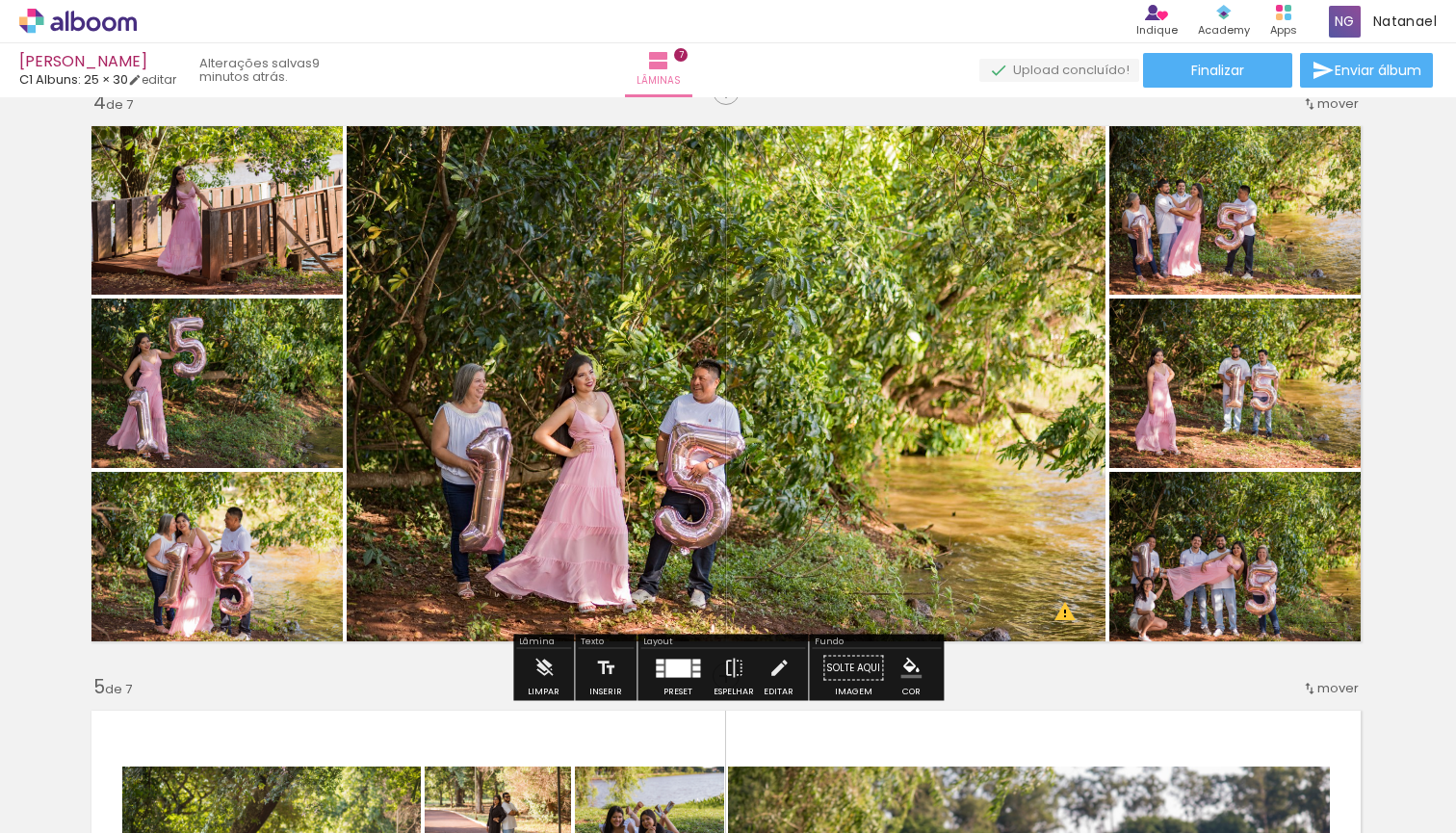
click at [1416, 361] on div "Inserir lâmina 1 de 7 Inserir lâmina 2 de 7 Inserir lâmina 3 de 7 Inserir lâmin…" at bounding box center [726, 651] width 1456 height 4678
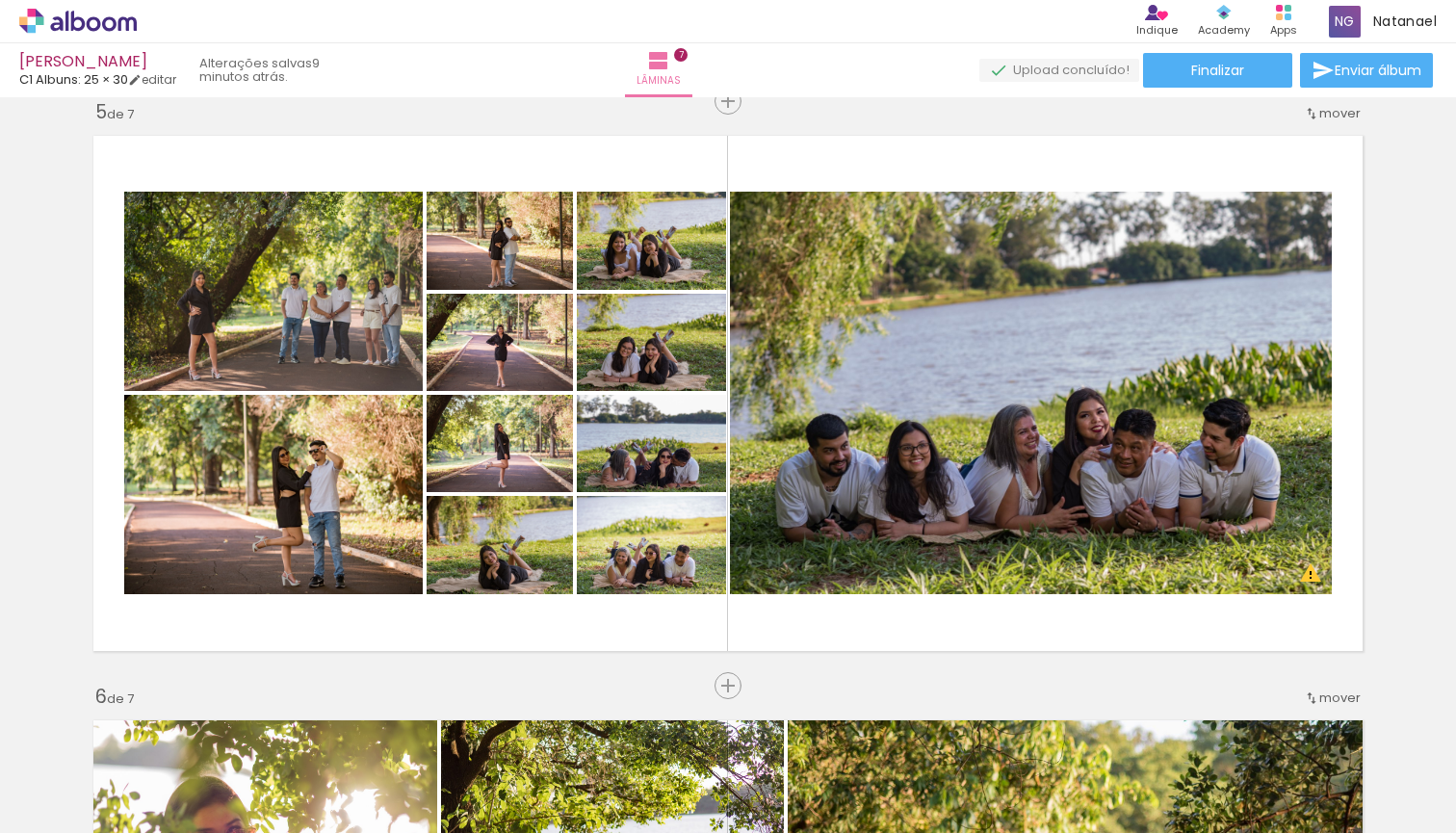
scroll to position [2366, 0]
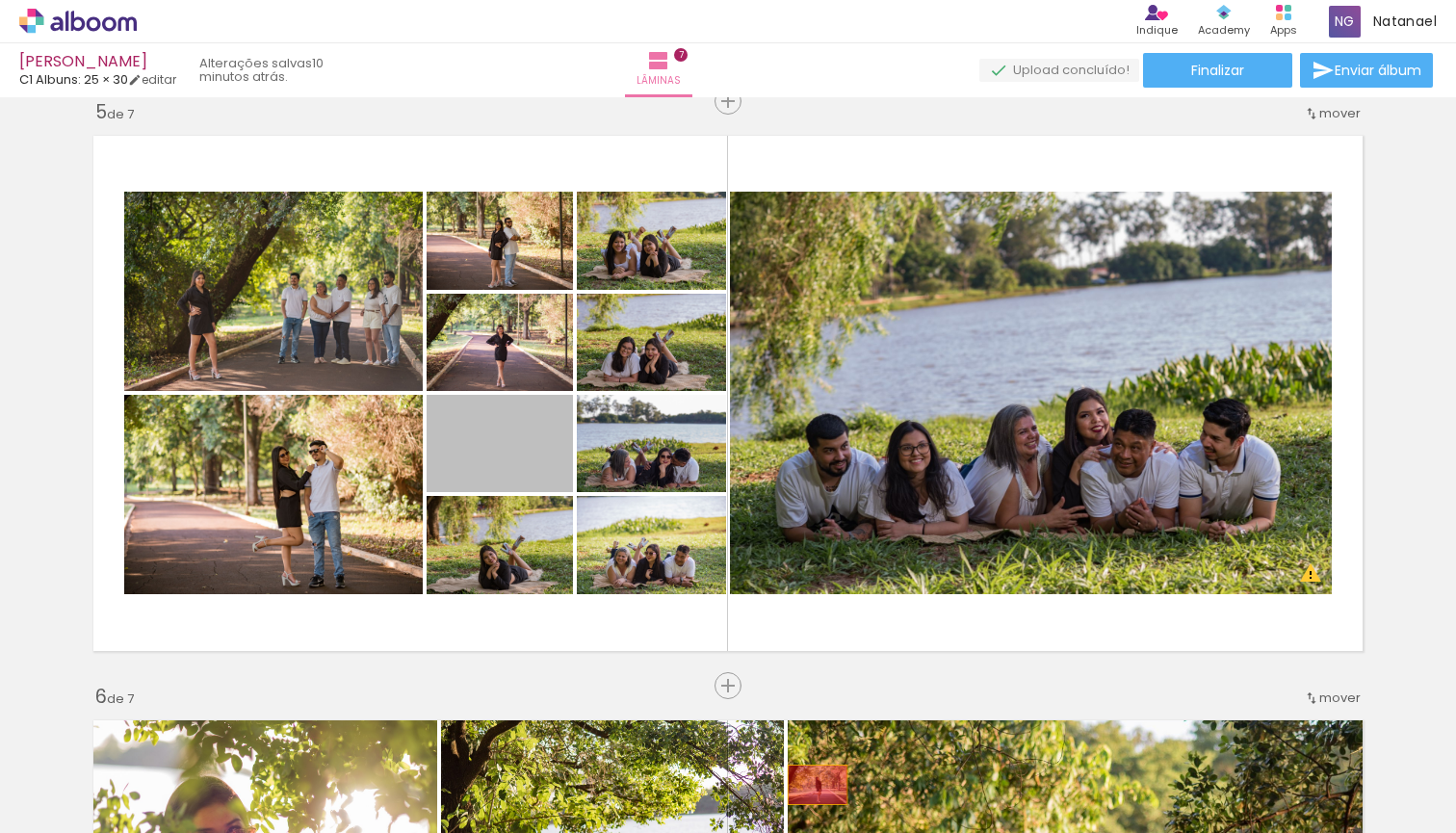
drag, startPoint x: 528, startPoint y: 460, endPoint x: 817, endPoint y: 785, distance: 434.9
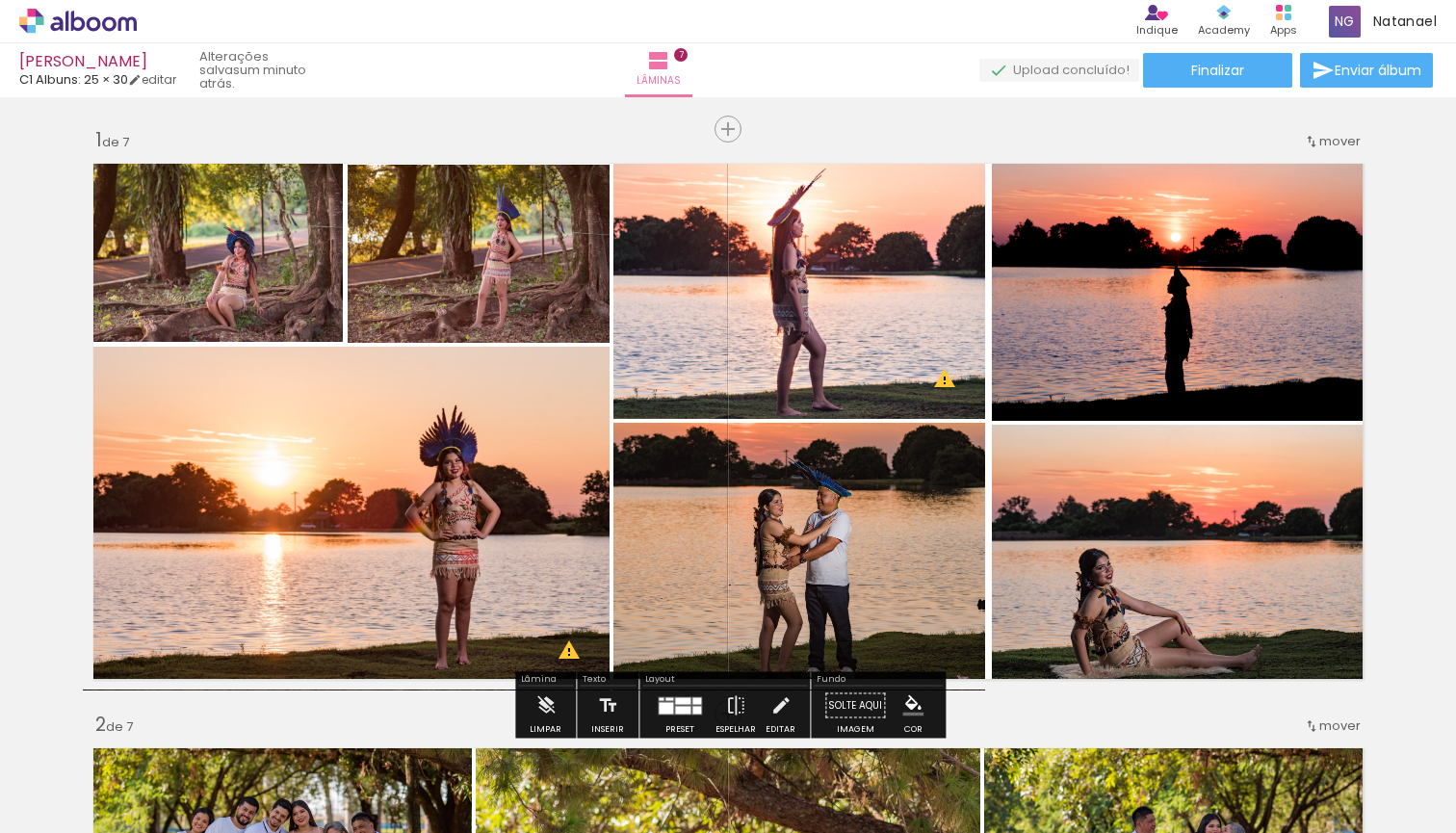
scroll to position [0, 2897]
click at [283, 733] on iron-icon at bounding box center [272, 729] width 21 height 21
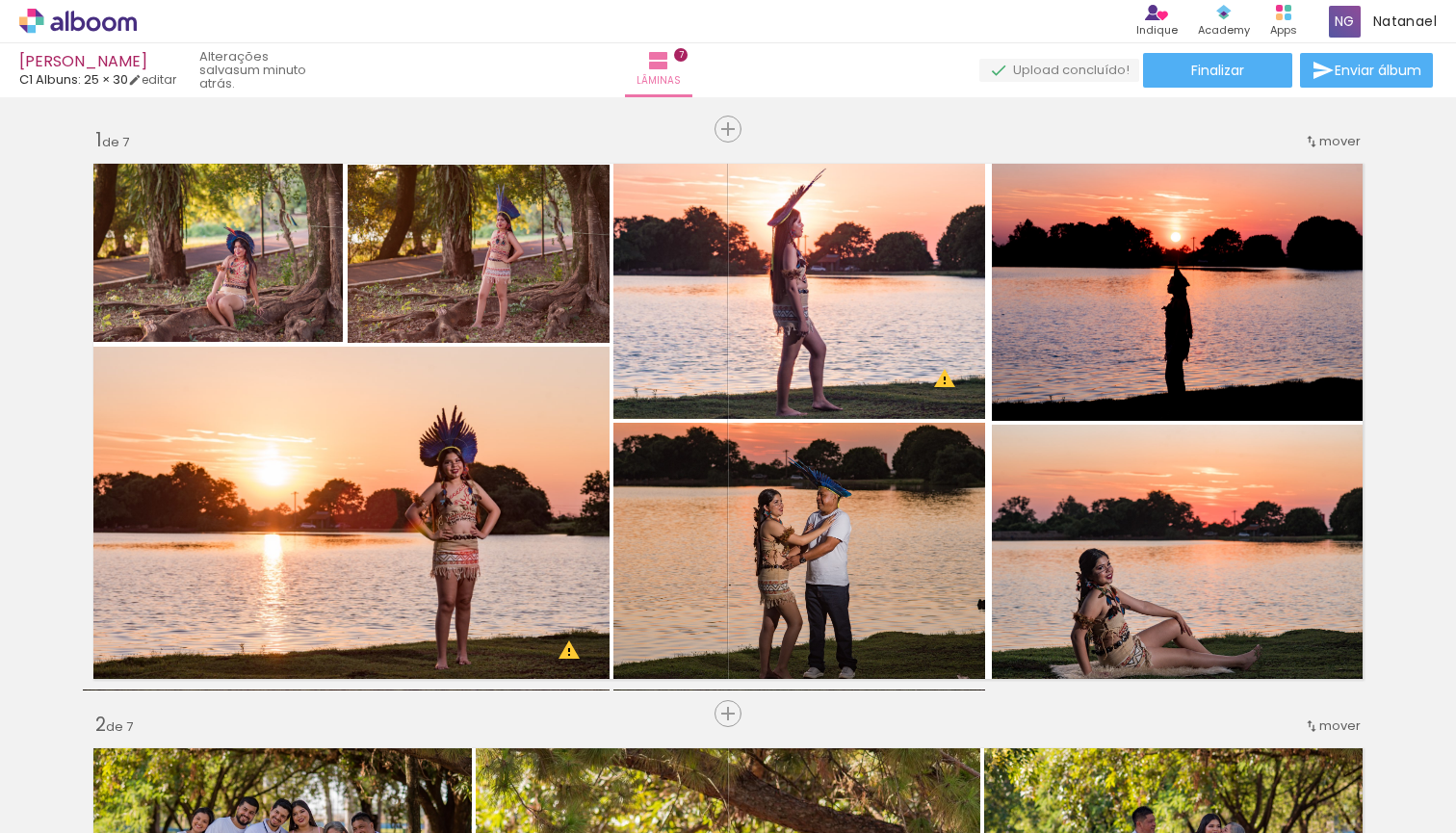
scroll to position [0, 0]
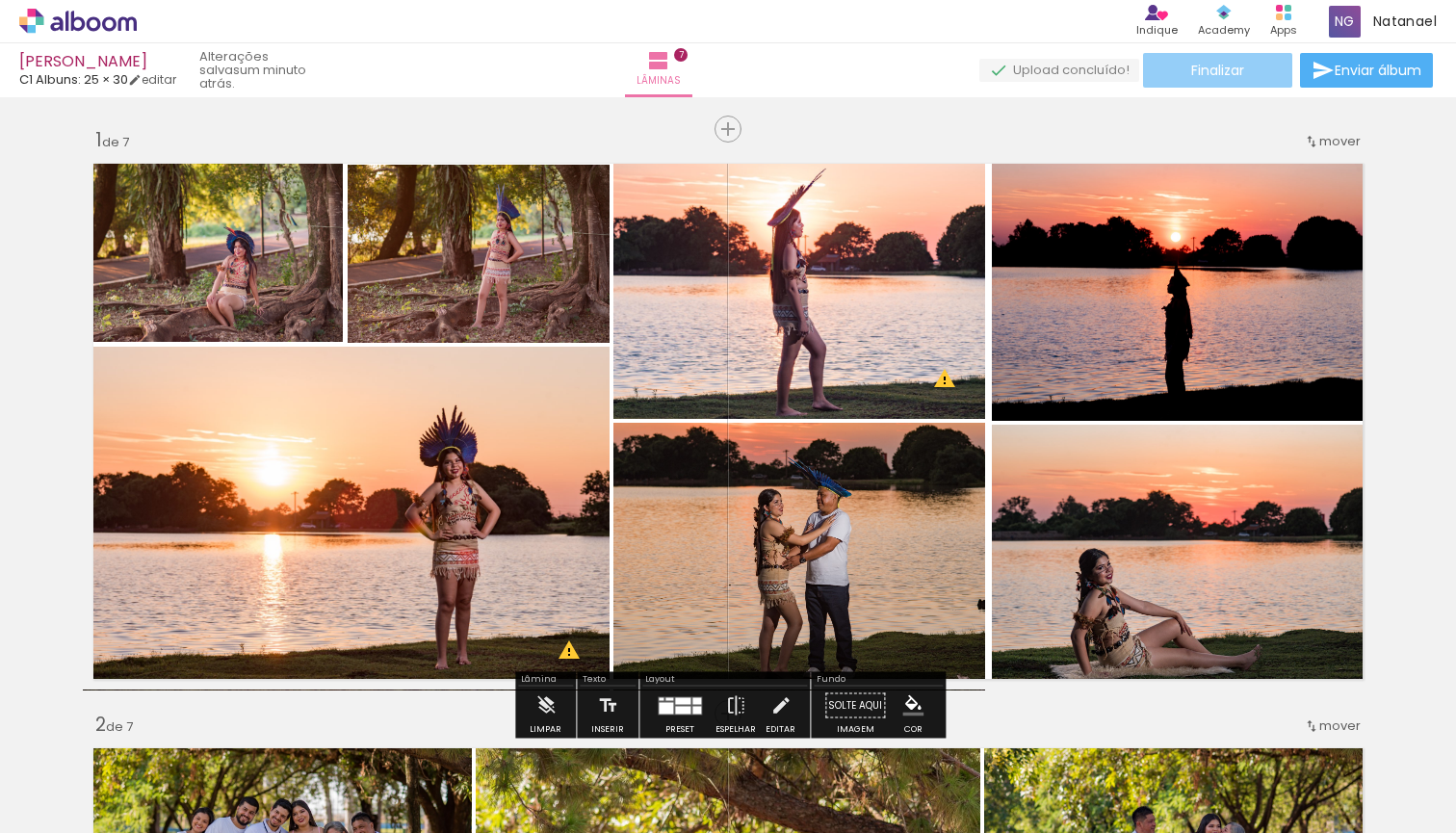
click at [1221, 70] on span "Finalizar" at bounding box center [1218, 70] width 53 height 14
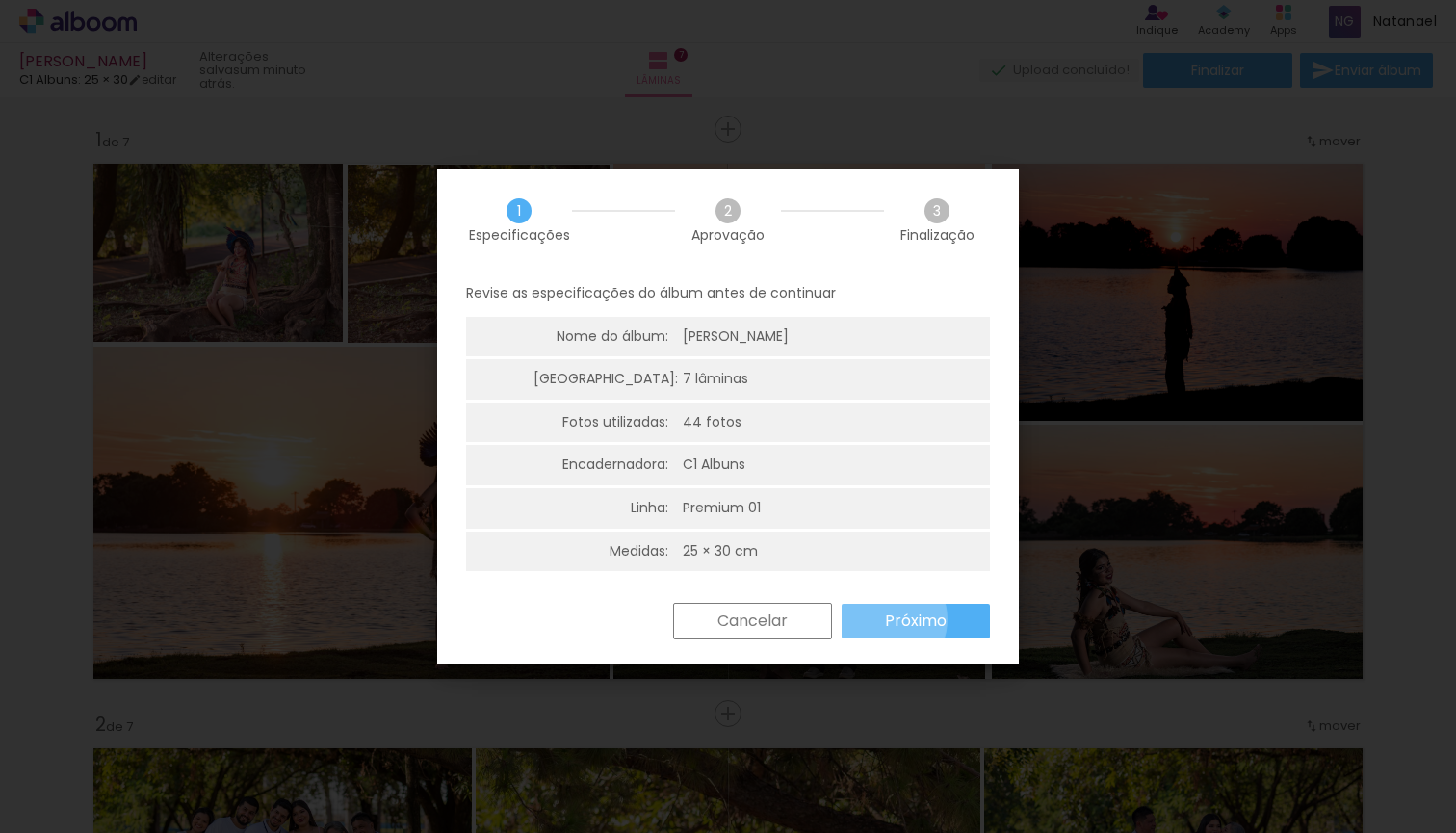
click at [884, 615] on paper-button "Próximo" at bounding box center [916, 621] width 148 height 35
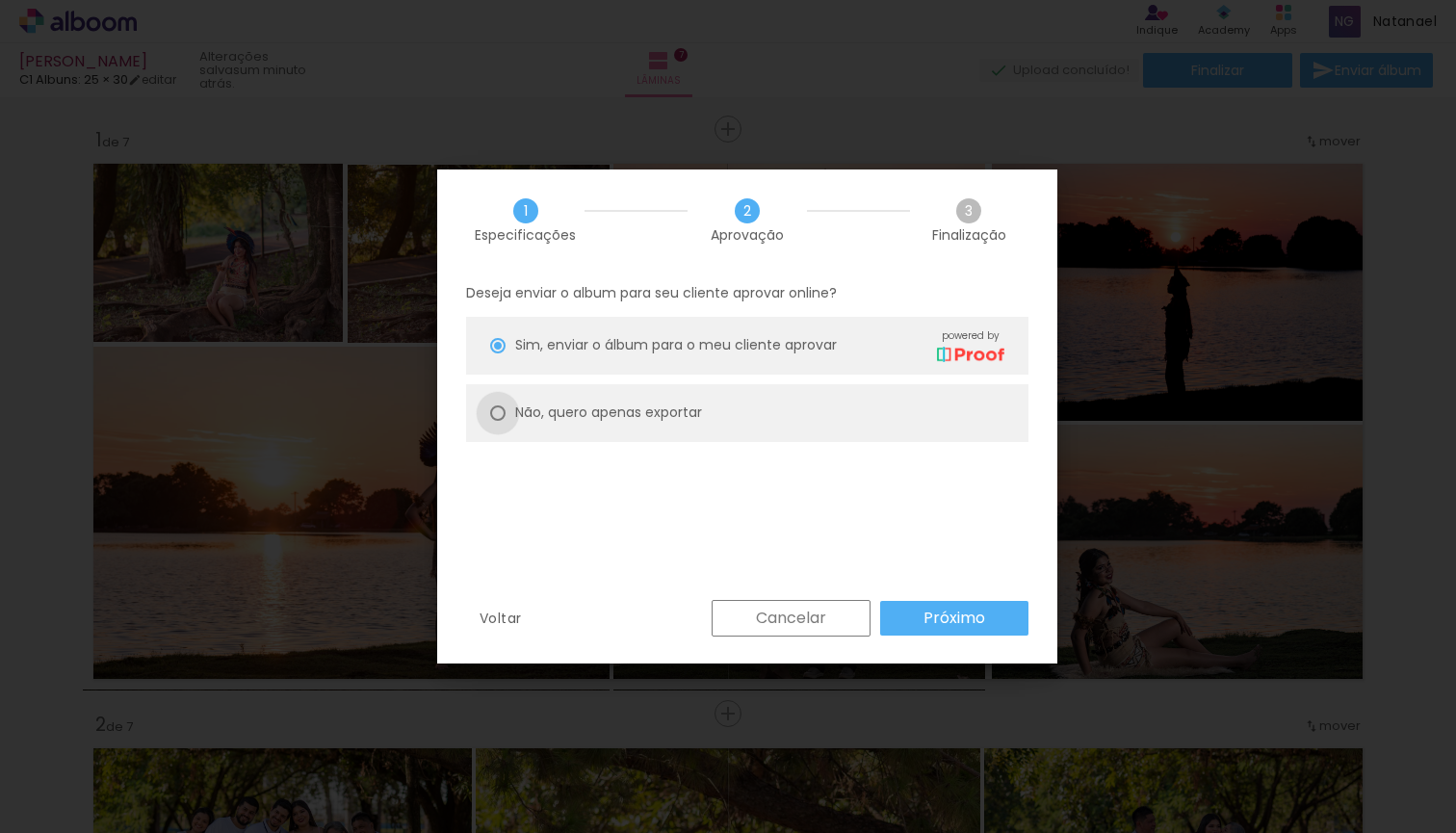
click at [500, 354] on div at bounding box center [498, 346] width 16 height 16
type paper-radio-button "on"
click at [0, 0] on slot "Próximo" at bounding box center [0, 0] width 0 height 0
type input "Alta, 300 DPI"
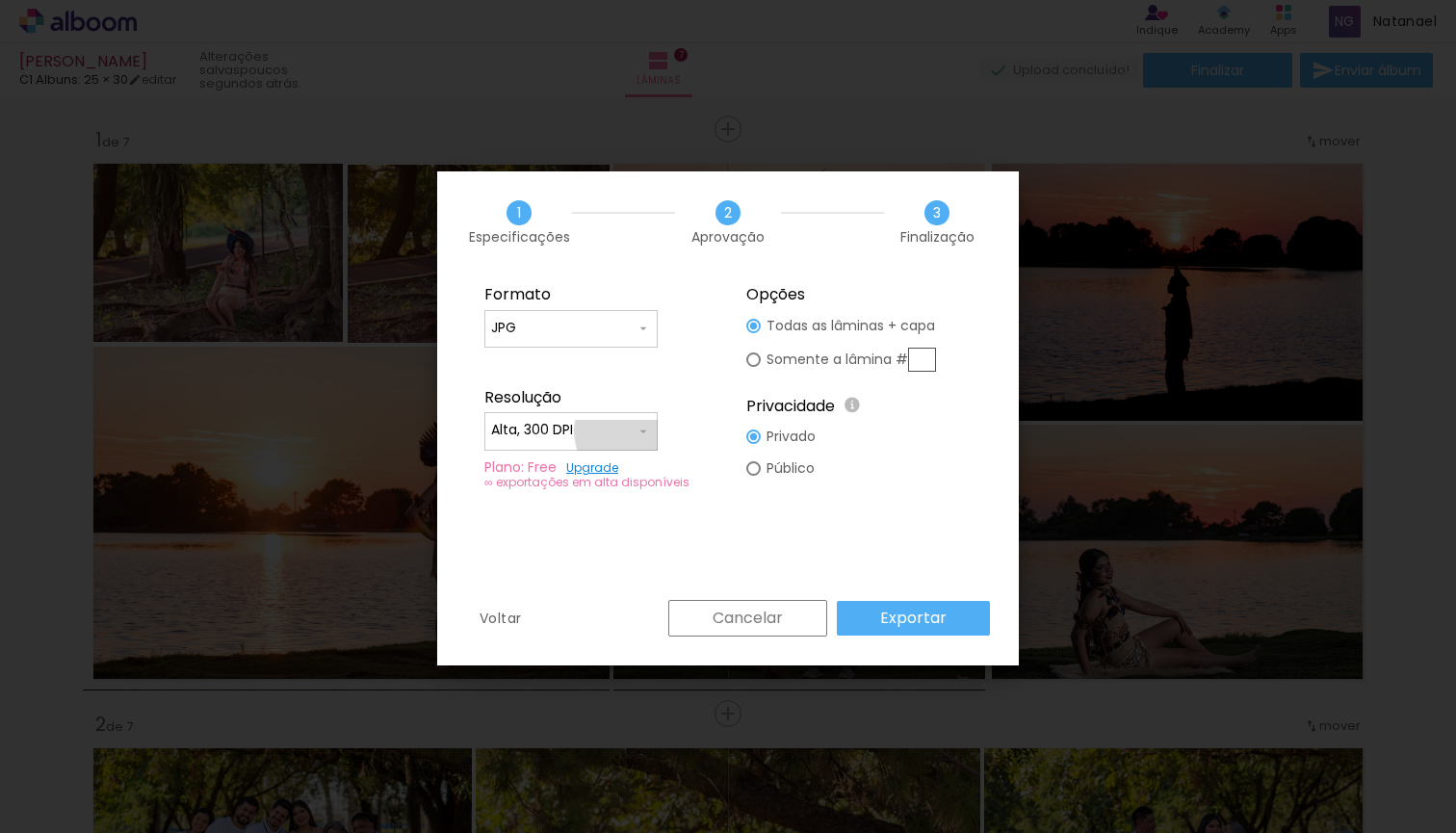
click at [641, 431] on iron-icon at bounding box center [644, 432] width 16 height 16
click at [641, 431] on paper-item "Alta, 300 DPI" at bounding box center [571, 427] width 174 height 38
click at [0, 0] on slot "Exportar" at bounding box center [0, 0] width 0 height 0
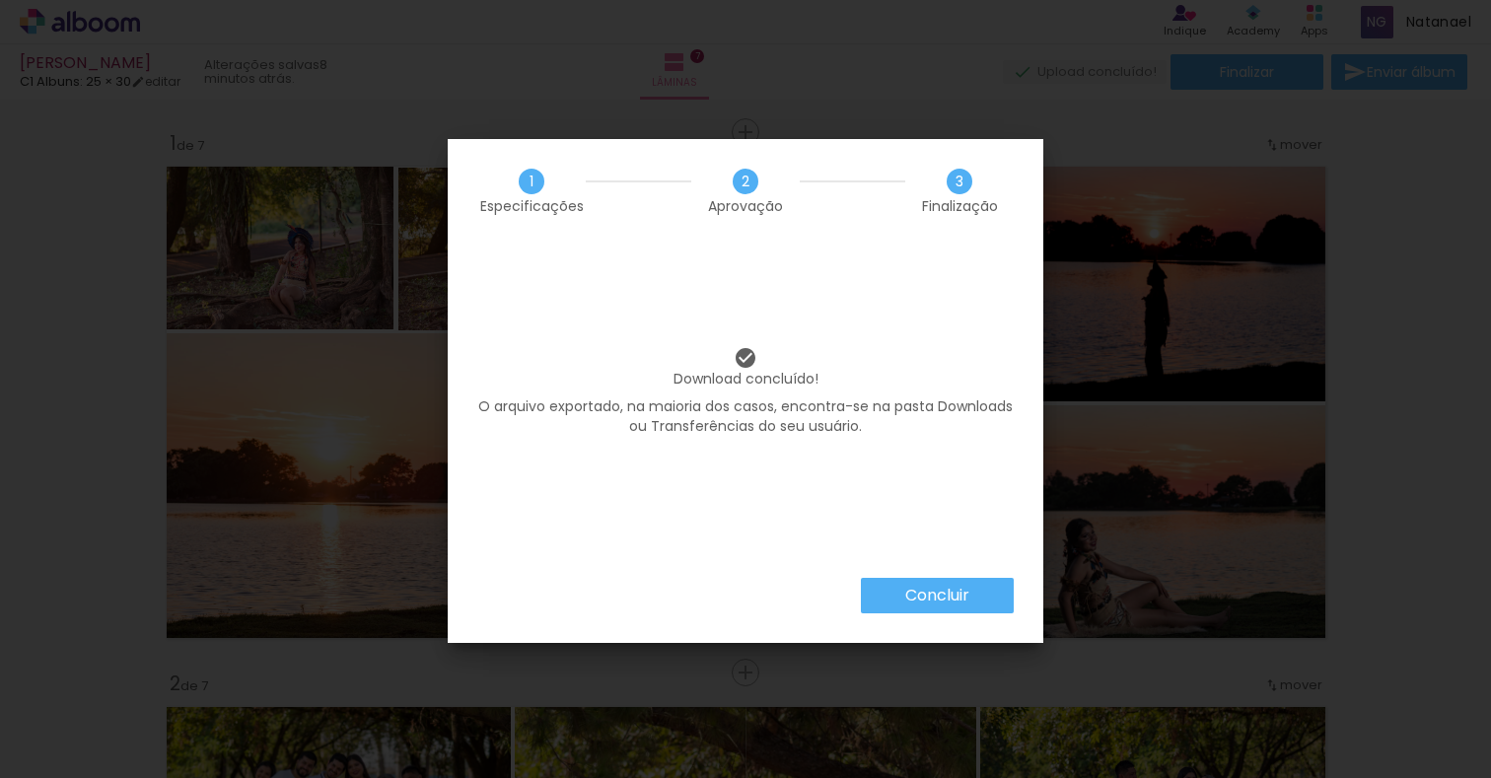
scroll to position [0, 3517]
